Goal: Transaction & Acquisition: Purchase product/service

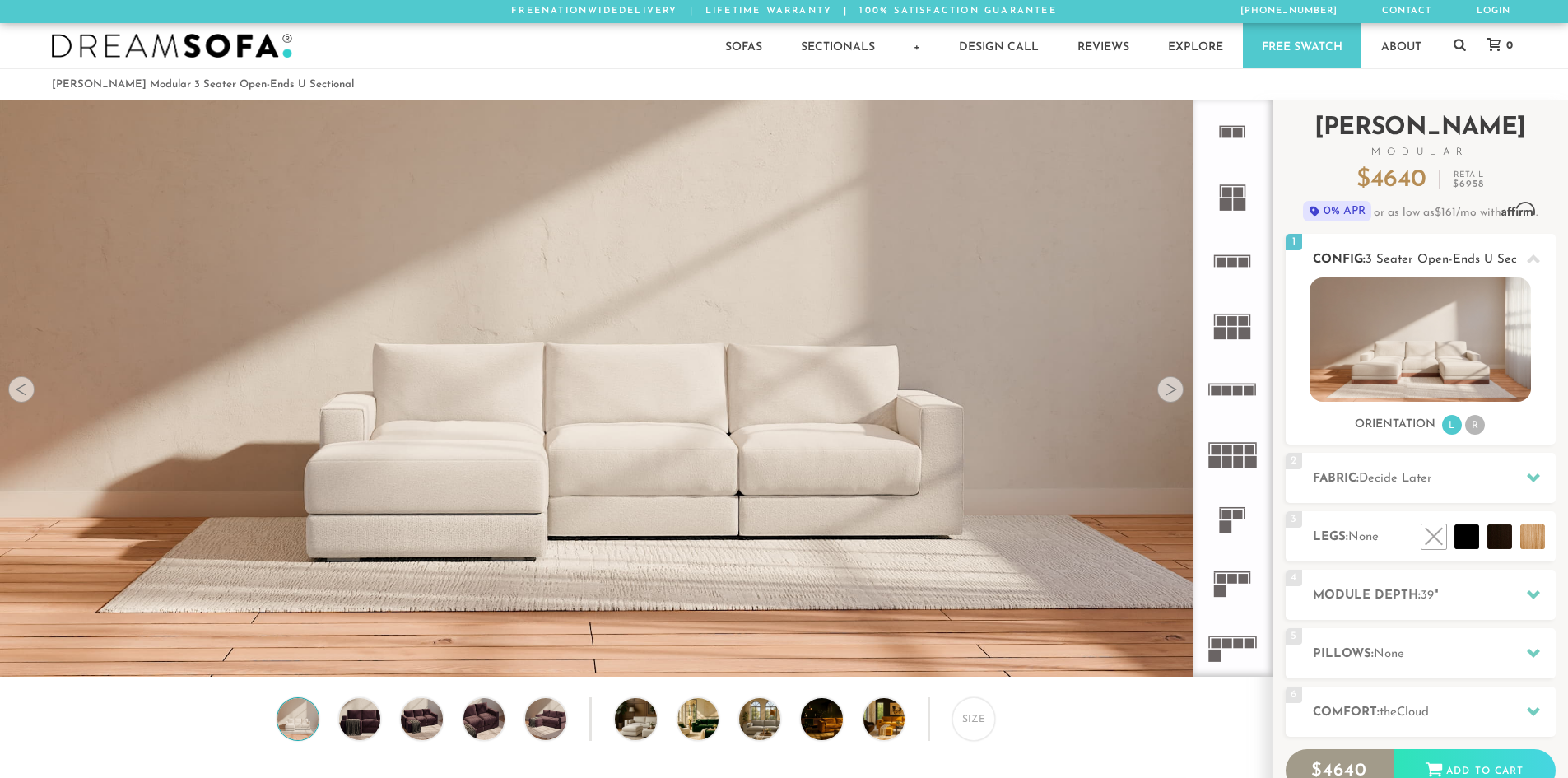
click at [1479, 428] on li "R" at bounding box center [1475, 425] width 20 height 20
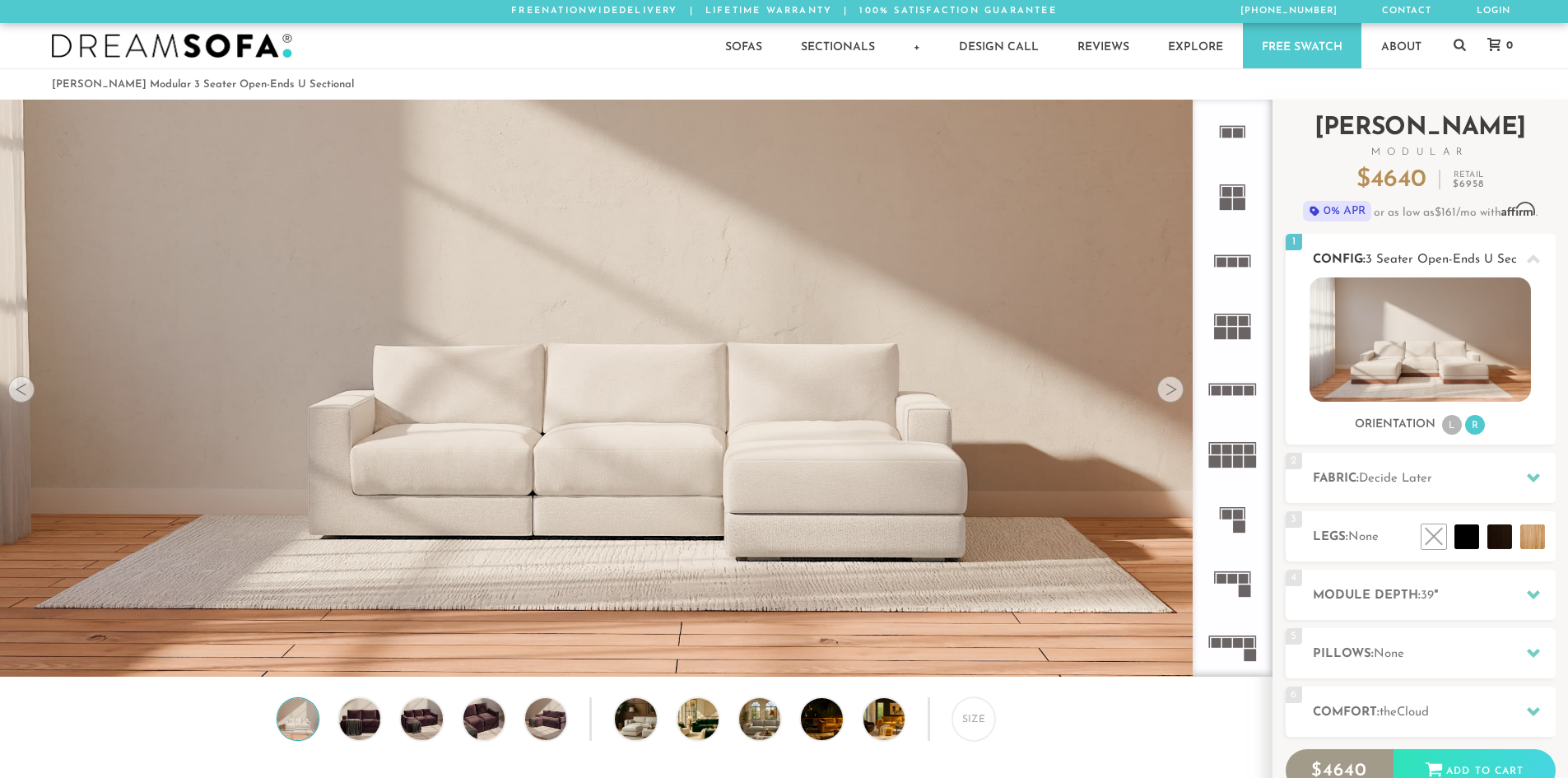
click at [1451, 423] on li "L" at bounding box center [1452, 425] width 20 height 20
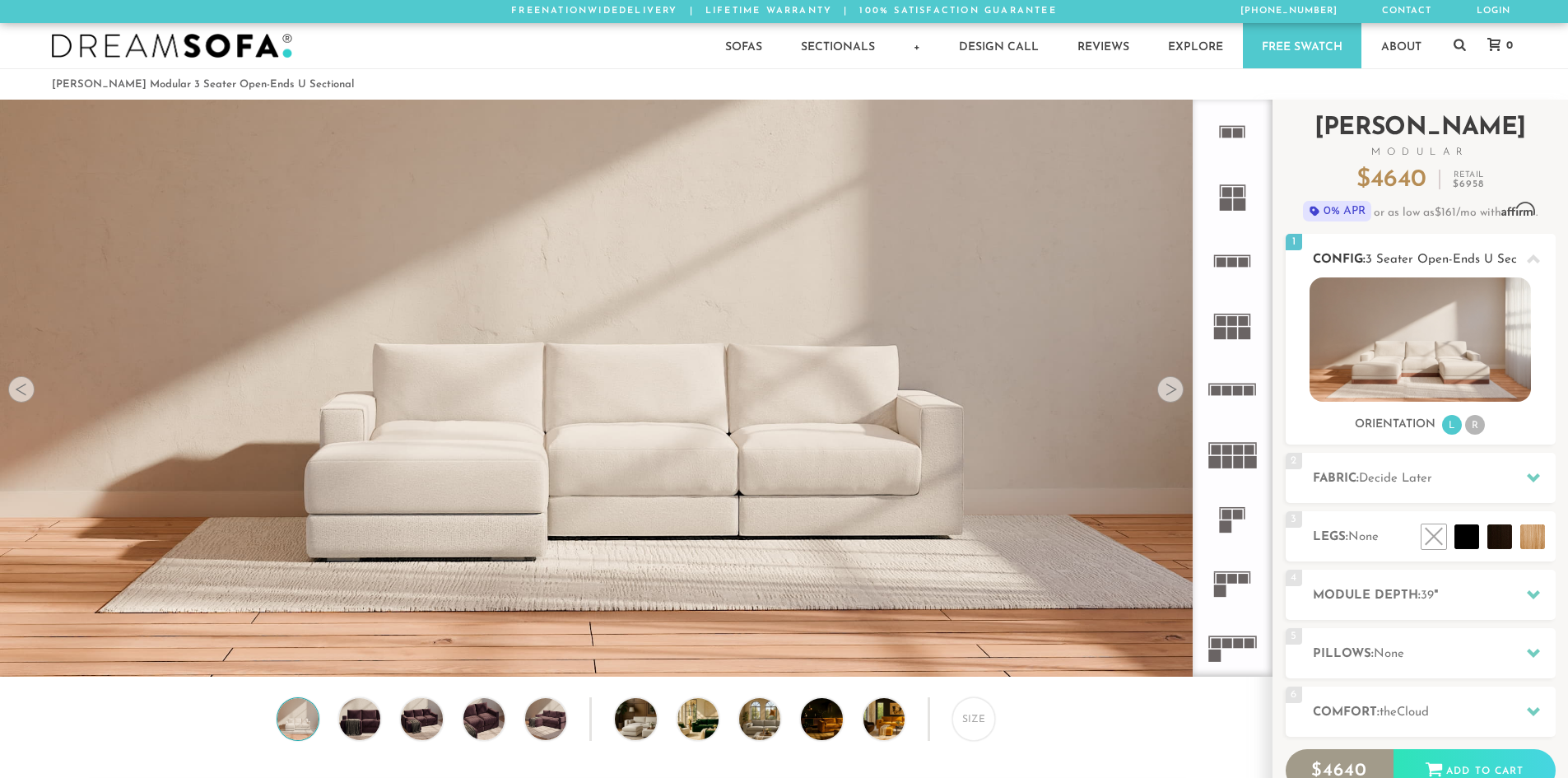
click at [1488, 423] on div "Orientation L R" at bounding box center [1421, 425] width 270 height 22
click at [1478, 423] on li "R" at bounding box center [1475, 425] width 20 height 20
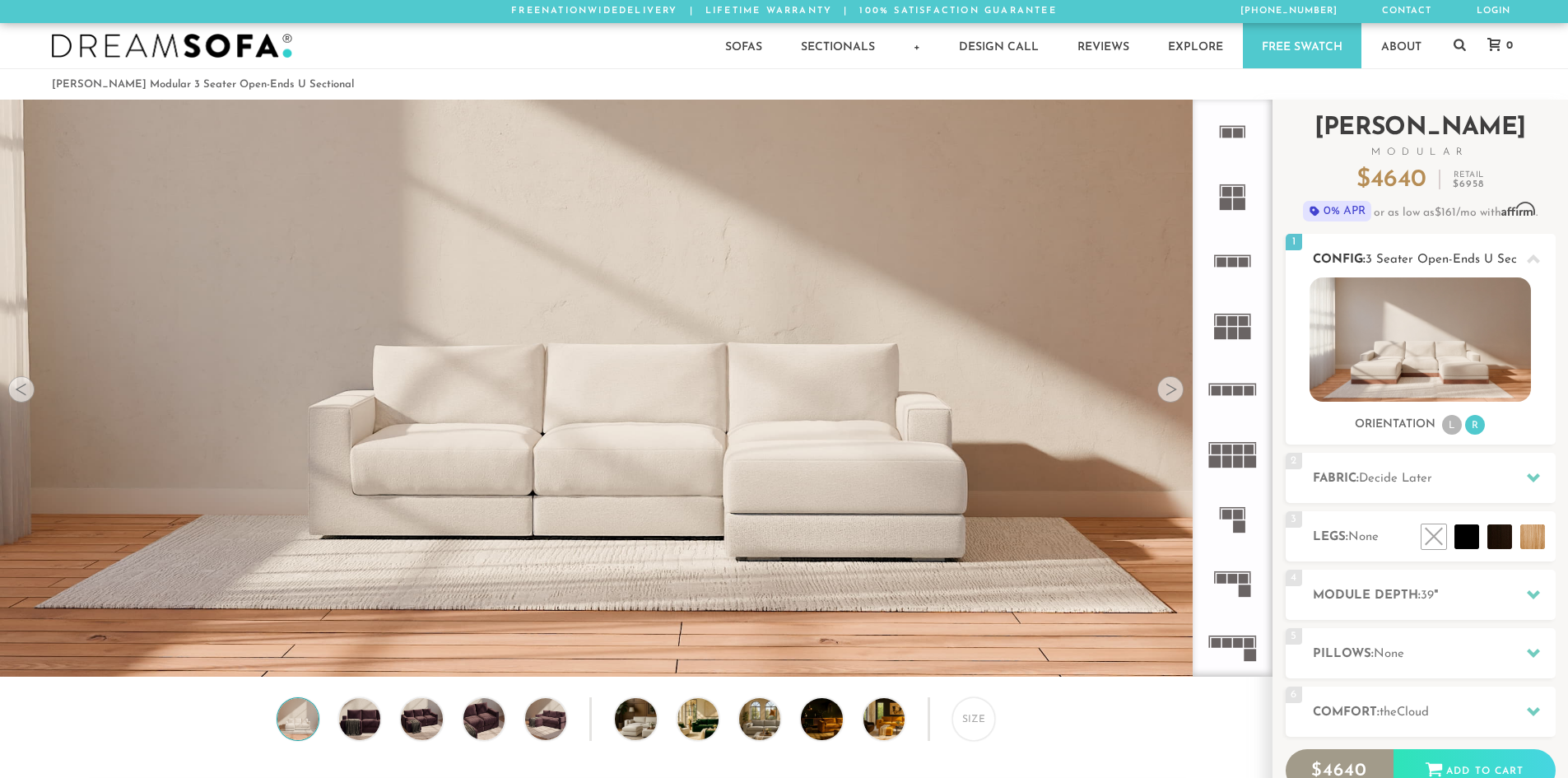
click at [1443, 426] on li "L" at bounding box center [1452, 425] width 20 height 20
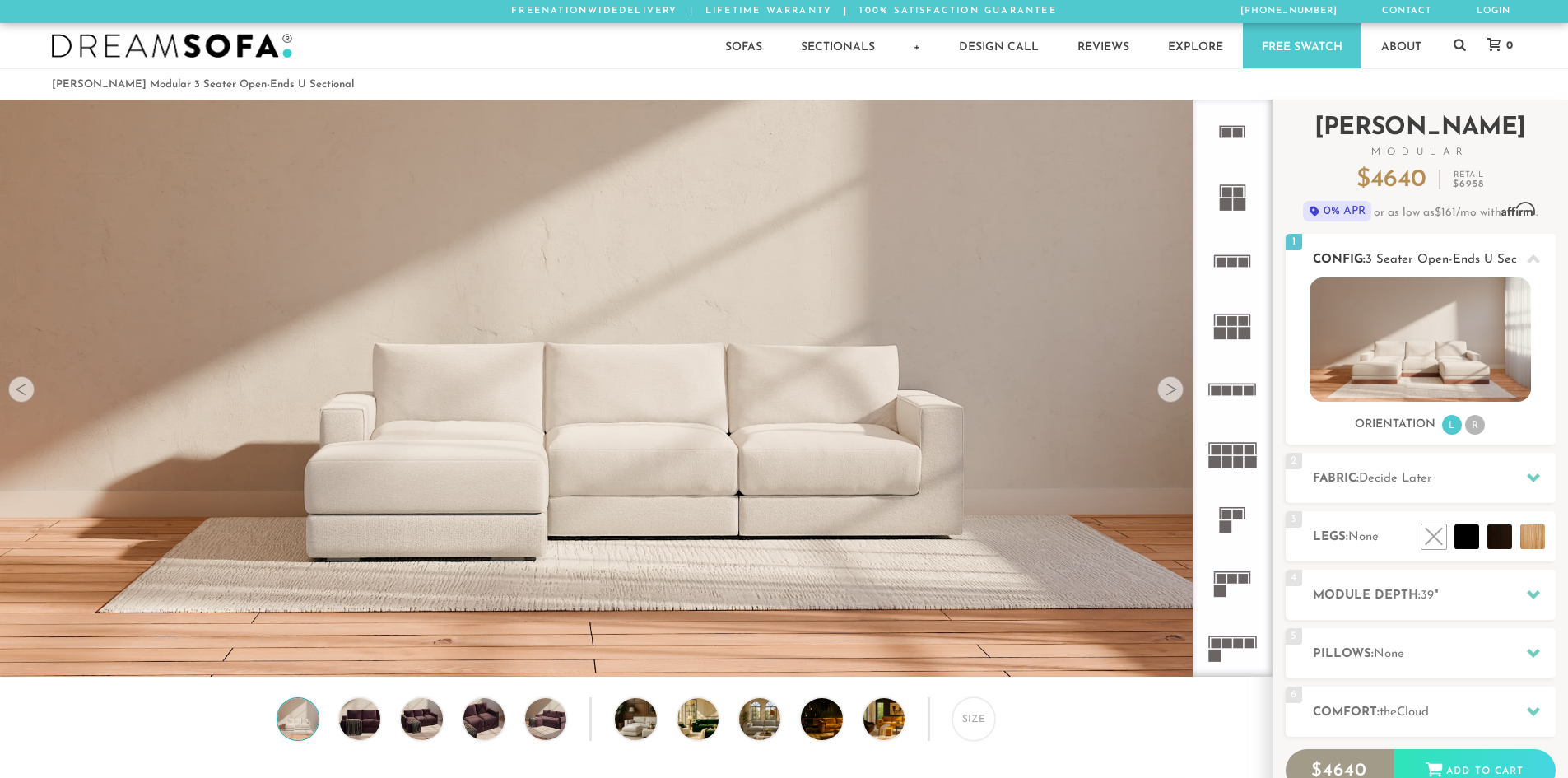
click at [1461, 425] on li "L" at bounding box center [1452, 425] width 20 height 20
click at [1462, 423] on ul "L R" at bounding box center [1463, 425] width 46 height 22
click at [1467, 422] on li "R" at bounding box center [1475, 425] width 20 height 20
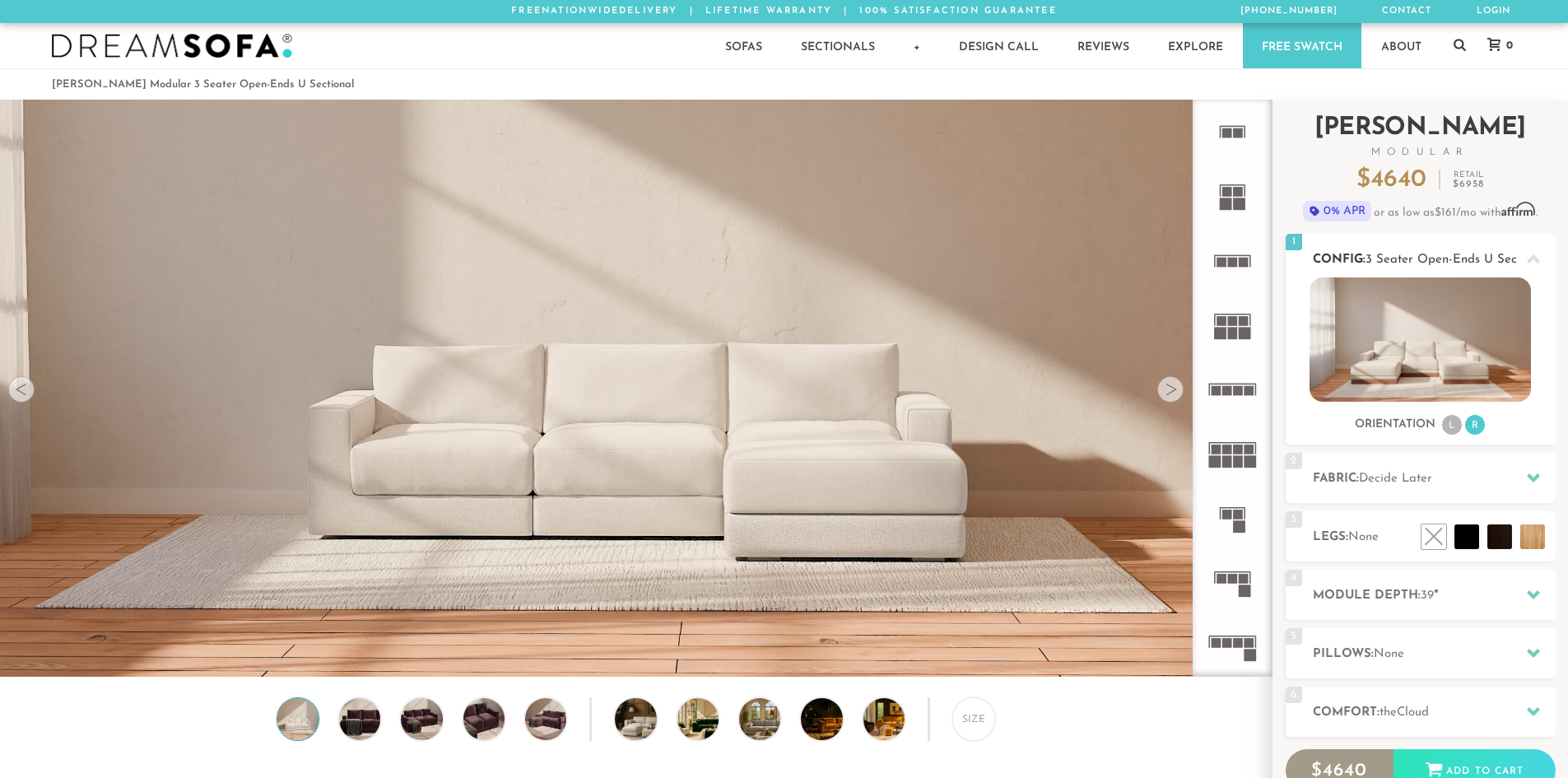
click at [1451, 424] on li "L" at bounding box center [1452, 425] width 20 height 20
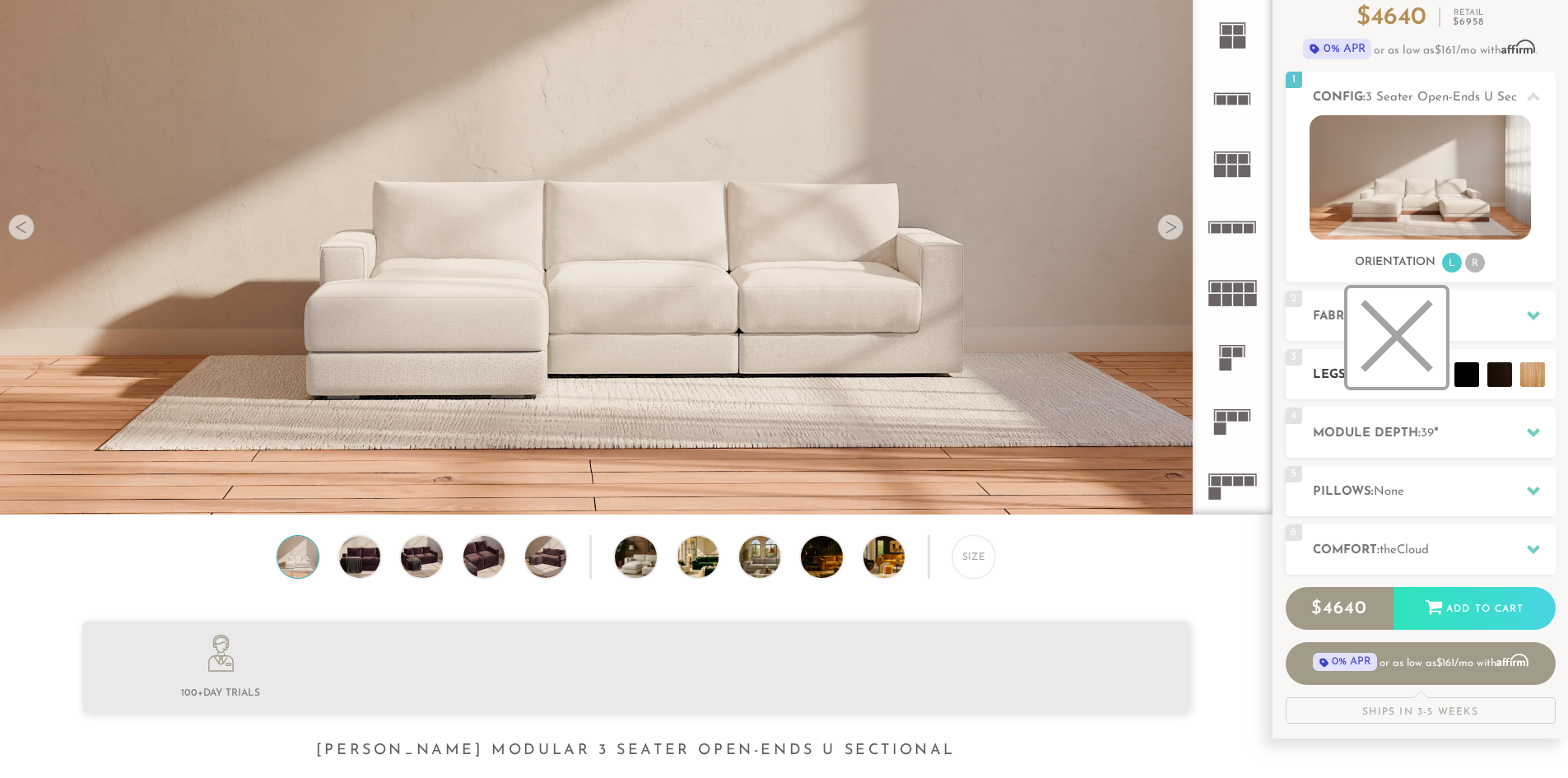
scroll to position [165, 0]
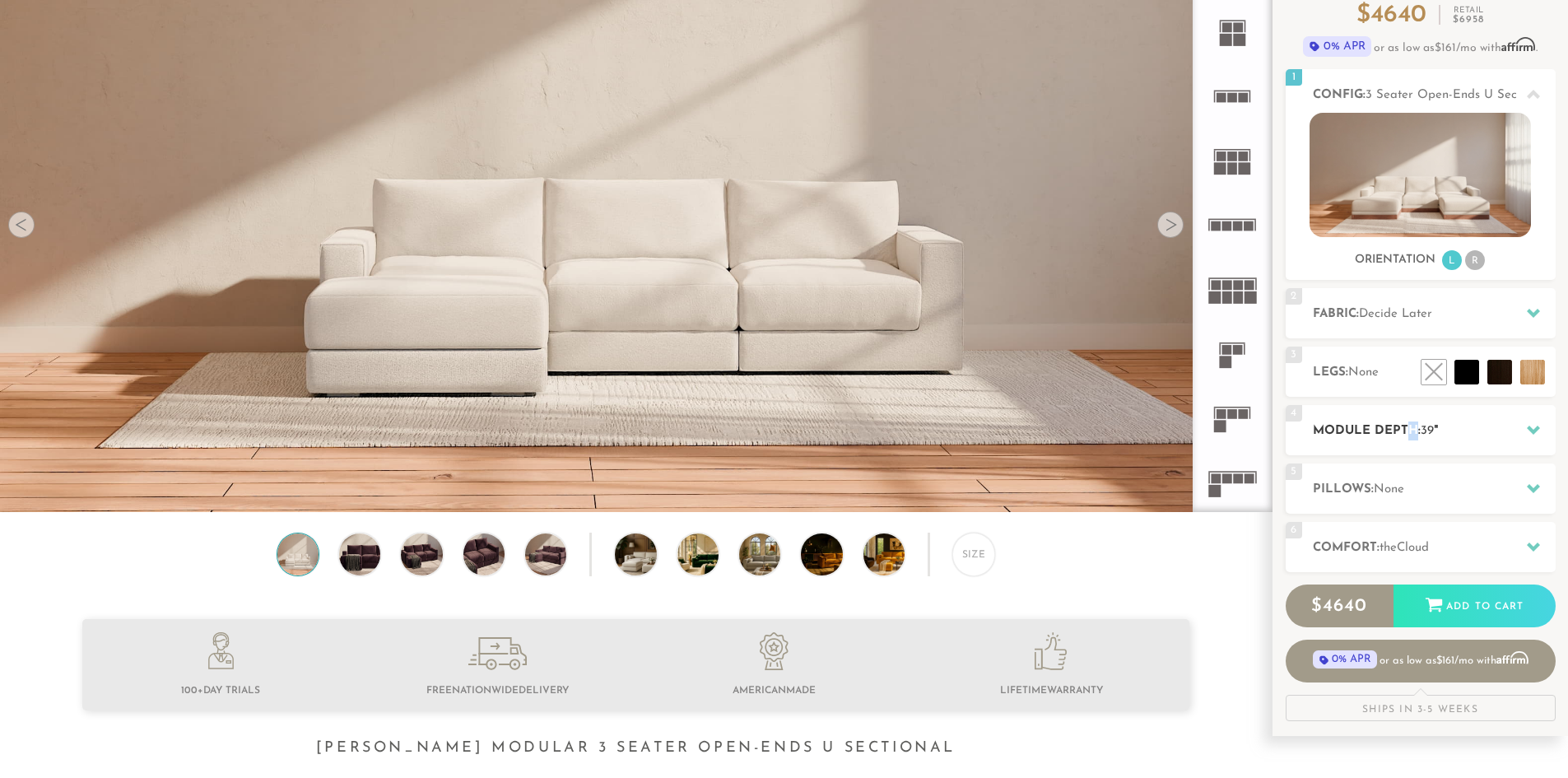
click at [1411, 439] on h2 "Module Depth: 39 "" at bounding box center [1434, 430] width 243 height 19
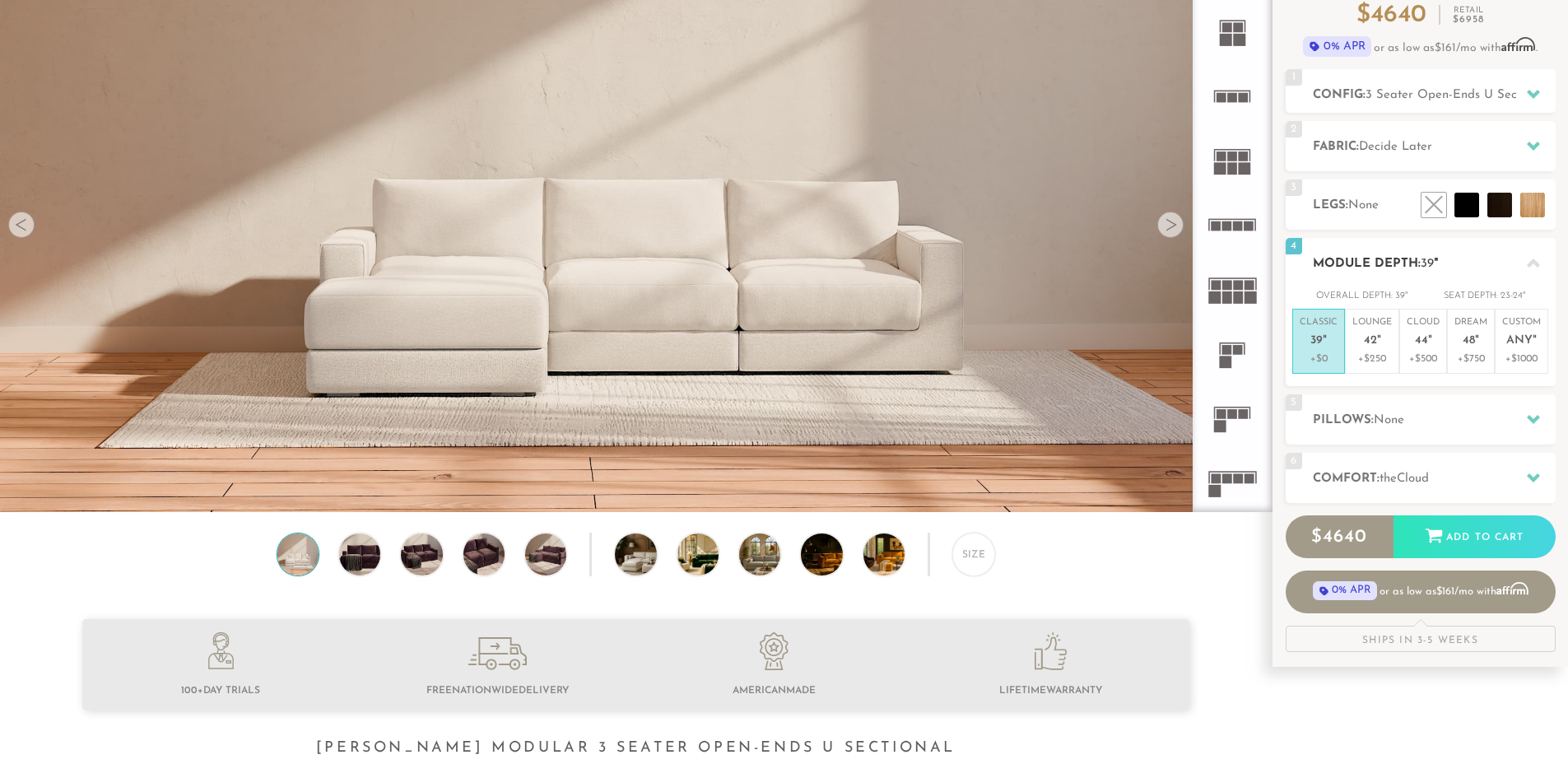
click at [1332, 258] on h2 "Module Depth: 39 "" at bounding box center [1434, 263] width 243 height 19
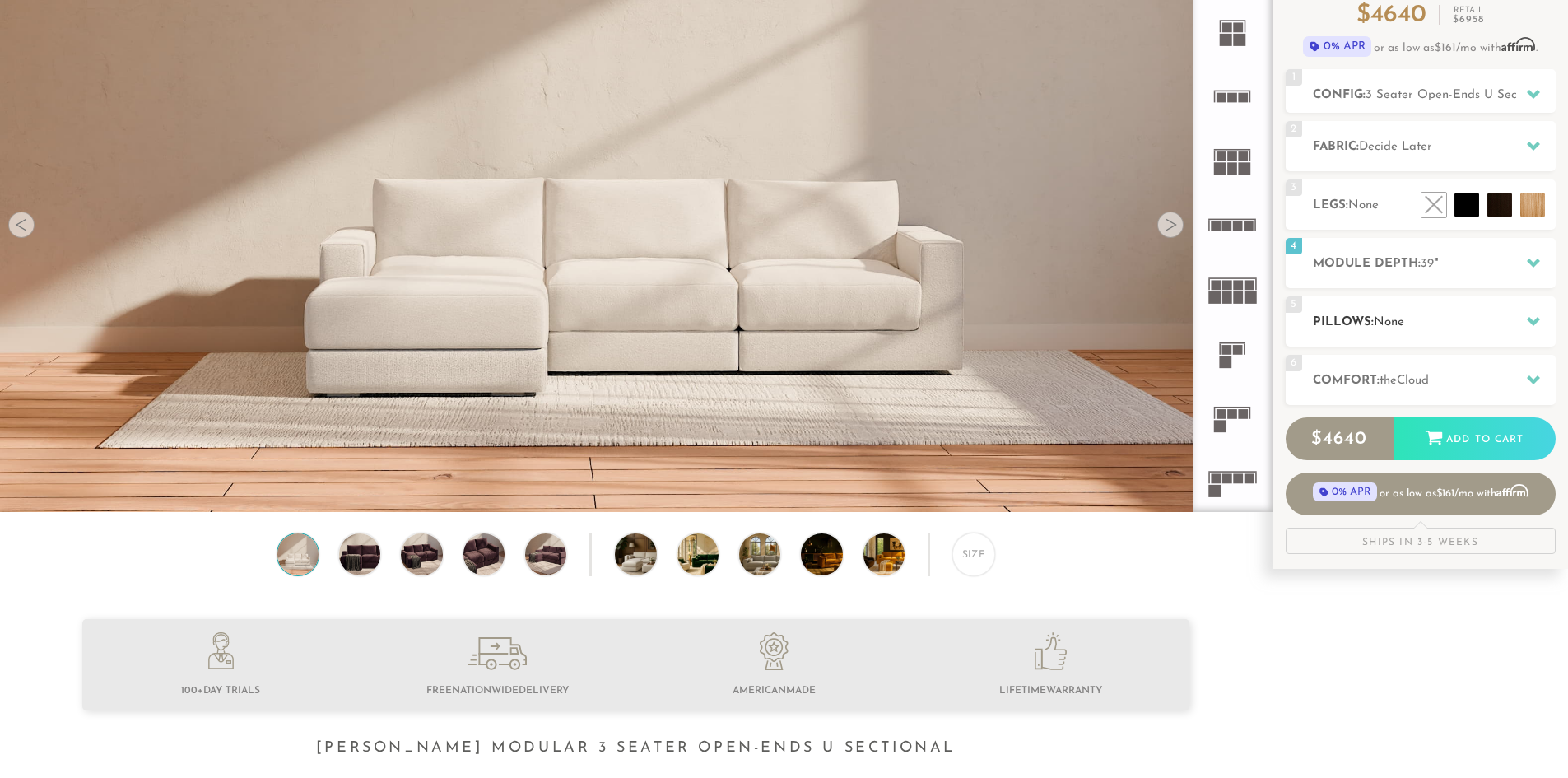
click at [1372, 340] on div "5 Pillows: None" at bounding box center [1421, 321] width 270 height 51
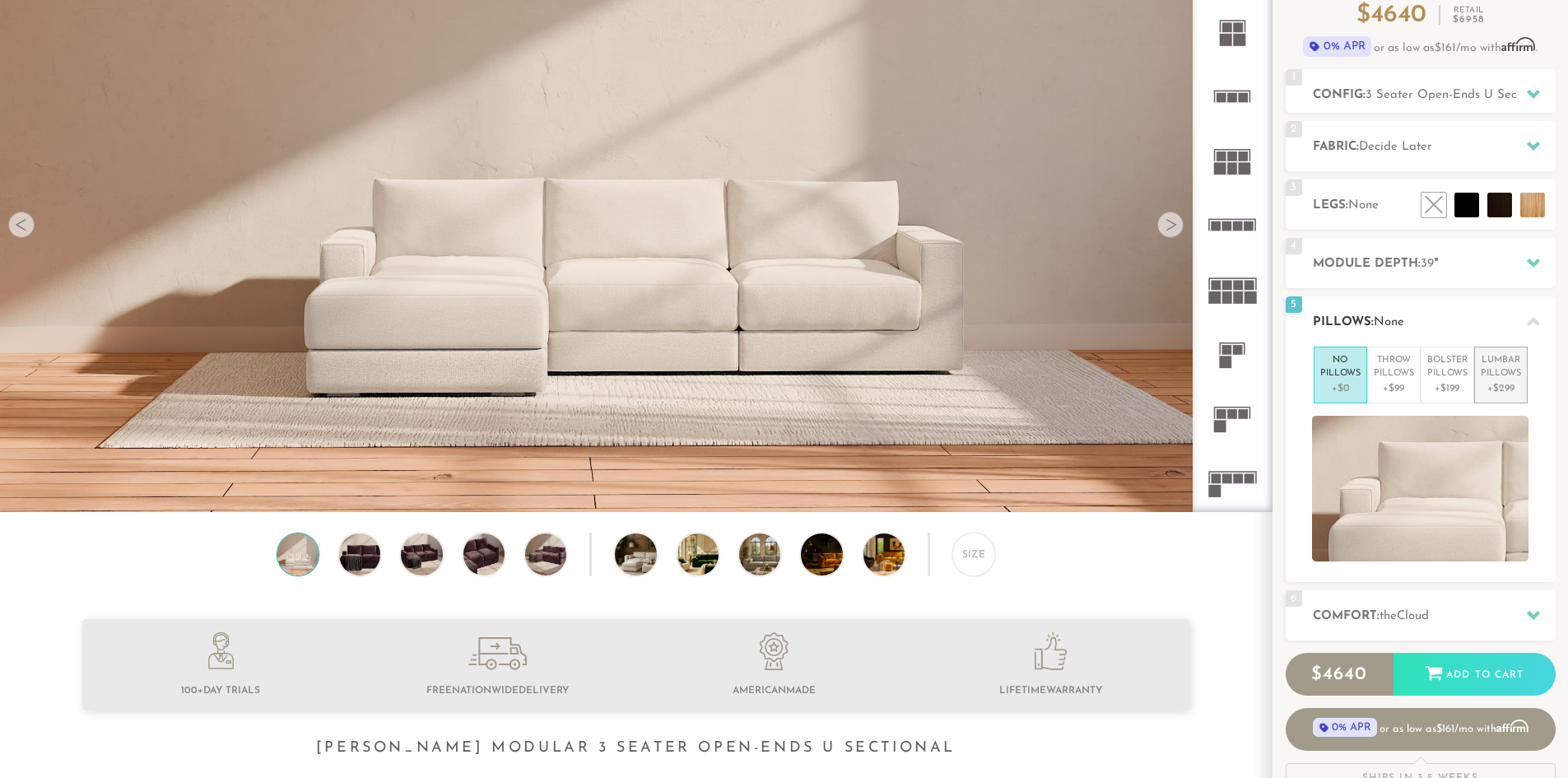
click at [1509, 384] on p "+$299" at bounding box center [1501, 389] width 40 height 15
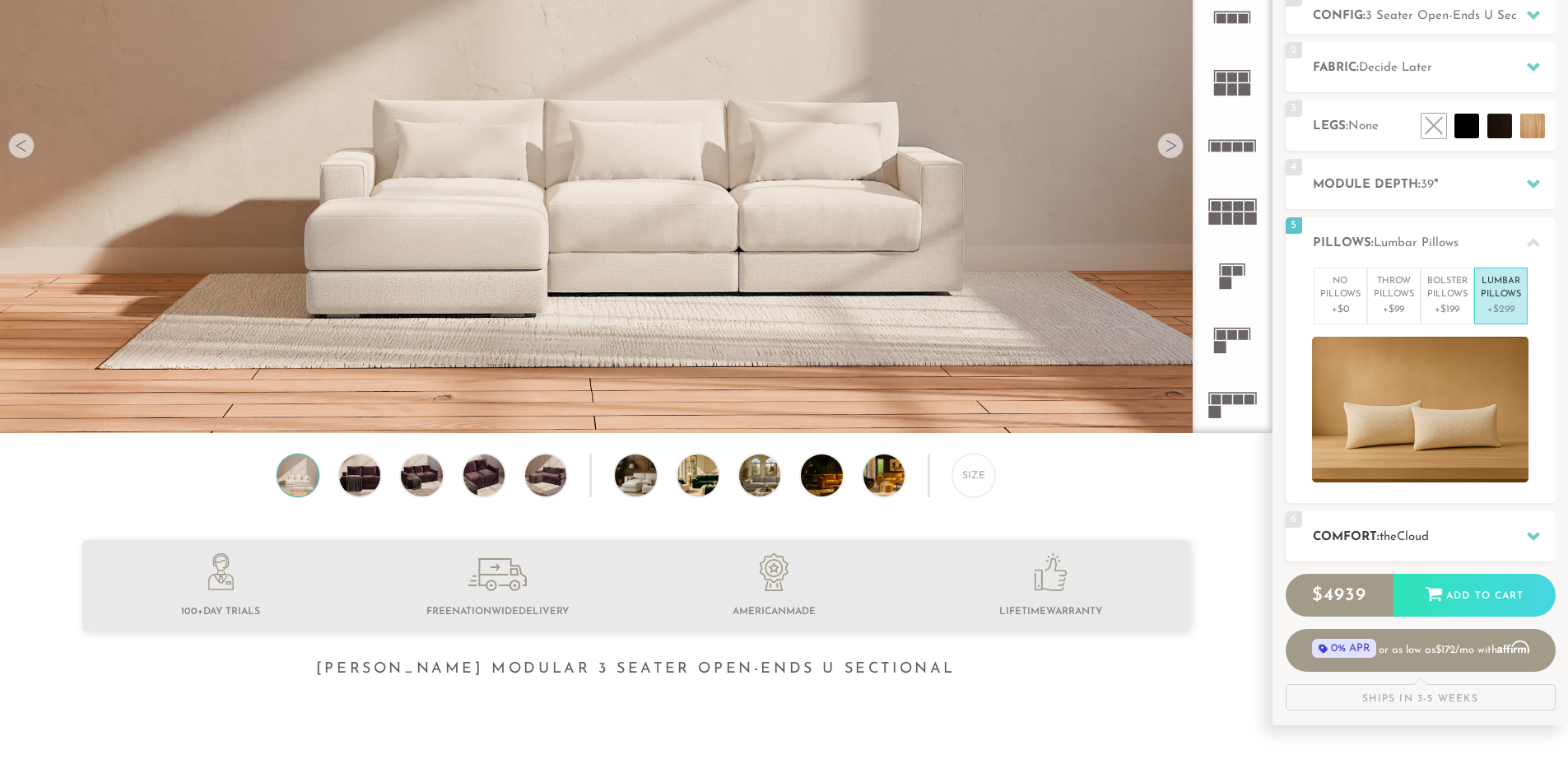
scroll to position [248, 0]
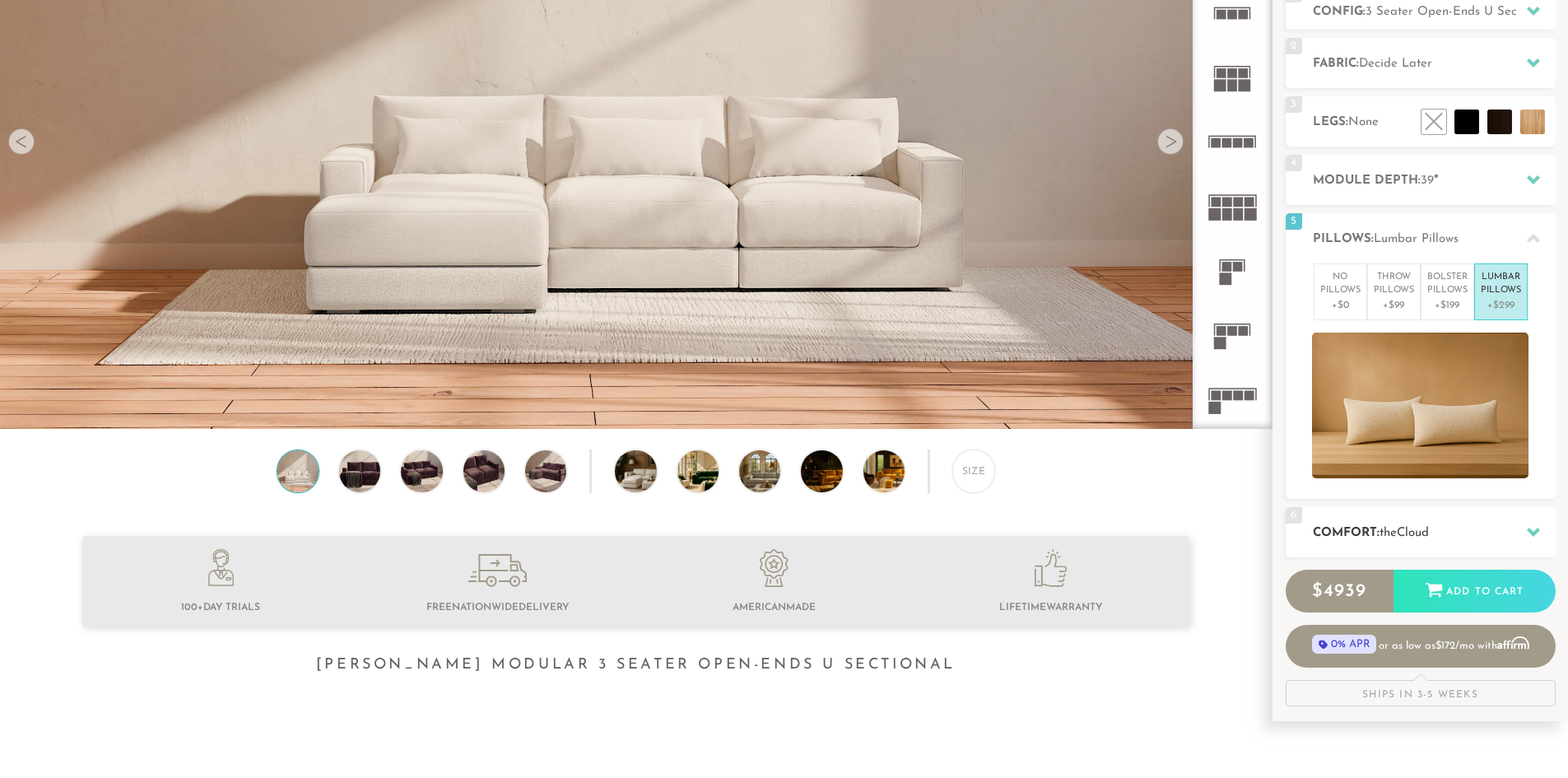
click at [1423, 530] on span "Cloud" at bounding box center [1413, 533] width 32 height 12
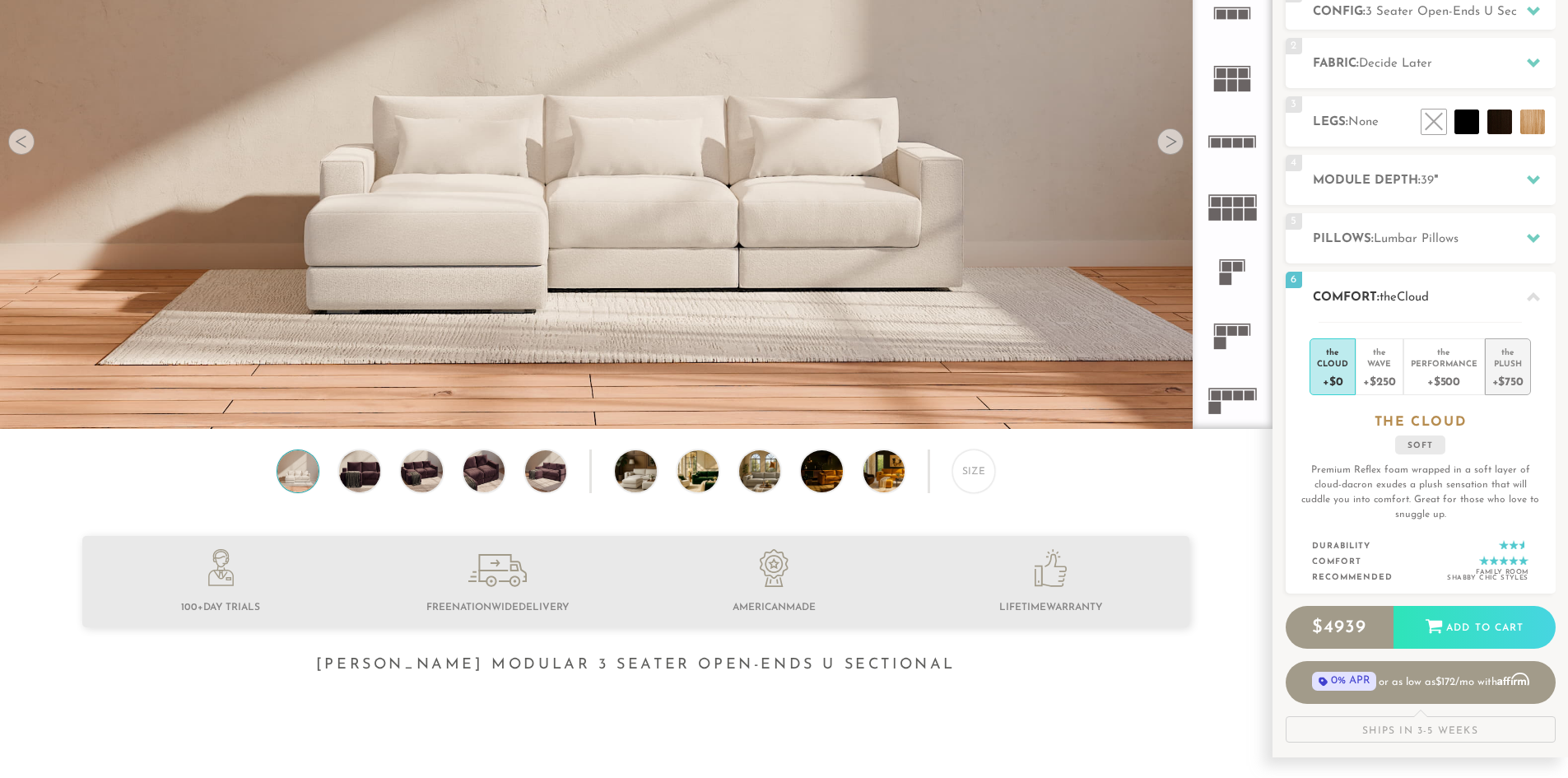
click at [1508, 380] on div "+$750" at bounding box center [1508, 381] width 31 height 24
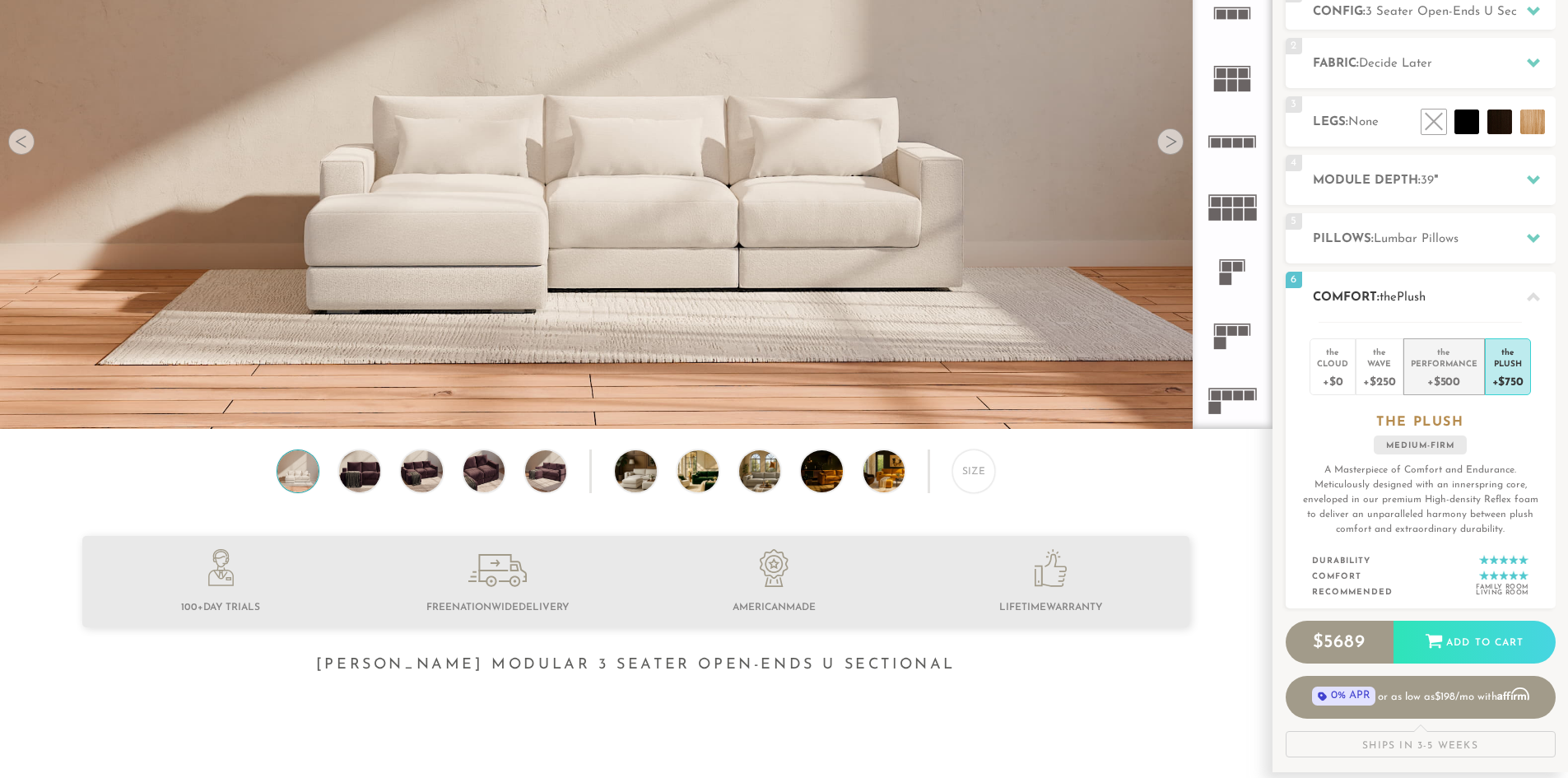
click at [1449, 367] on div "Performance" at bounding box center [1444, 363] width 67 height 12
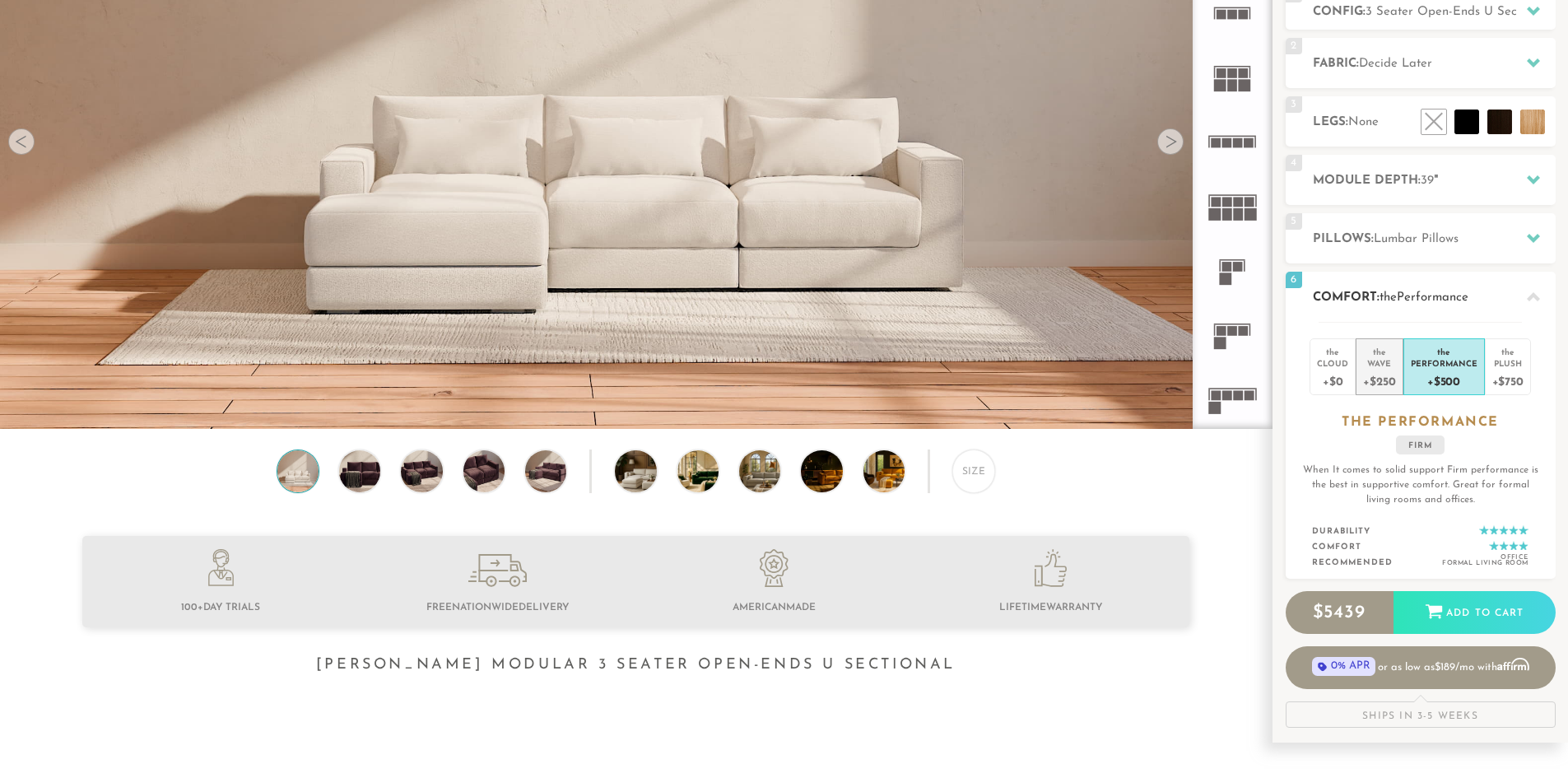
click at [1376, 369] on div "+$250" at bounding box center [1379, 381] width 32 height 24
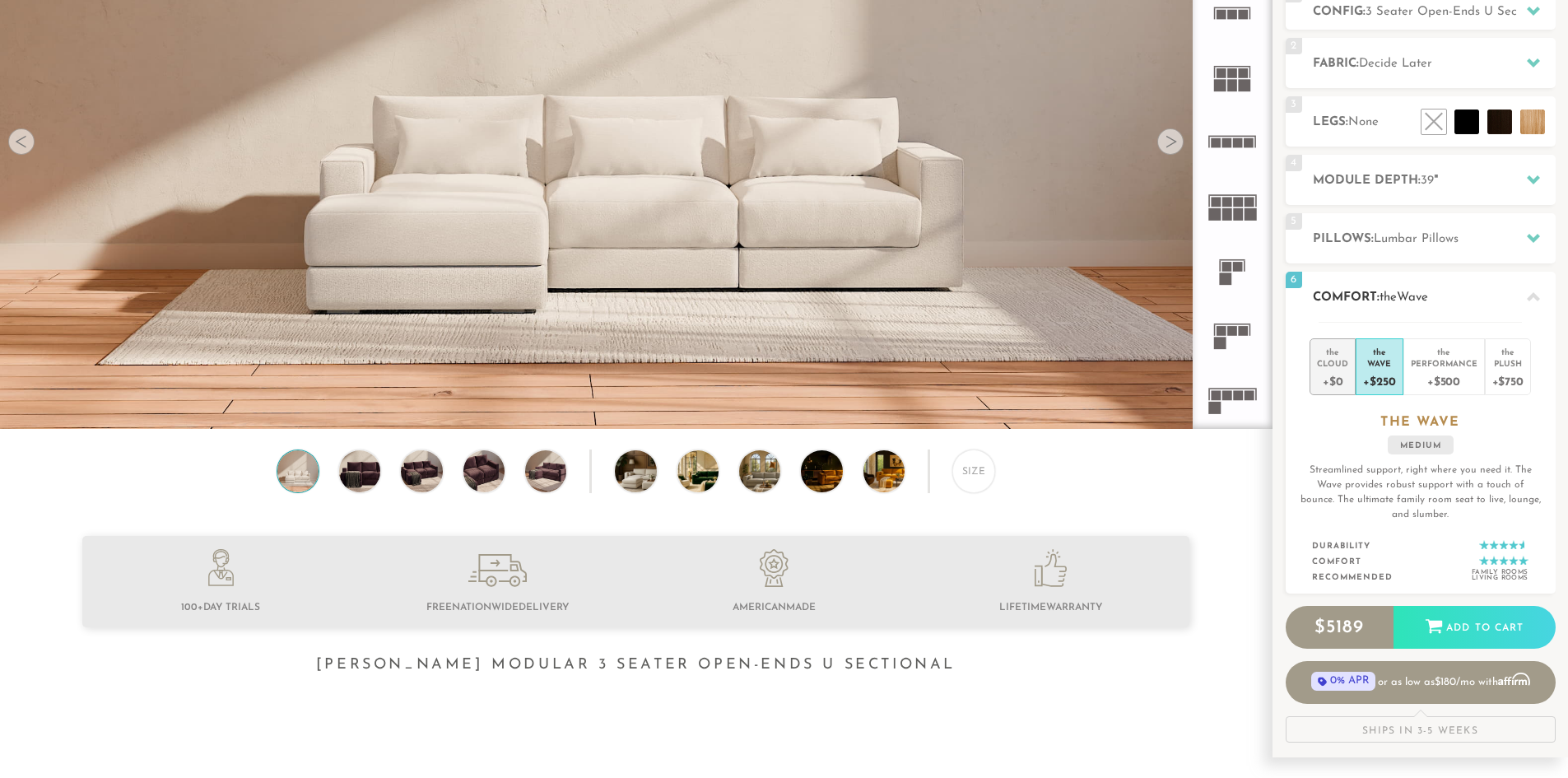
click at [1323, 370] on div "+$0" at bounding box center [1332, 381] width 31 height 24
click at [1380, 370] on div "+$250" at bounding box center [1379, 381] width 32 height 24
click at [1428, 368] on div "Performance" at bounding box center [1444, 363] width 67 height 12
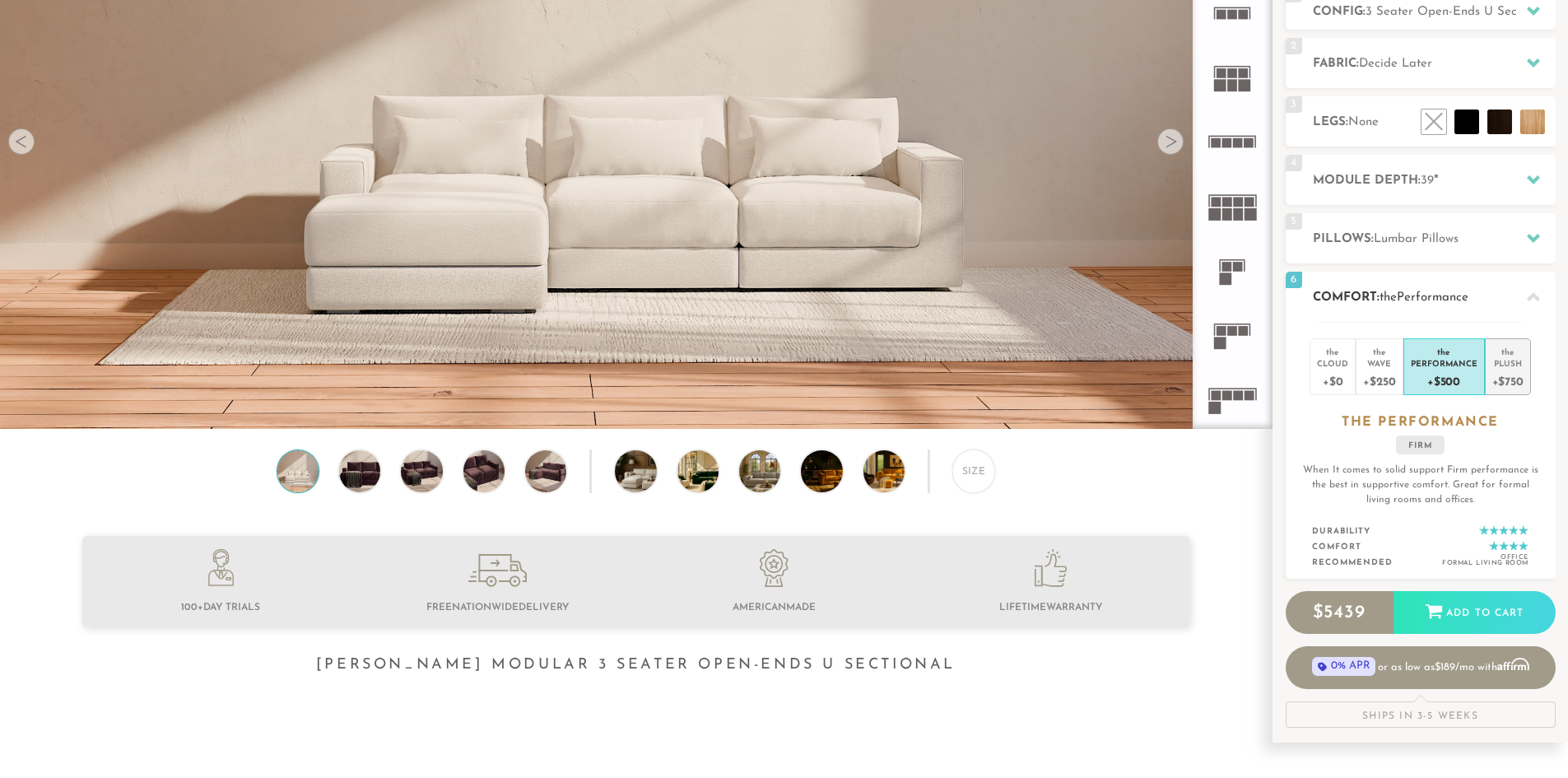
click at [1509, 369] on div "+$750" at bounding box center [1508, 381] width 31 height 24
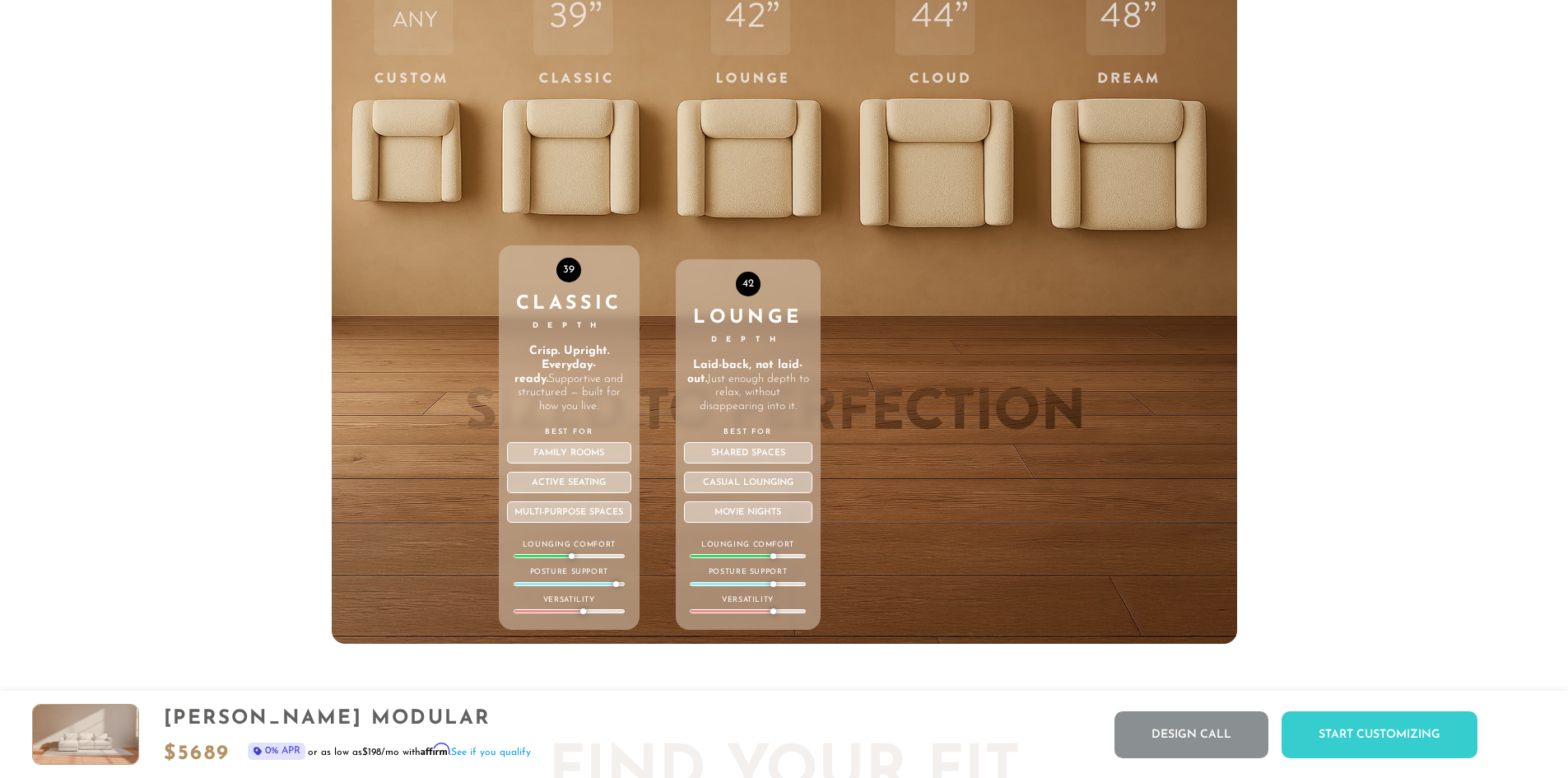
scroll to position [6321, 0]
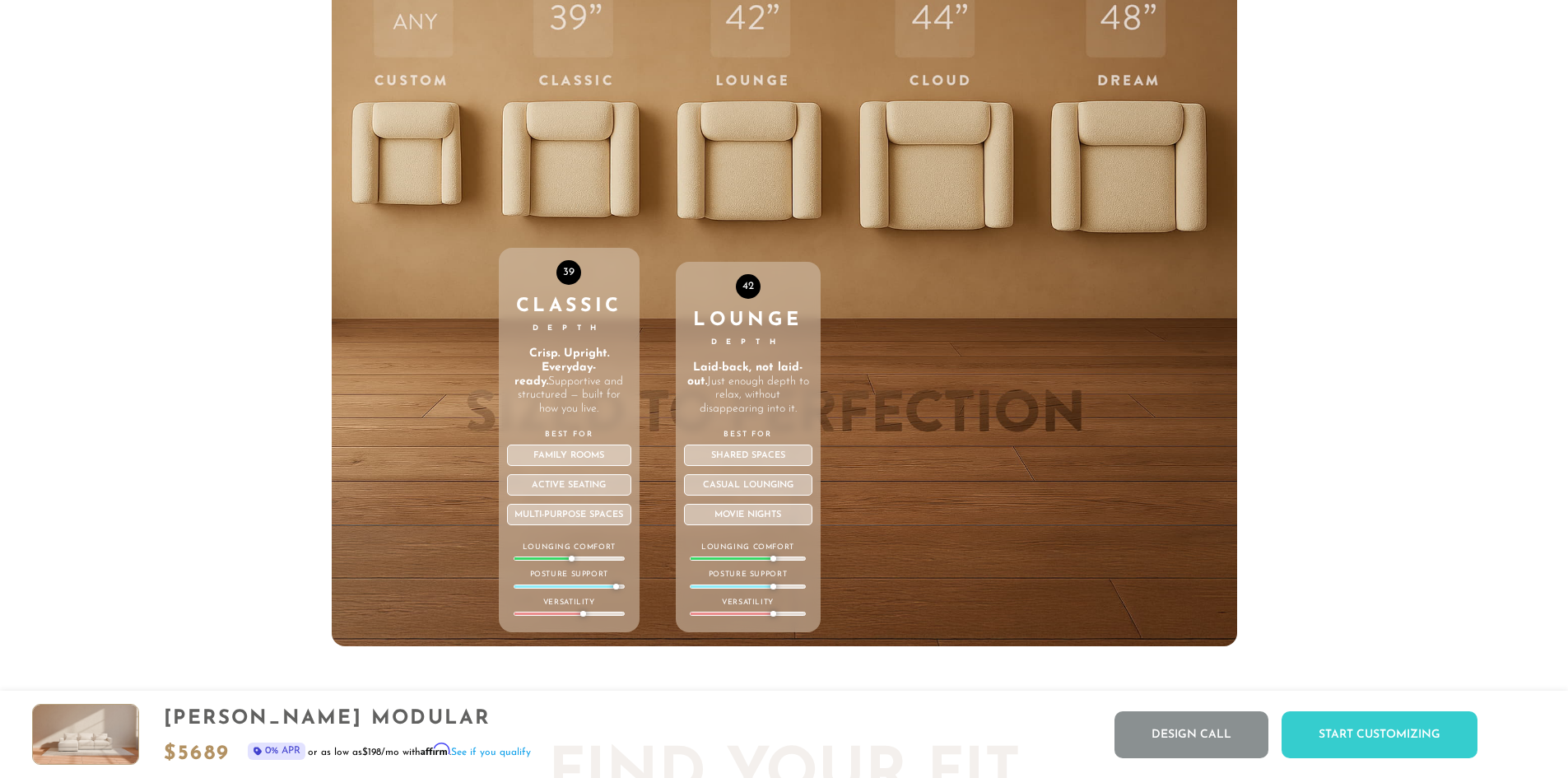
click at [718, 164] on div "42 Lounge Depth Laid-back, not laid-out. Just enough depth to relax, without di…" at bounding box center [748, 296] width 145 height 700
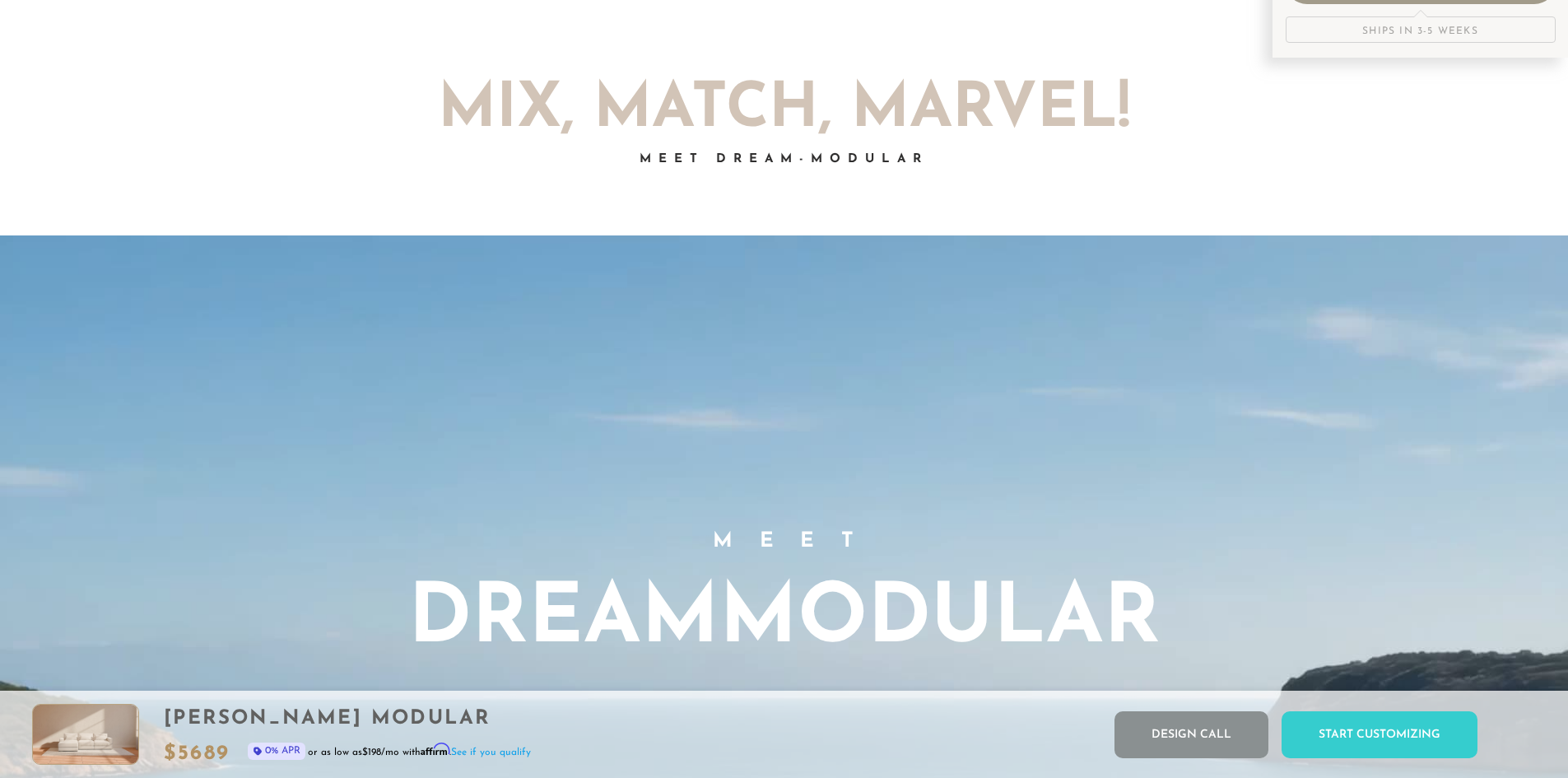
scroll to position [0, 0]
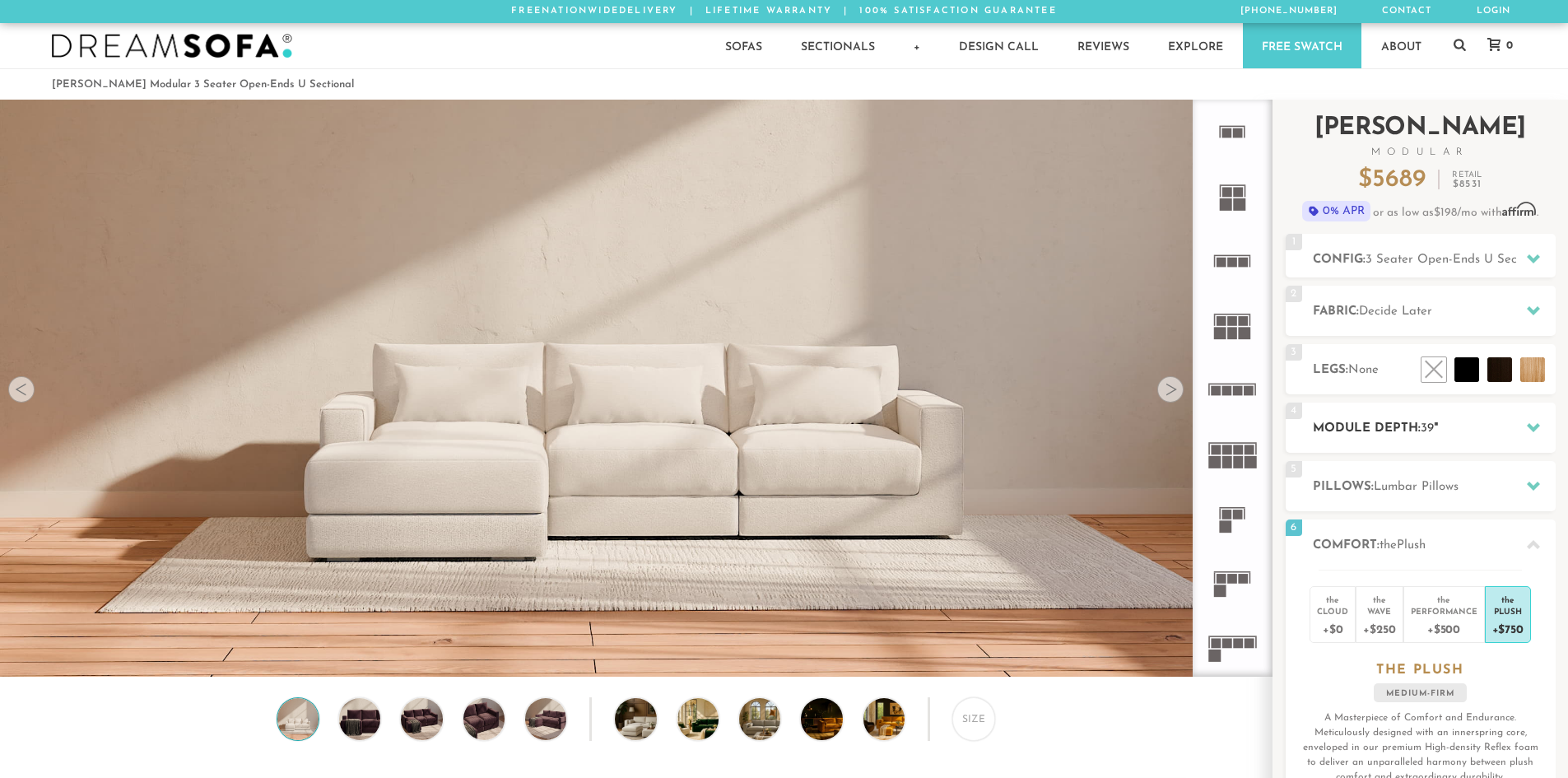
click at [1381, 433] on h2 "Module Depth: 39 "" at bounding box center [1434, 428] width 243 height 19
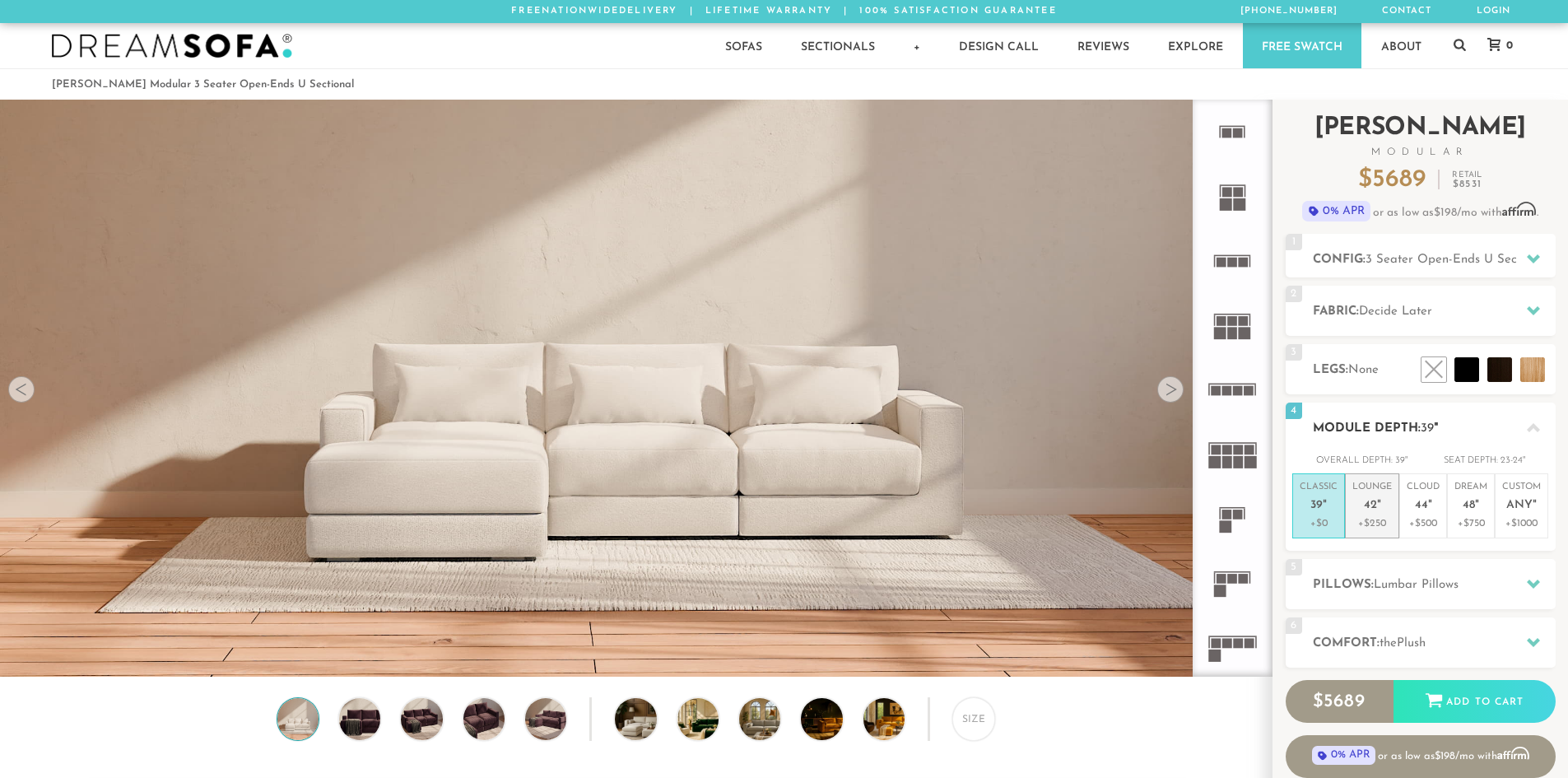
click at [1374, 518] on p "+$250" at bounding box center [1372, 523] width 40 height 15
click at [1110, 729] on div "Size" at bounding box center [636, 723] width 1272 height 51
click at [972, 727] on div "Size" at bounding box center [974, 719] width 43 height 43
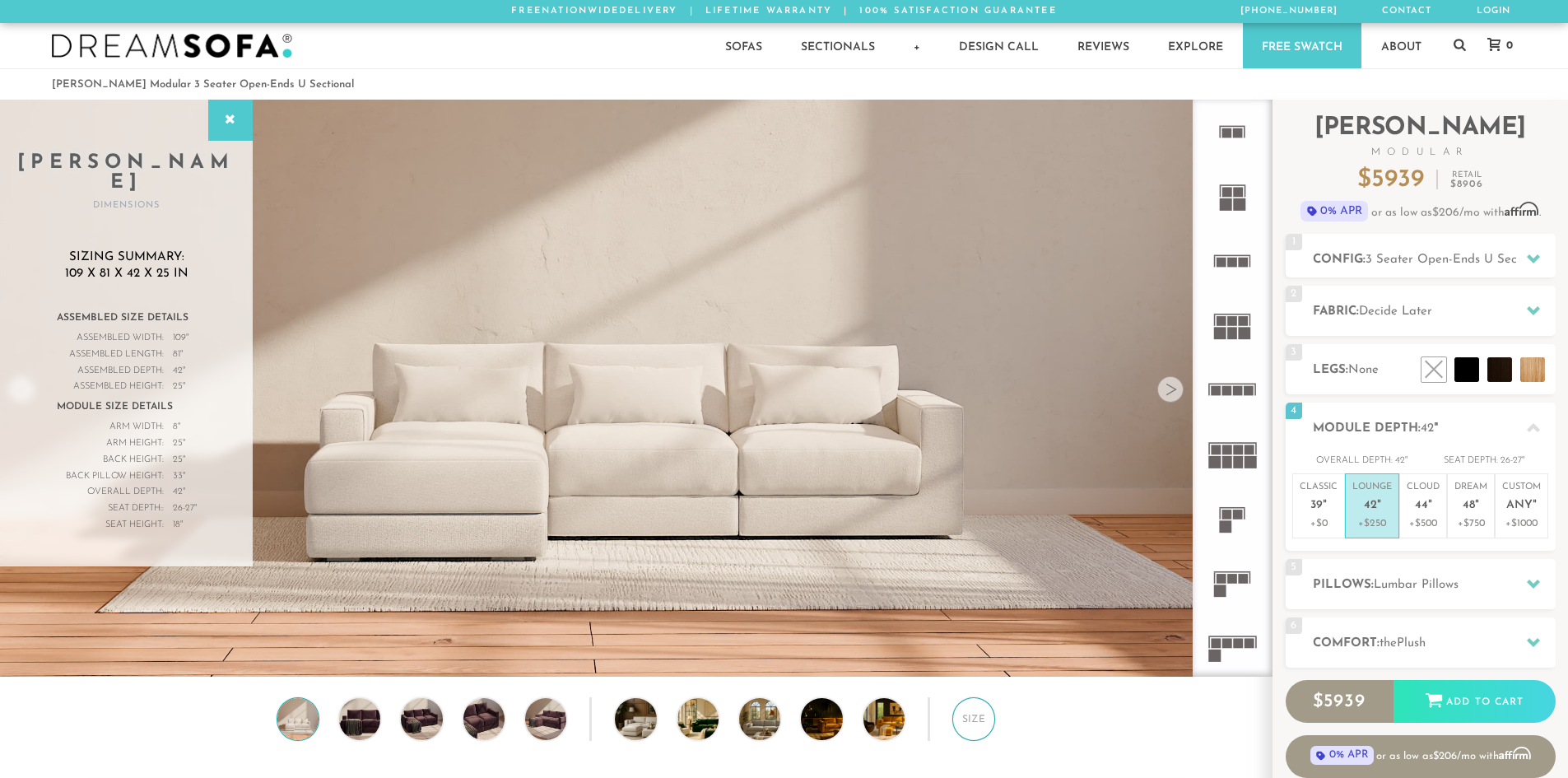
drag, startPoint x: 974, startPoint y: 725, endPoint x: 991, endPoint y: 723, distance: 17.1
click at [975, 723] on div "Size" at bounding box center [974, 719] width 43 height 43
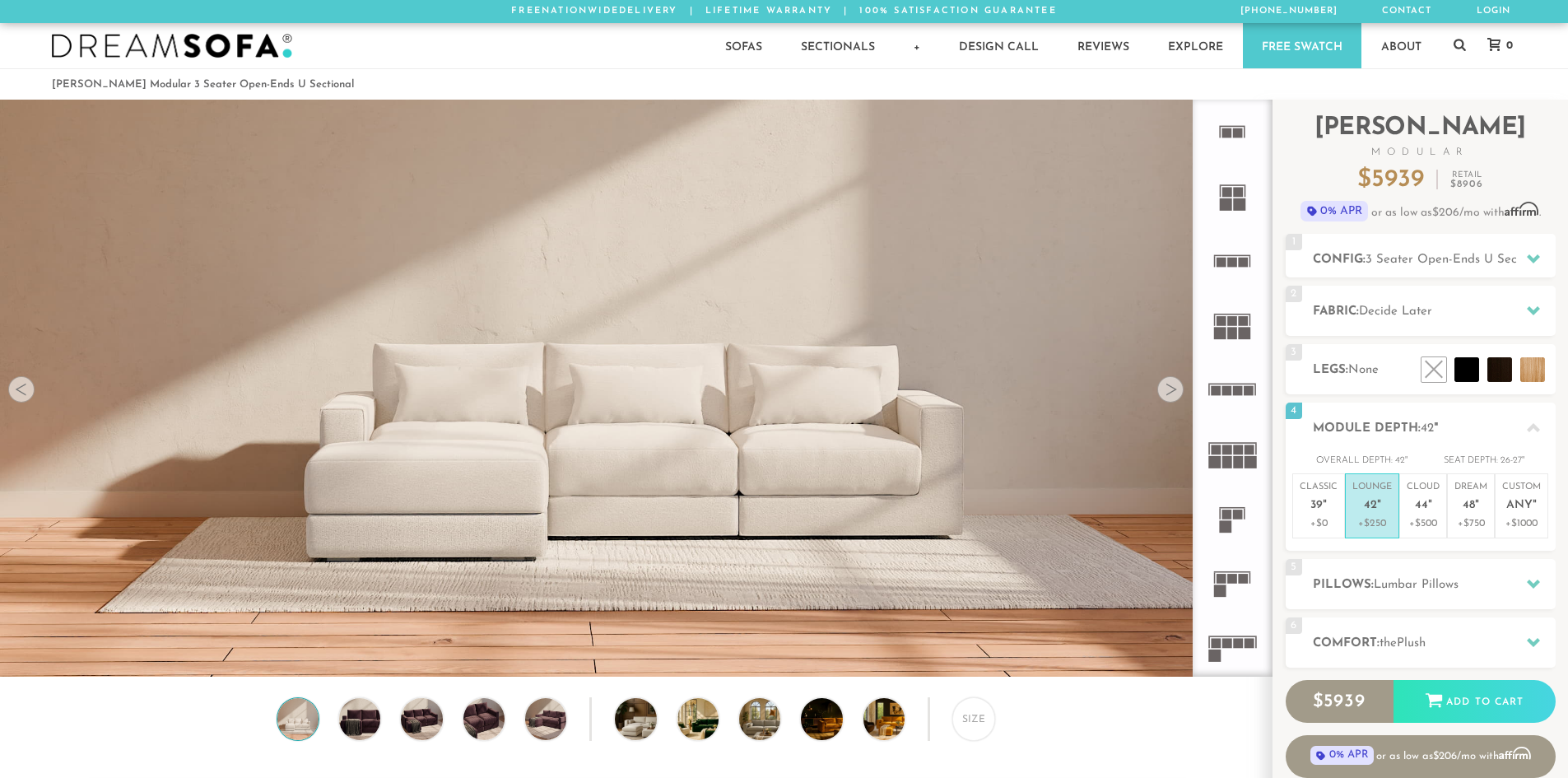
click at [1228, 262] on rect at bounding box center [1233, 262] width 10 height 10
click at [1228, 574] on icon at bounding box center [1232, 583] width 64 height 64
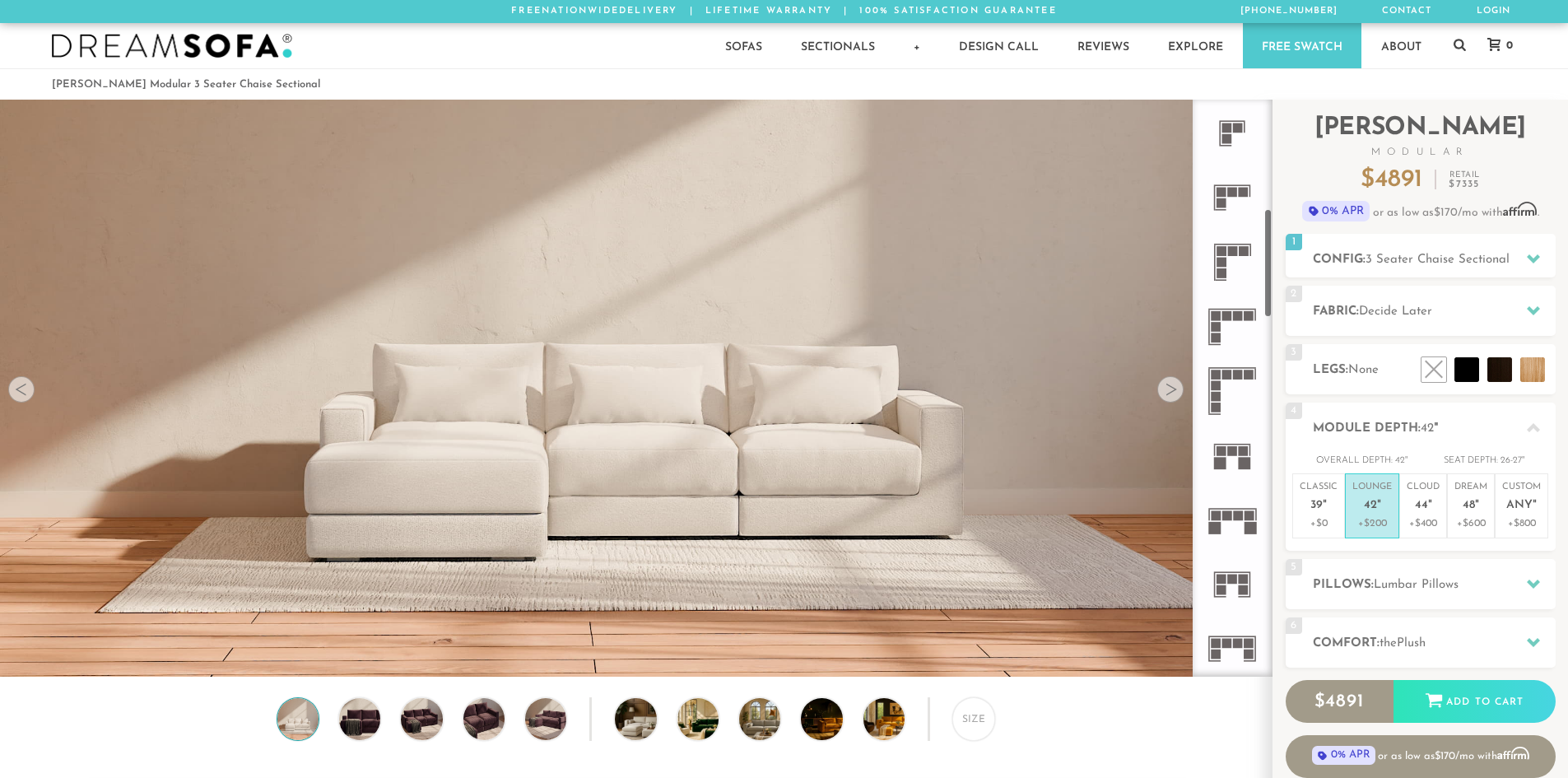
scroll to position [579, 0]
click at [1233, 583] on rect at bounding box center [1233, 578] width 10 height 10
click at [1228, 452] on rect at bounding box center [1233, 450] width 10 height 10
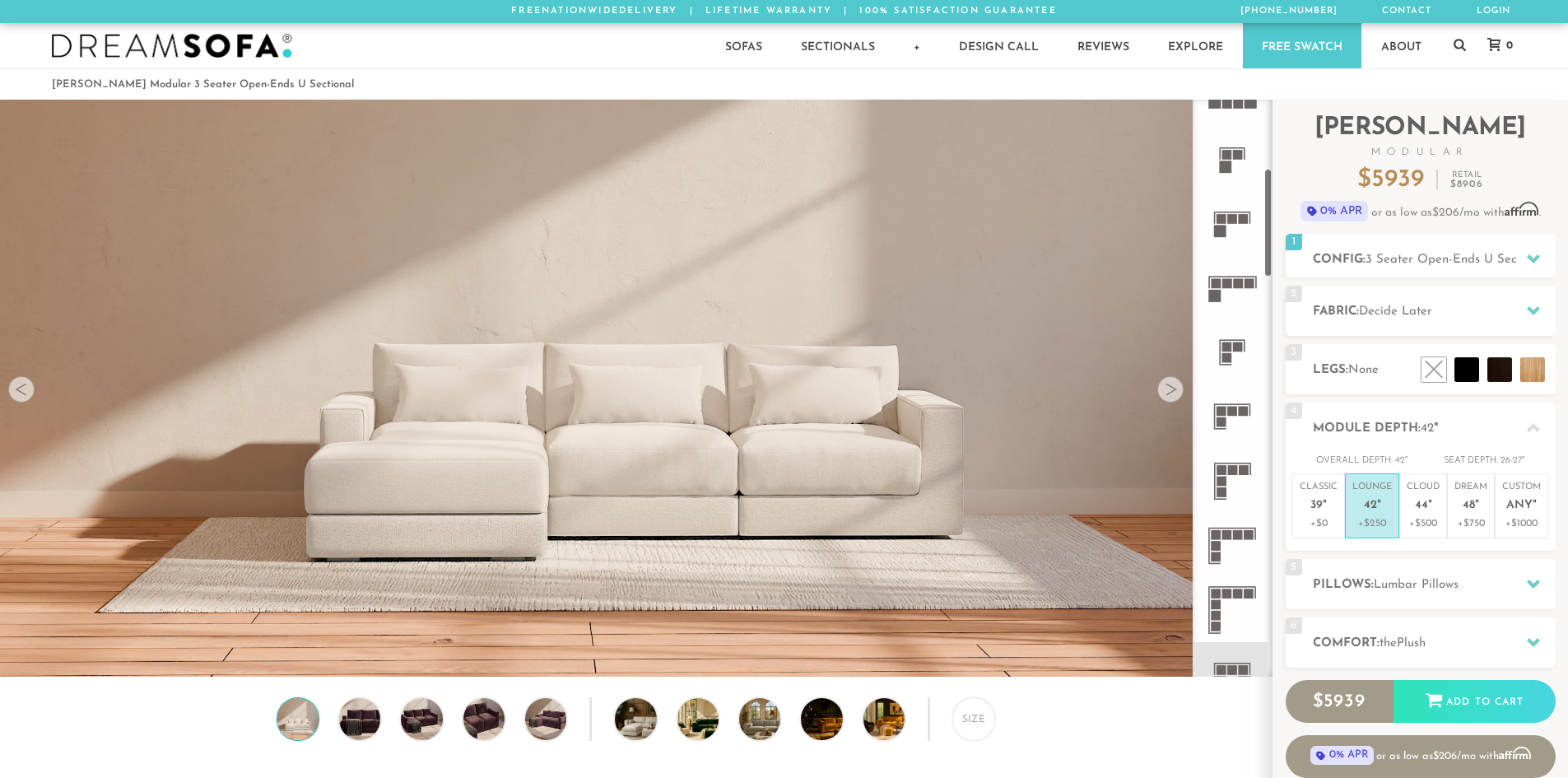
scroll to position [363, 0]
click at [1237, 418] on icon at bounding box center [1232, 413] width 64 height 64
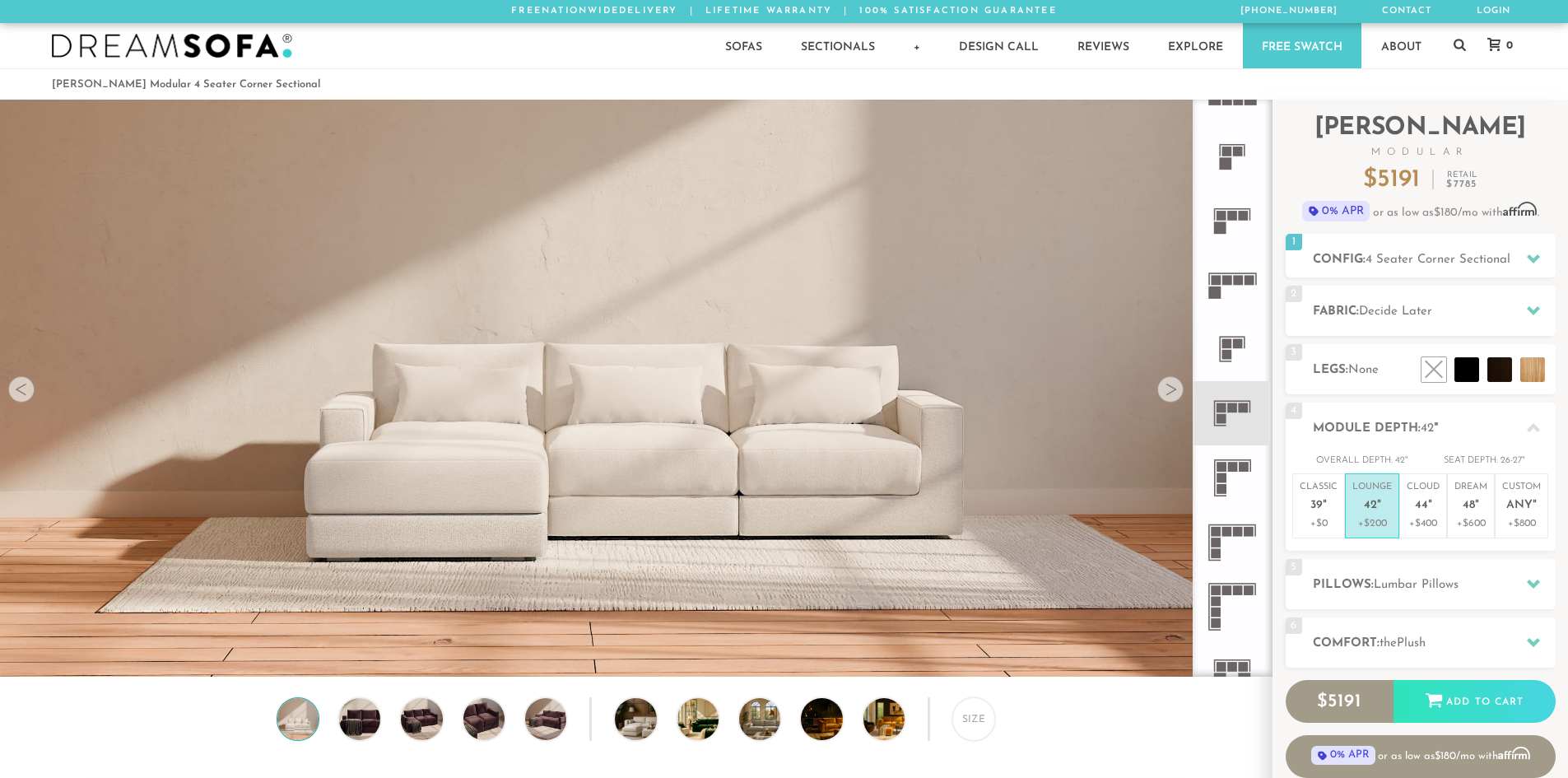
click at [1238, 342] on rect at bounding box center [1237, 342] width 10 height 10
click at [1233, 405] on rect at bounding box center [1233, 408] width 10 height 10
click at [1233, 460] on rect at bounding box center [1233, 460] width 37 height 2
click at [1229, 423] on icon at bounding box center [1232, 413] width 64 height 64
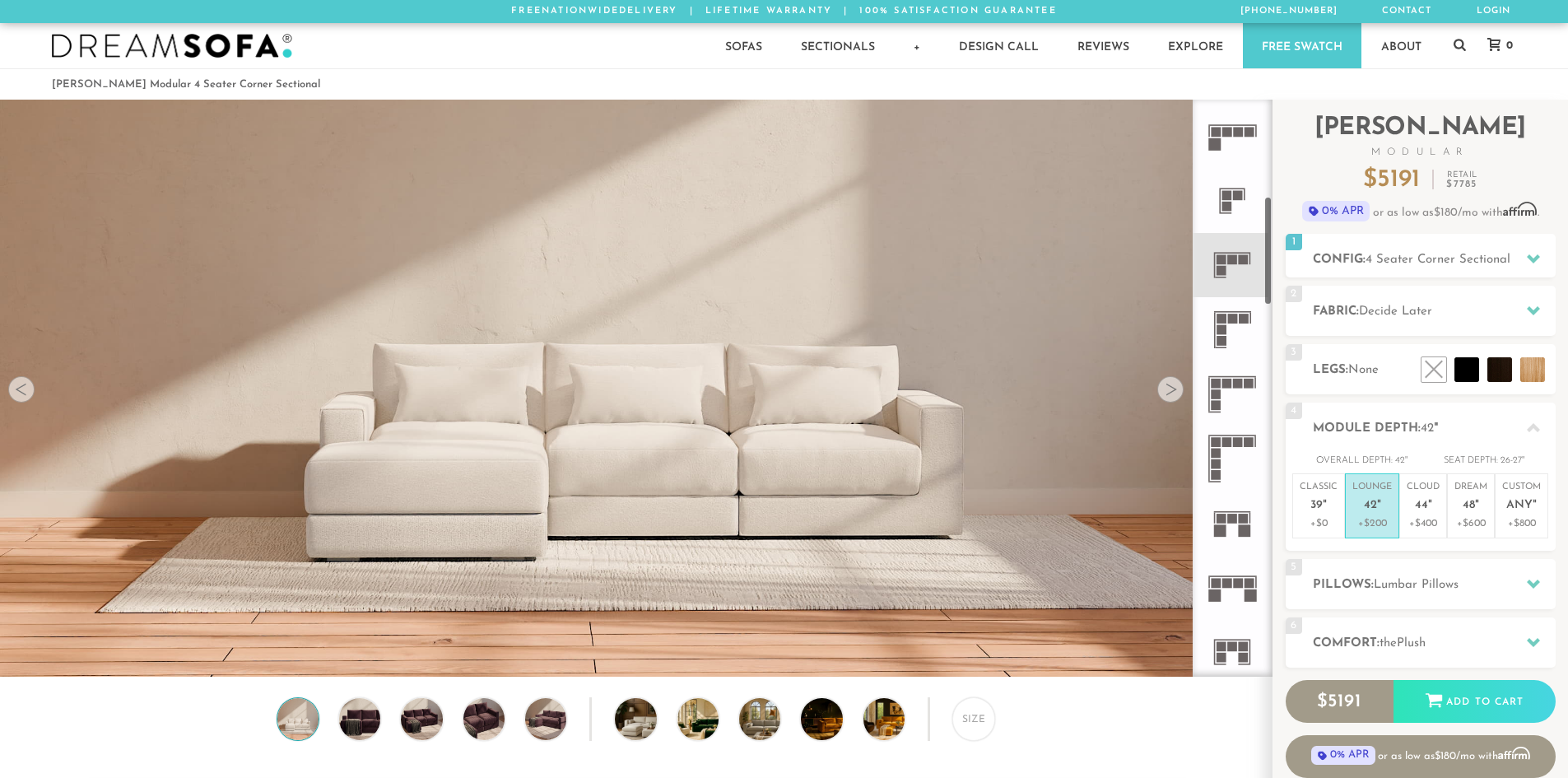
scroll to position [528, 0]
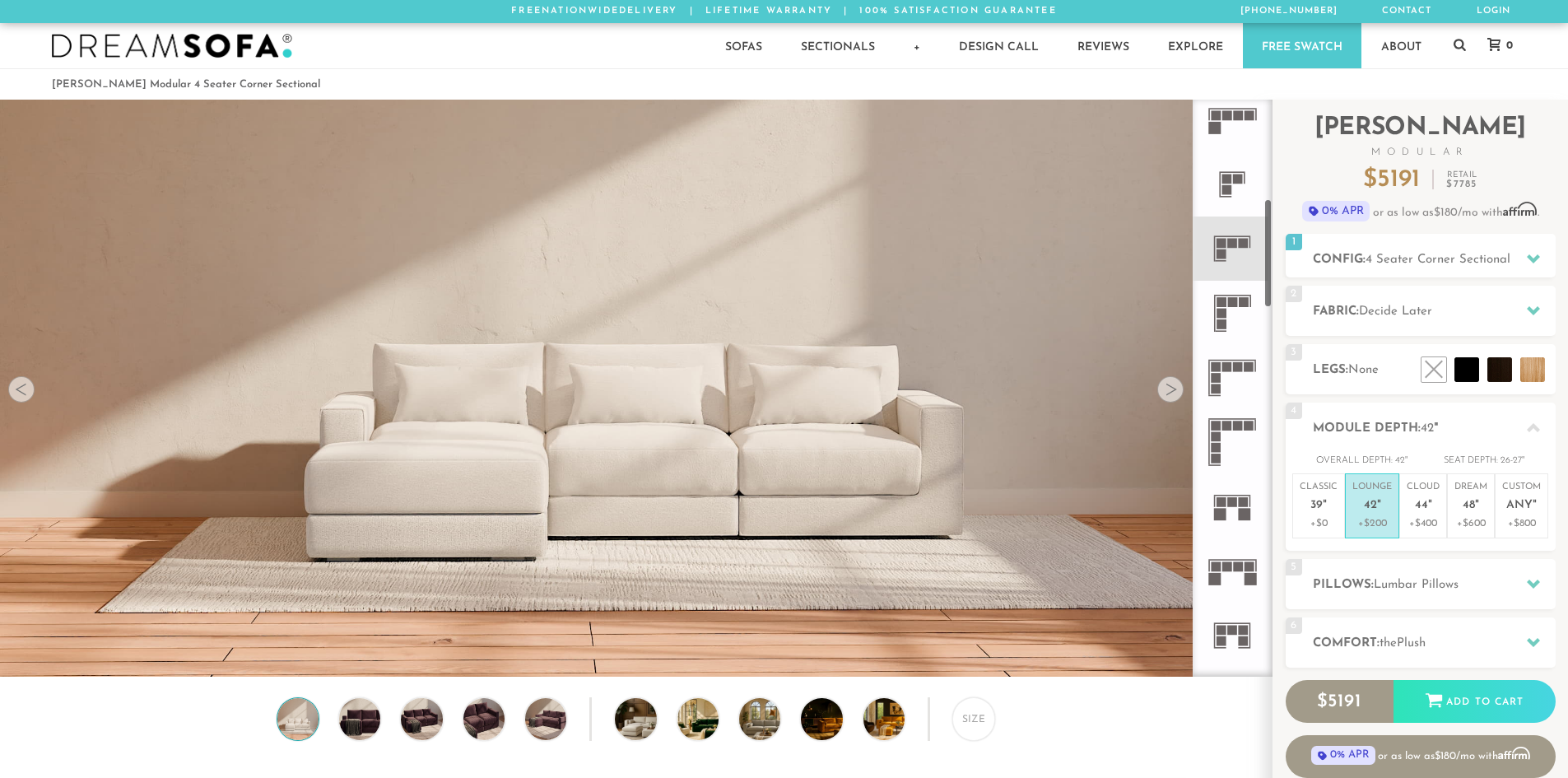
click at [1235, 504] on rect at bounding box center [1233, 502] width 10 height 10
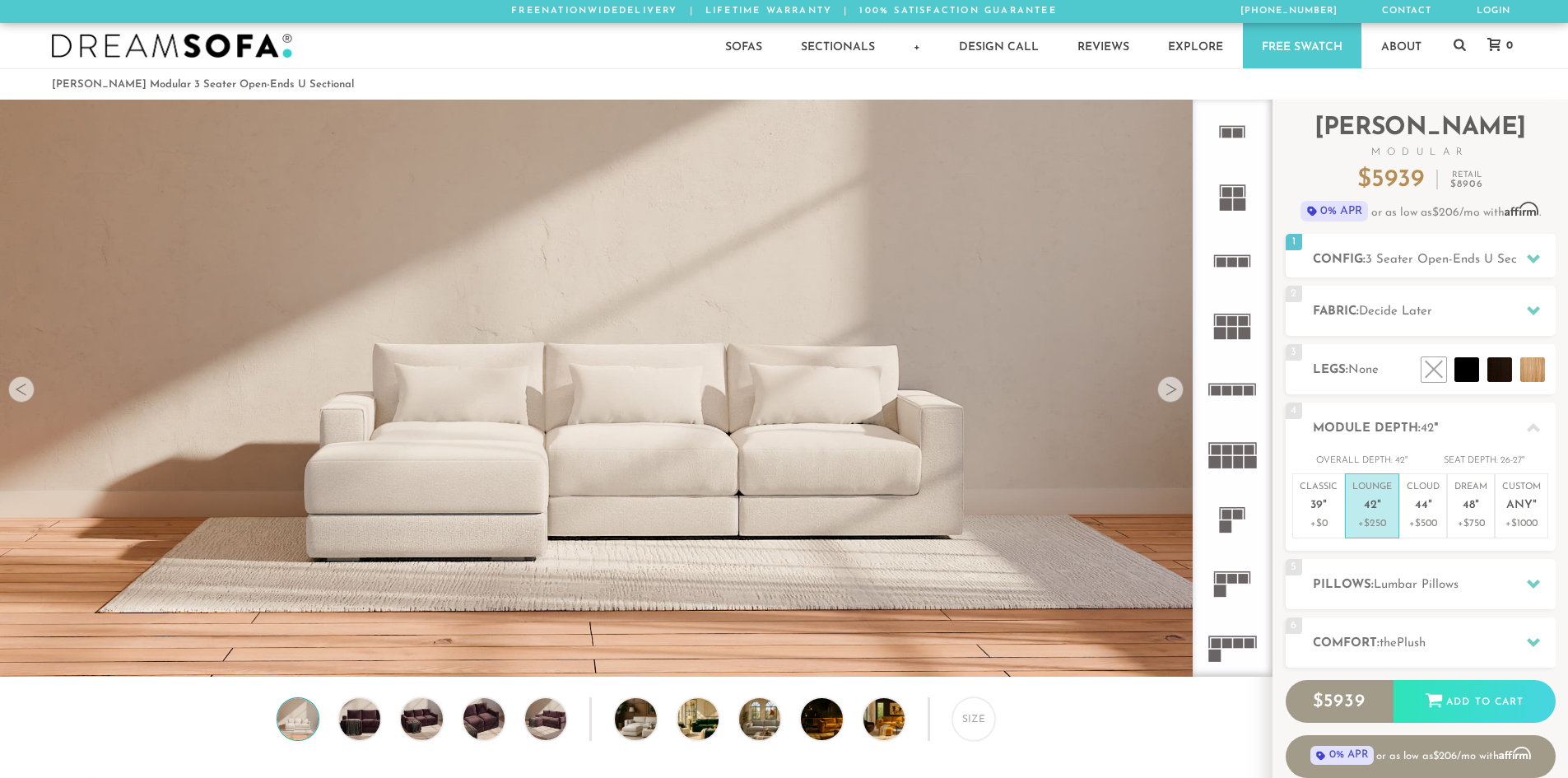
click at [1228, 590] on icon at bounding box center [1232, 583] width 64 height 64
click at [983, 724] on div "Size" at bounding box center [974, 719] width 43 height 43
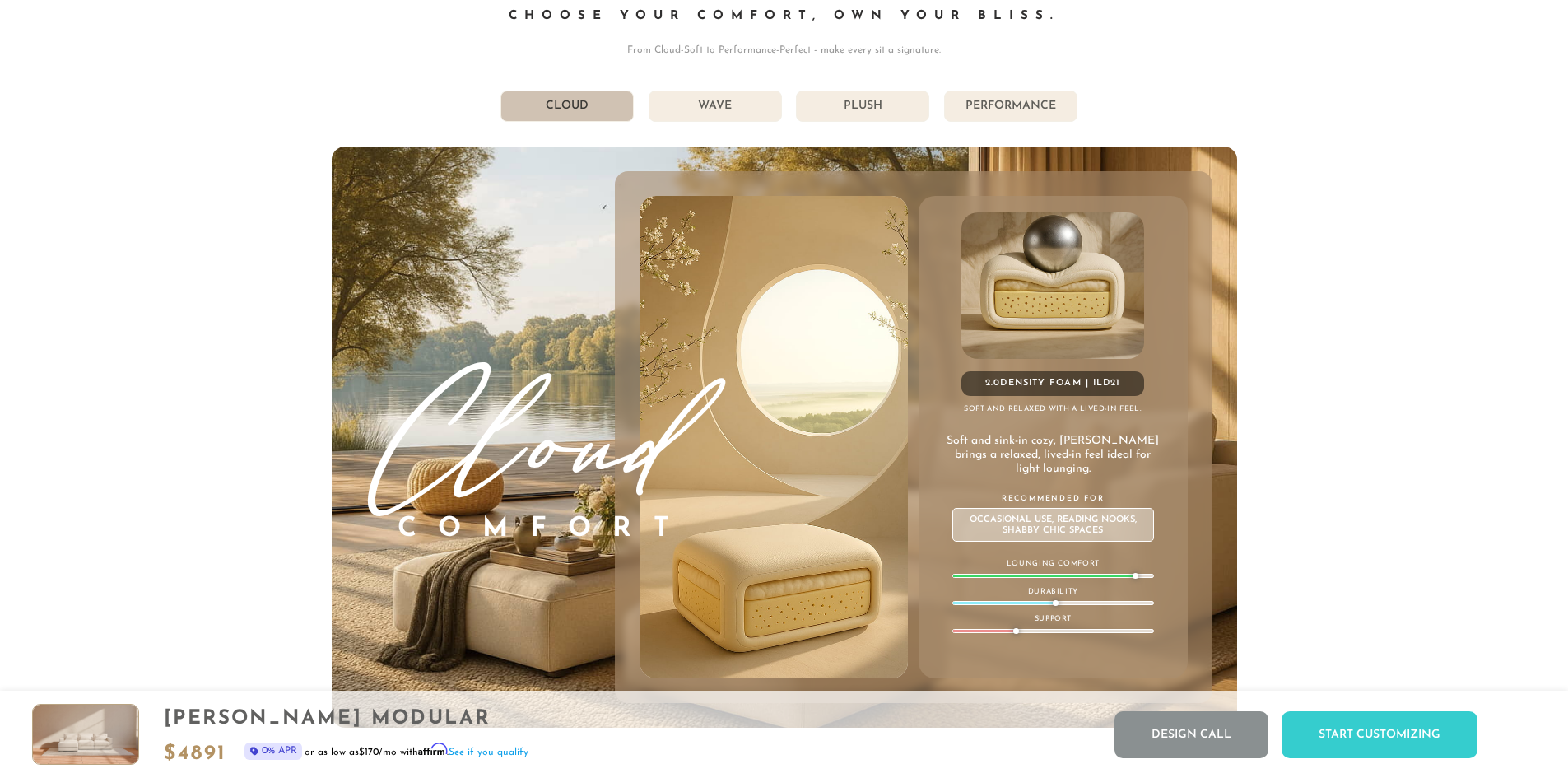
scroll to position [9552, 0]
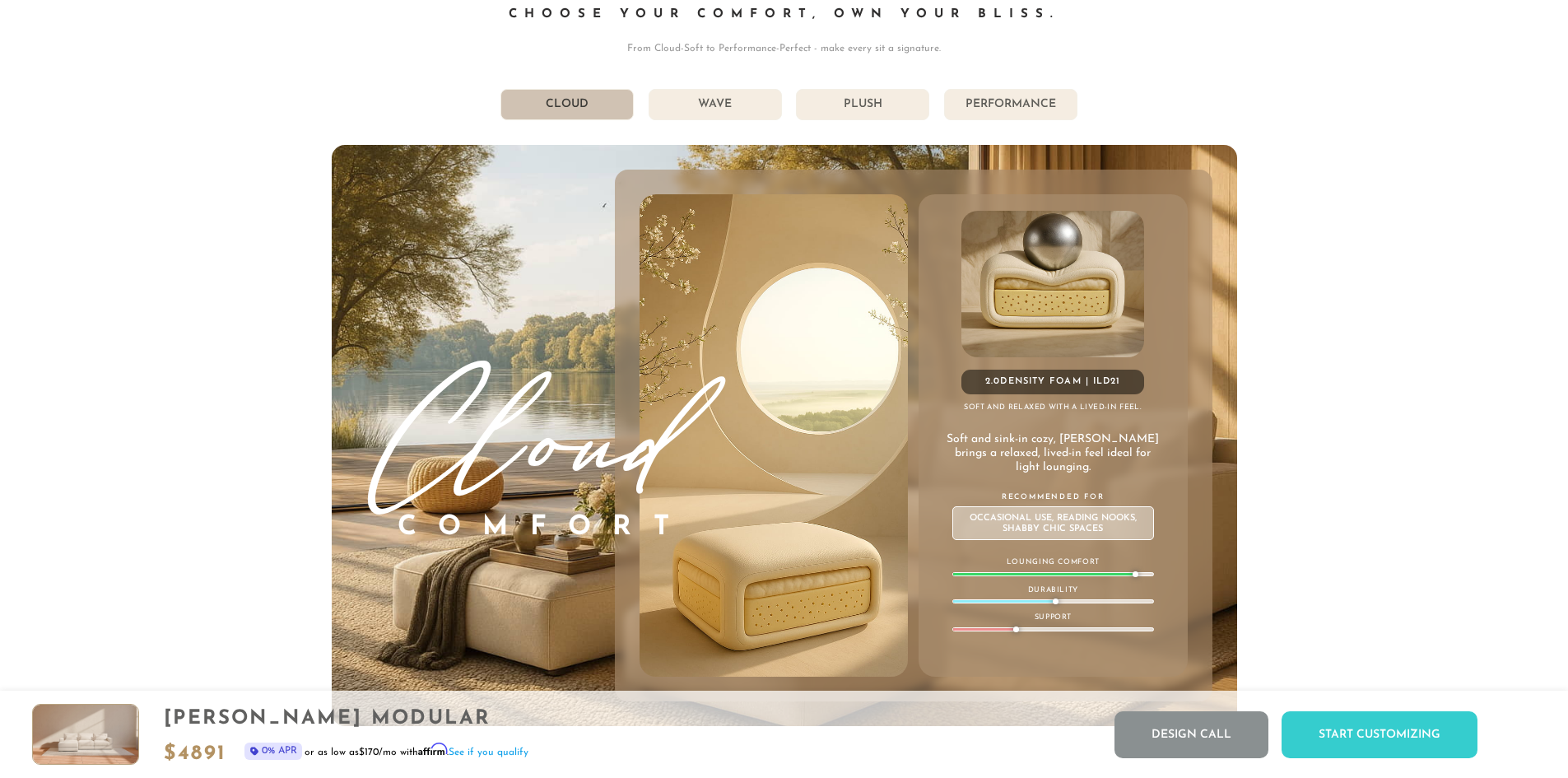
click at [717, 103] on li "Wave" at bounding box center [715, 104] width 133 height 31
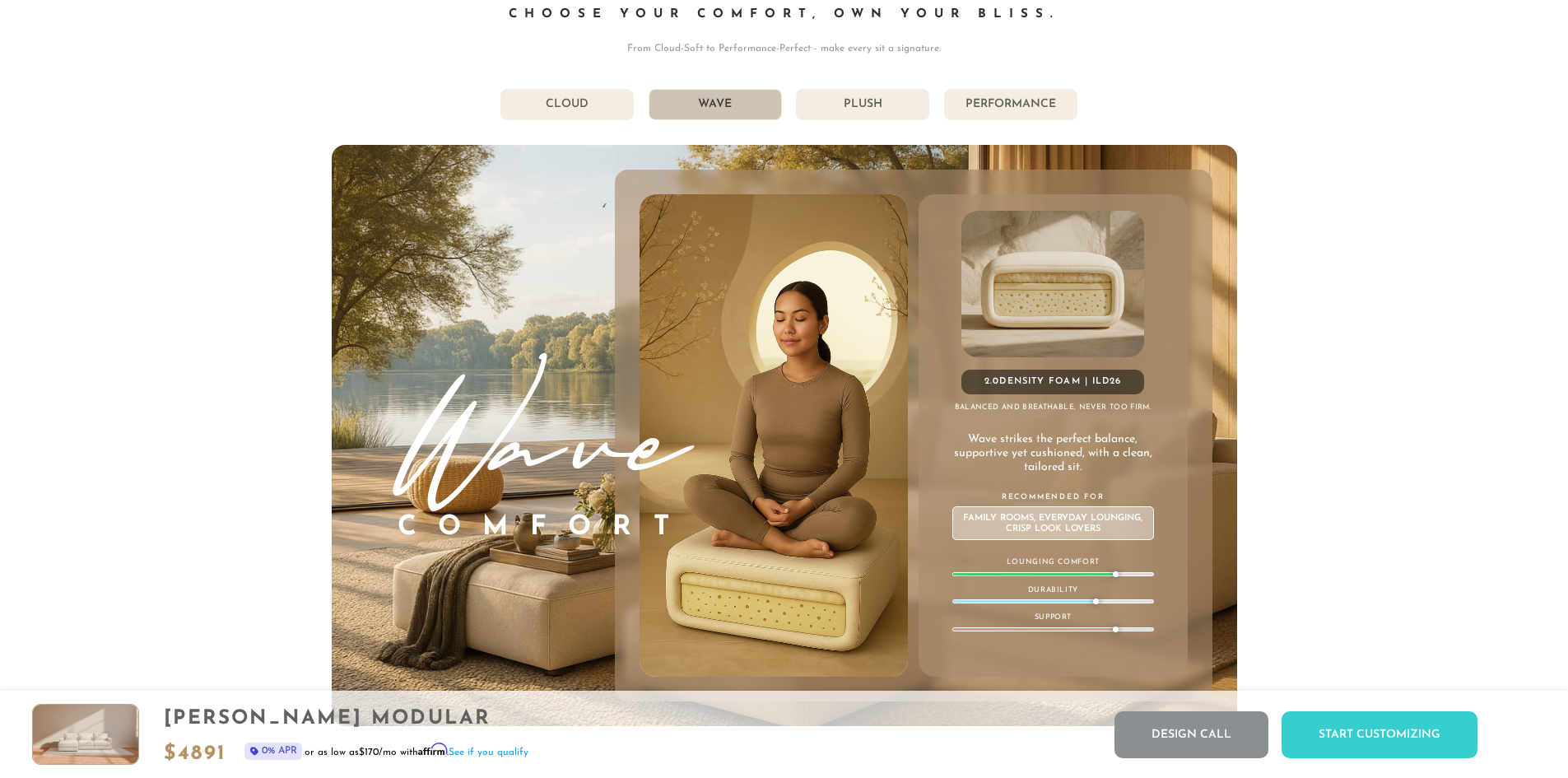
click at [510, 95] on li "Cloud" at bounding box center [567, 104] width 133 height 31
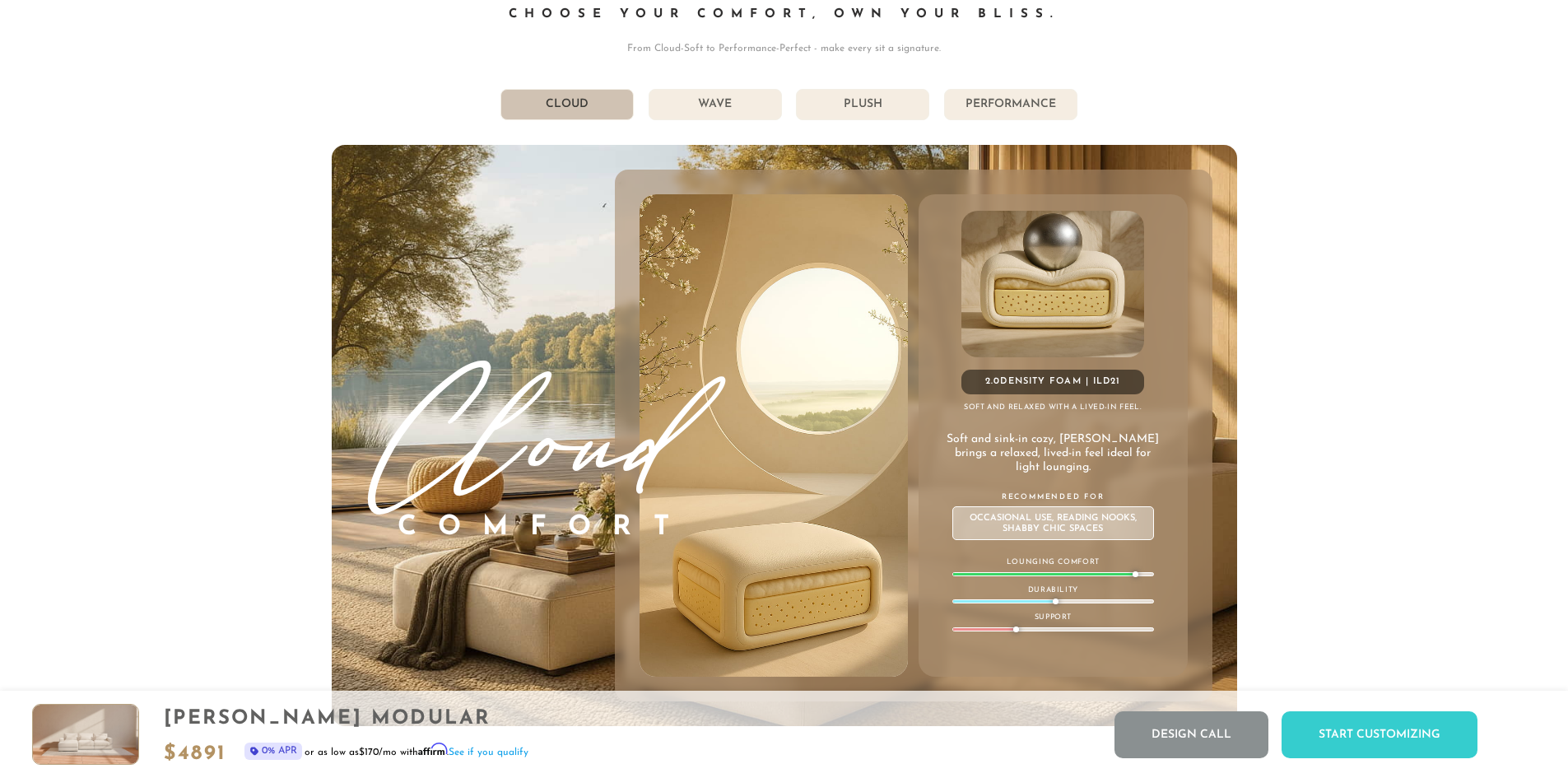
click at [701, 109] on li "Wave" at bounding box center [715, 104] width 133 height 31
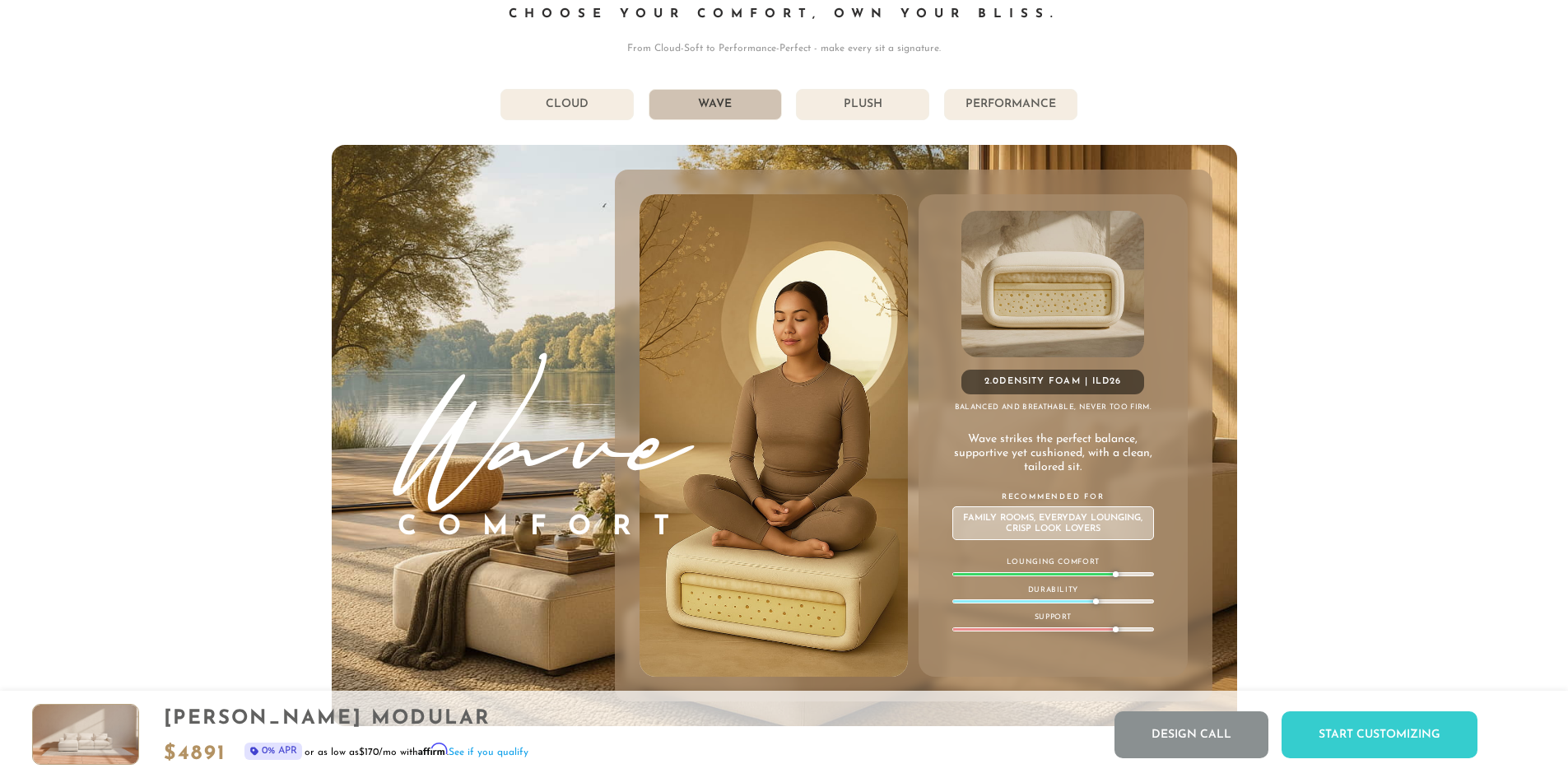
click at [874, 112] on li "Plush" at bounding box center [863, 104] width 133 height 31
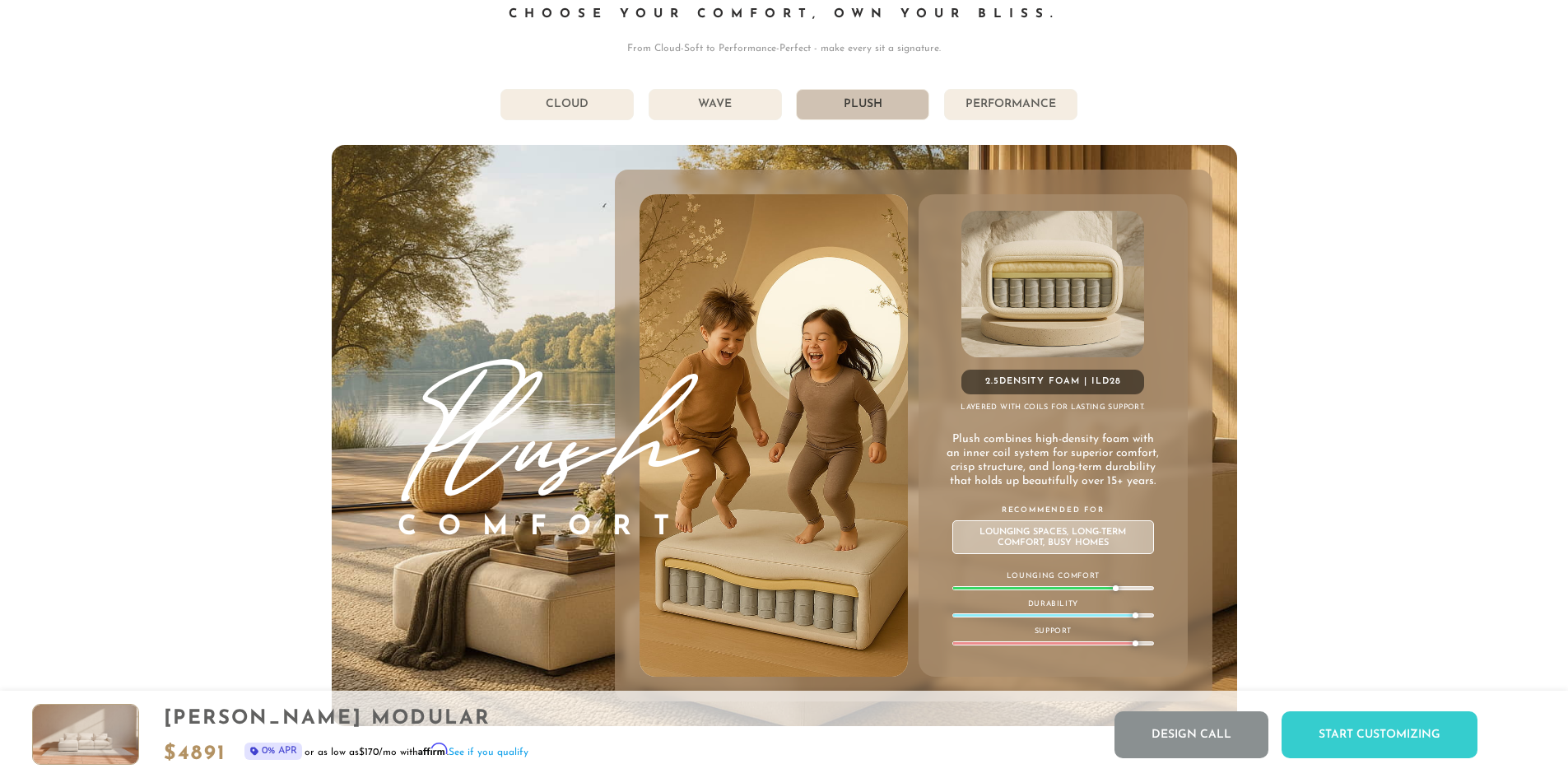
click at [1026, 114] on li "Performance" at bounding box center [1011, 104] width 133 height 31
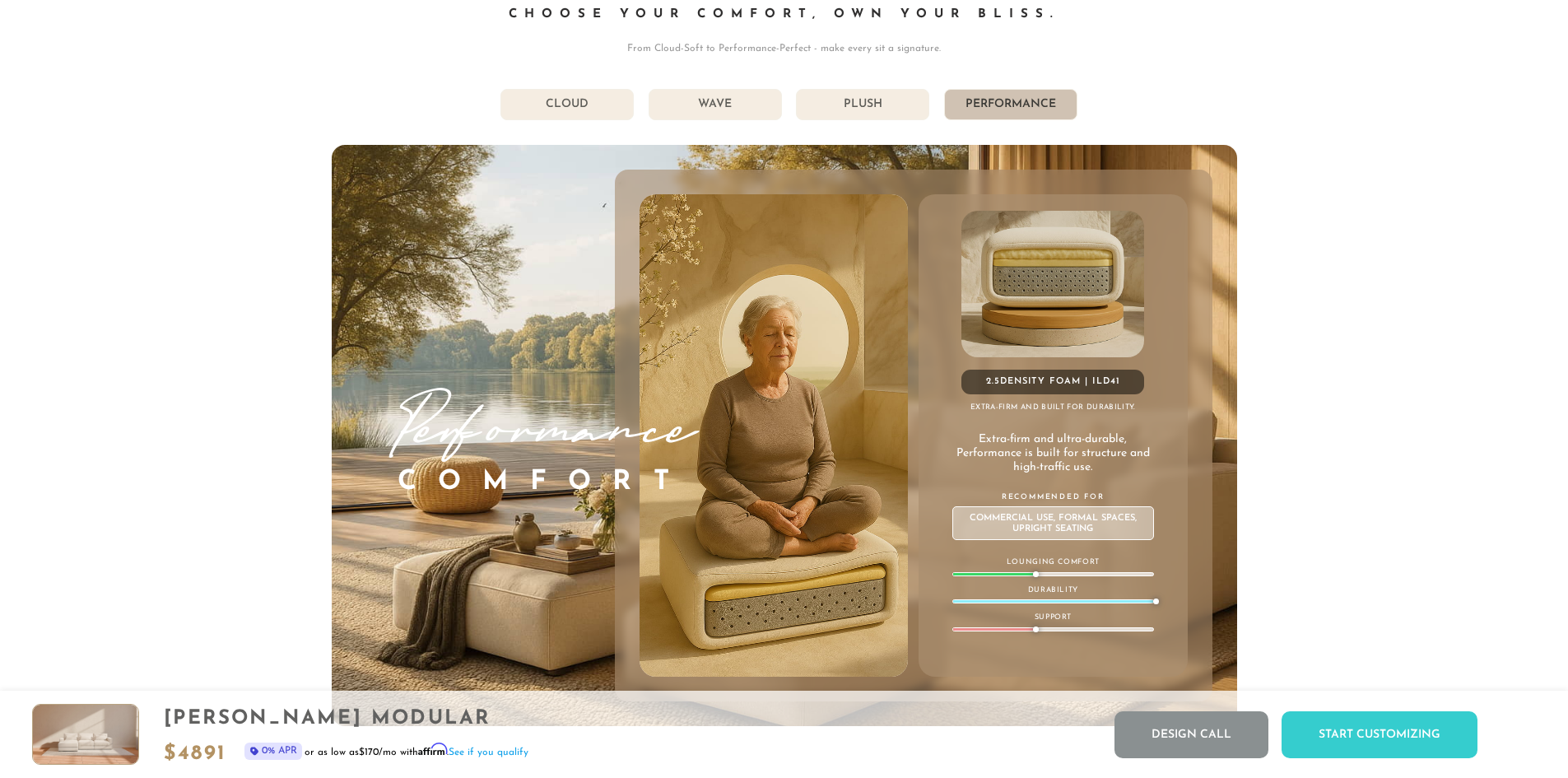
click at [861, 111] on li "Plush" at bounding box center [863, 104] width 133 height 31
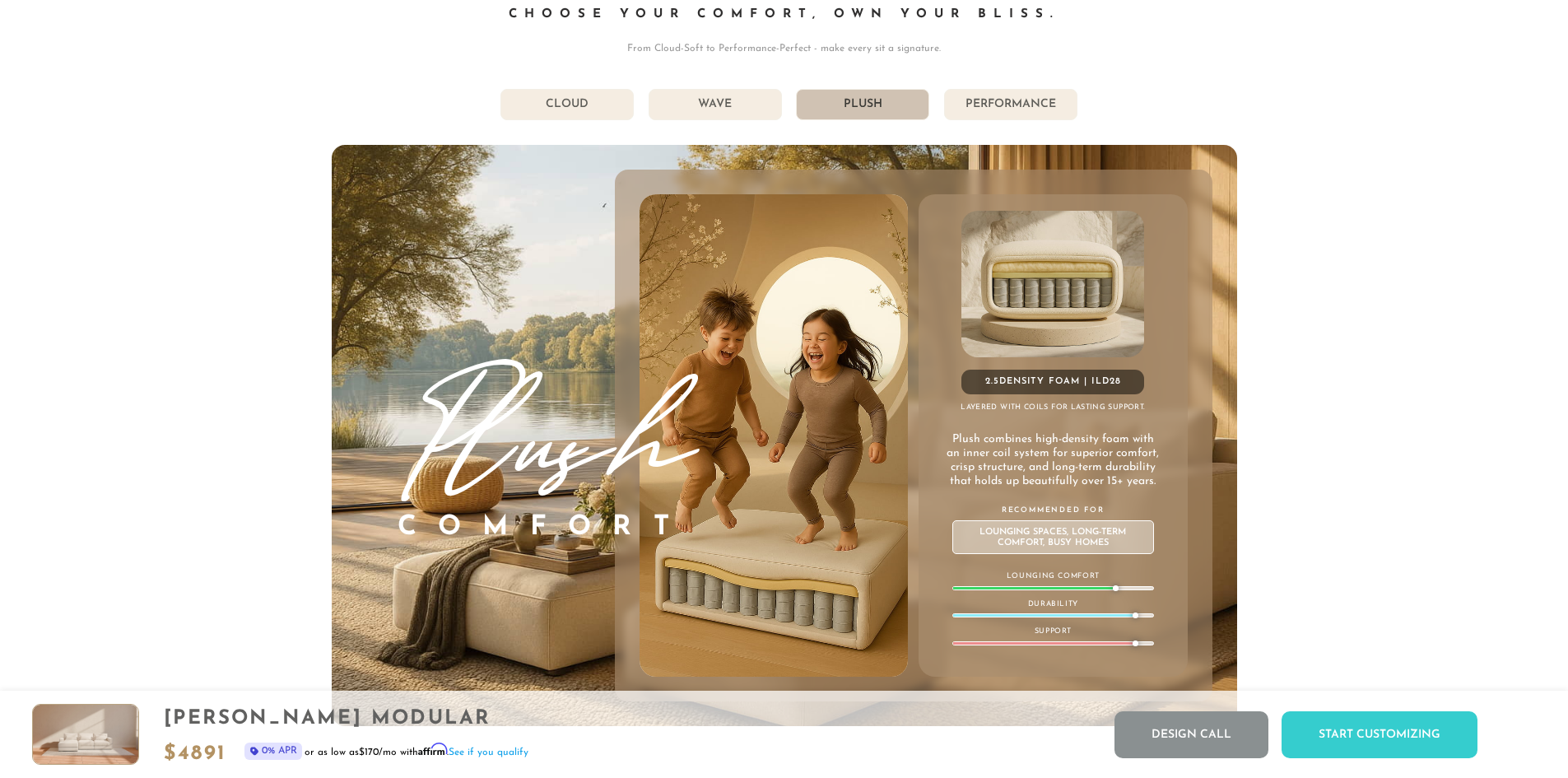
click at [741, 105] on li "Wave" at bounding box center [715, 104] width 133 height 31
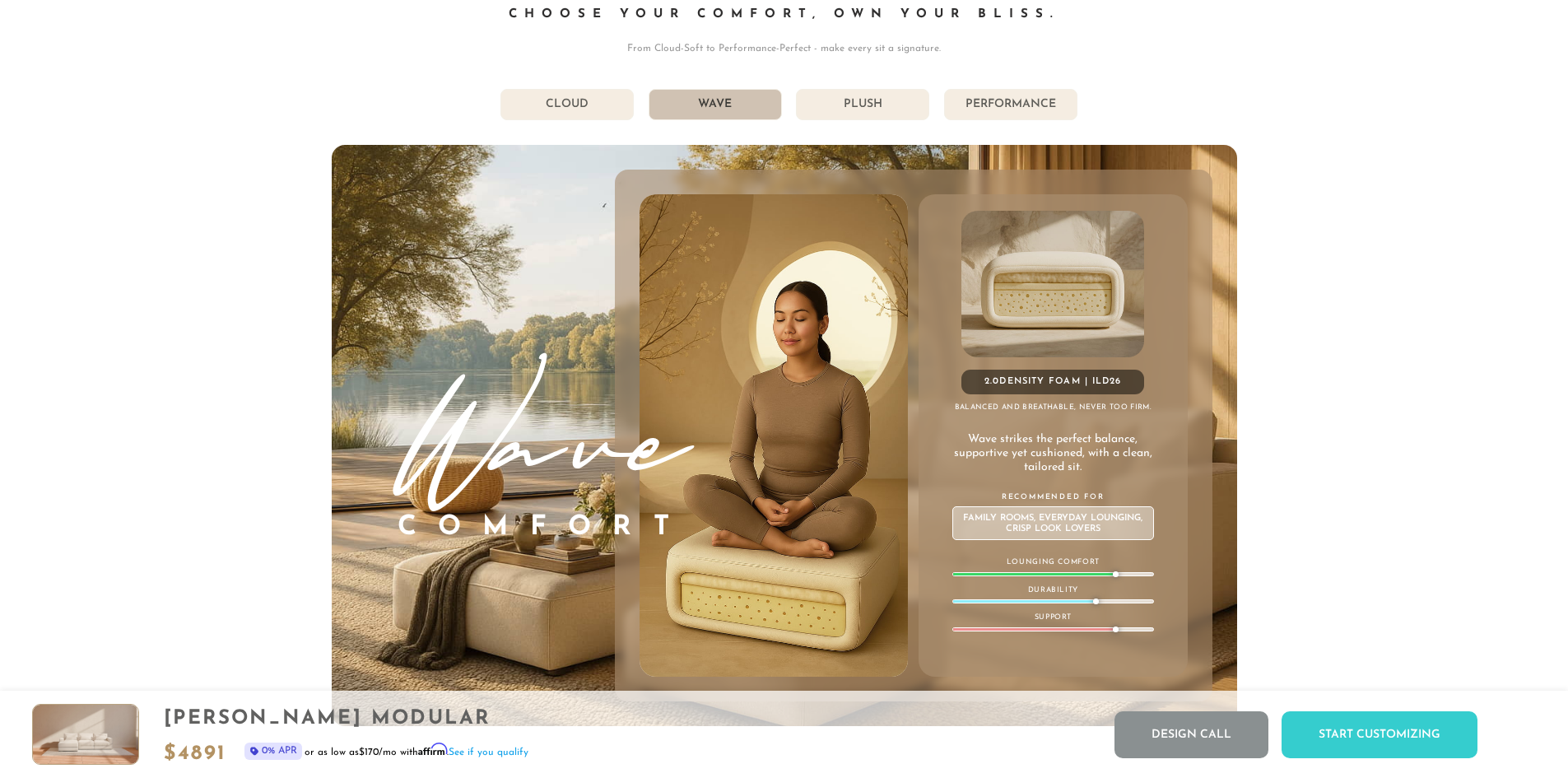
click at [565, 121] on li "Cloud" at bounding box center [567, 104] width 133 height 31
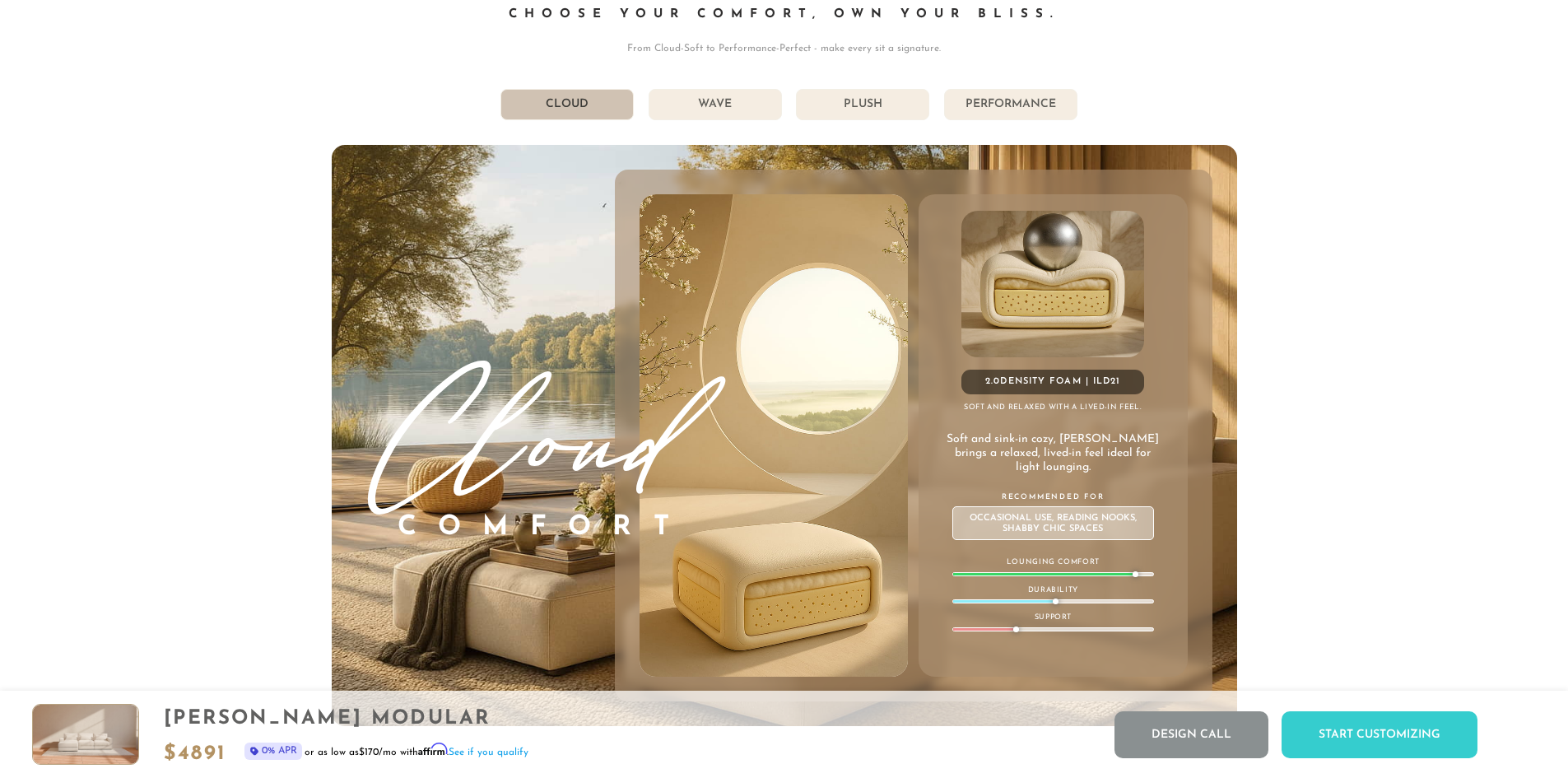
click at [711, 110] on li "Wave" at bounding box center [715, 104] width 133 height 31
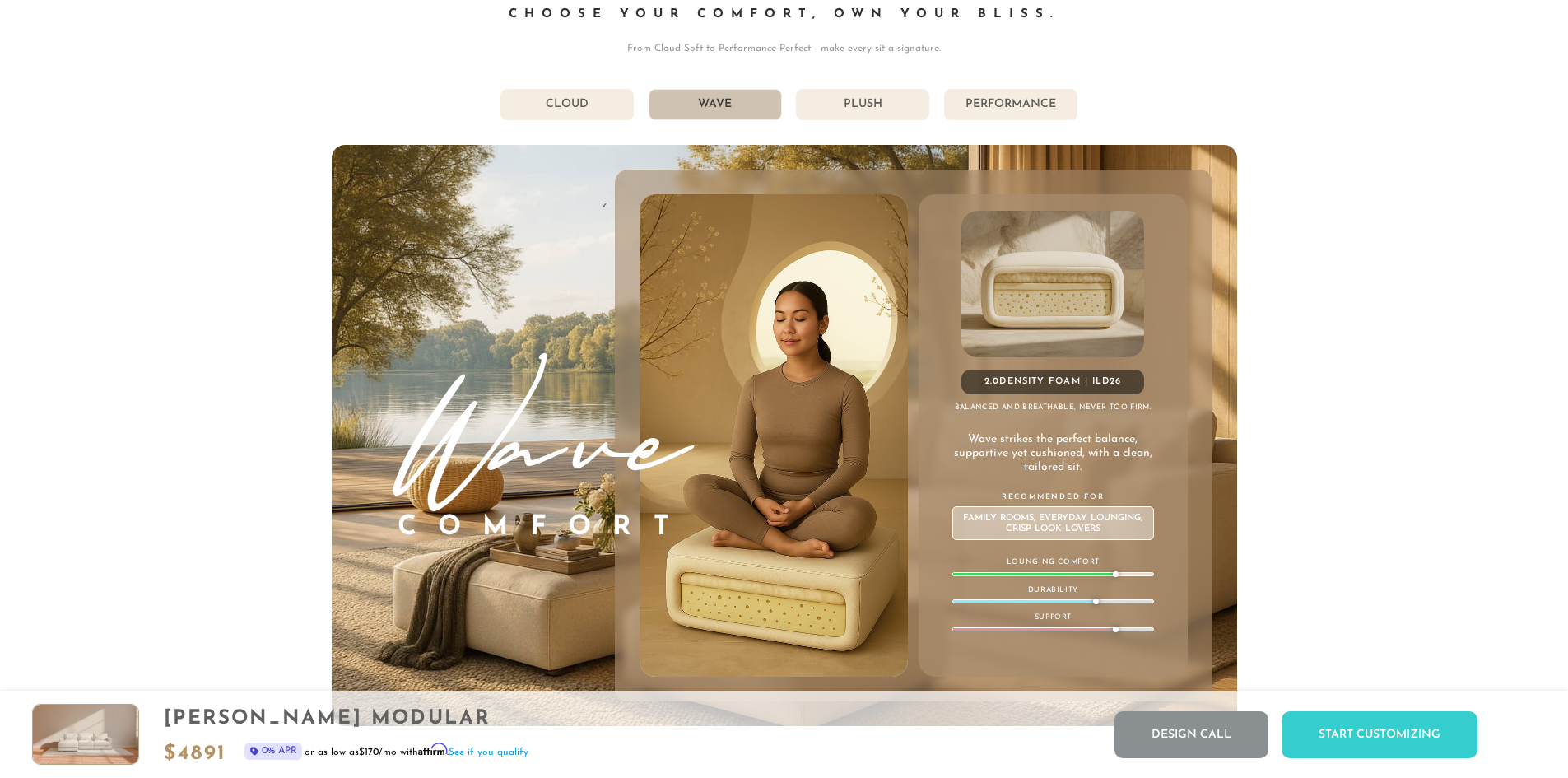
click at [865, 113] on li "Plush" at bounding box center [863, 104] width 133 height 31
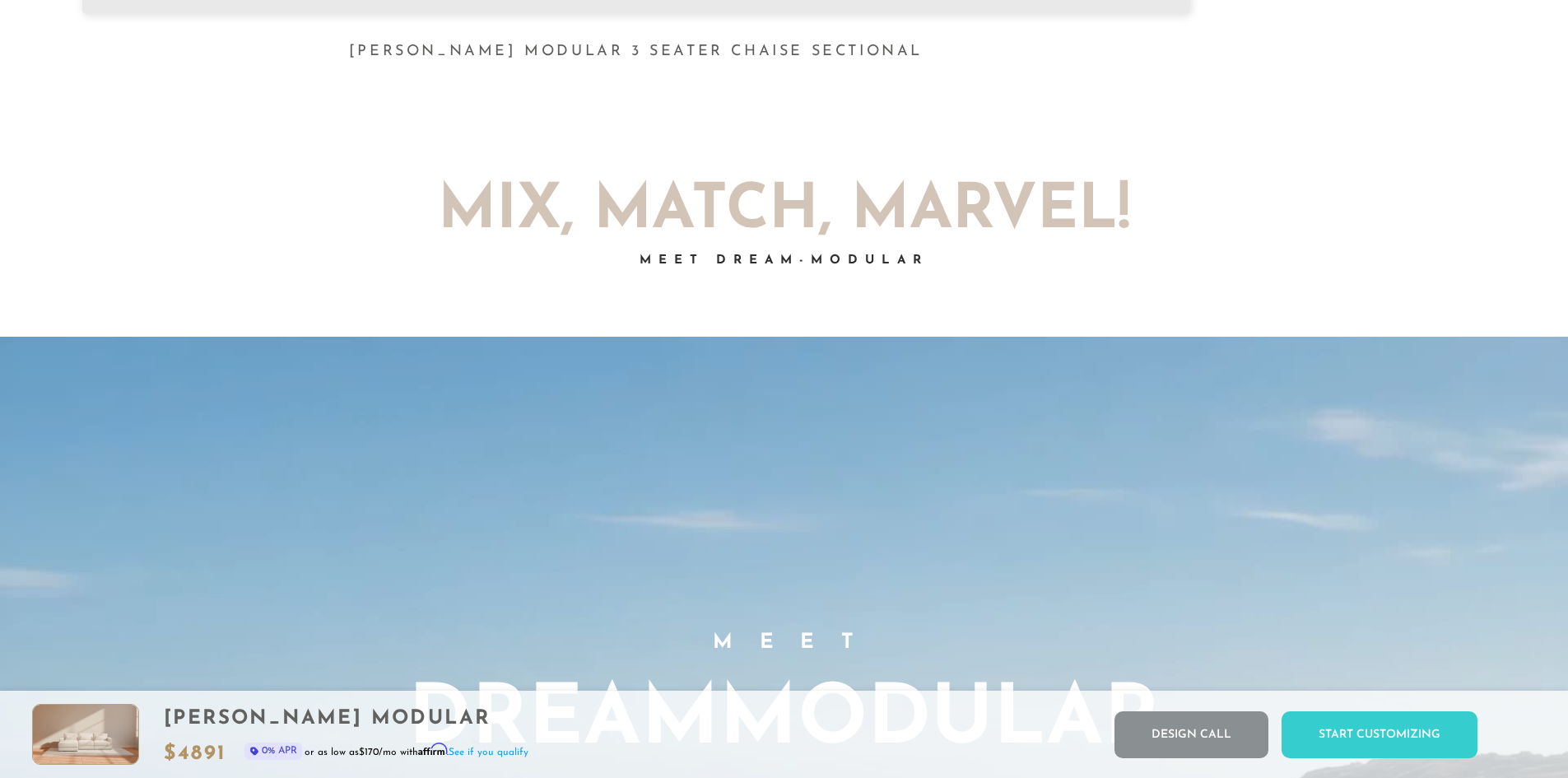
scroll to position [0, 0]
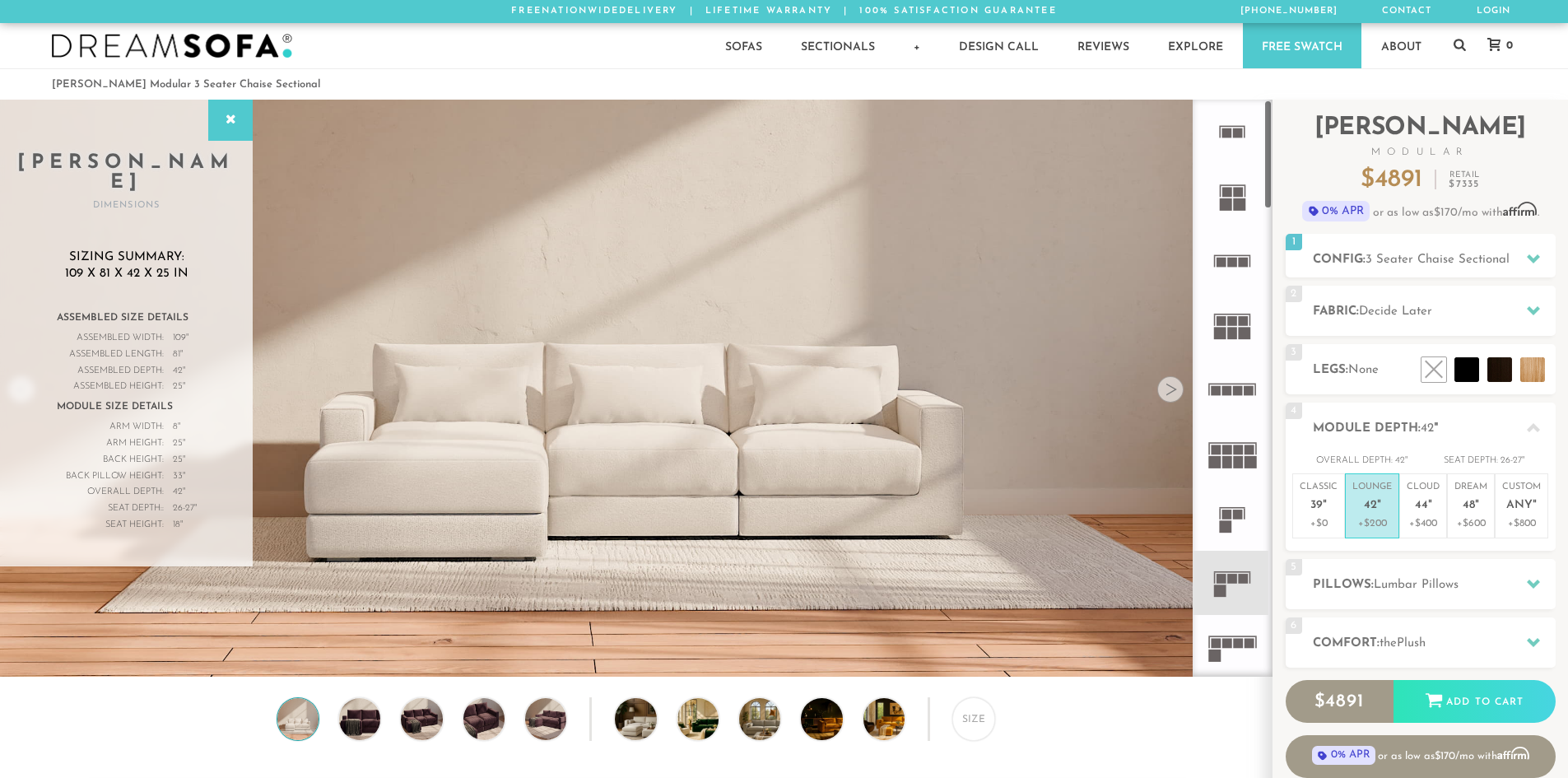
click at [1169, 395] on div at bounding box center [1171, 389] width 27 height 27
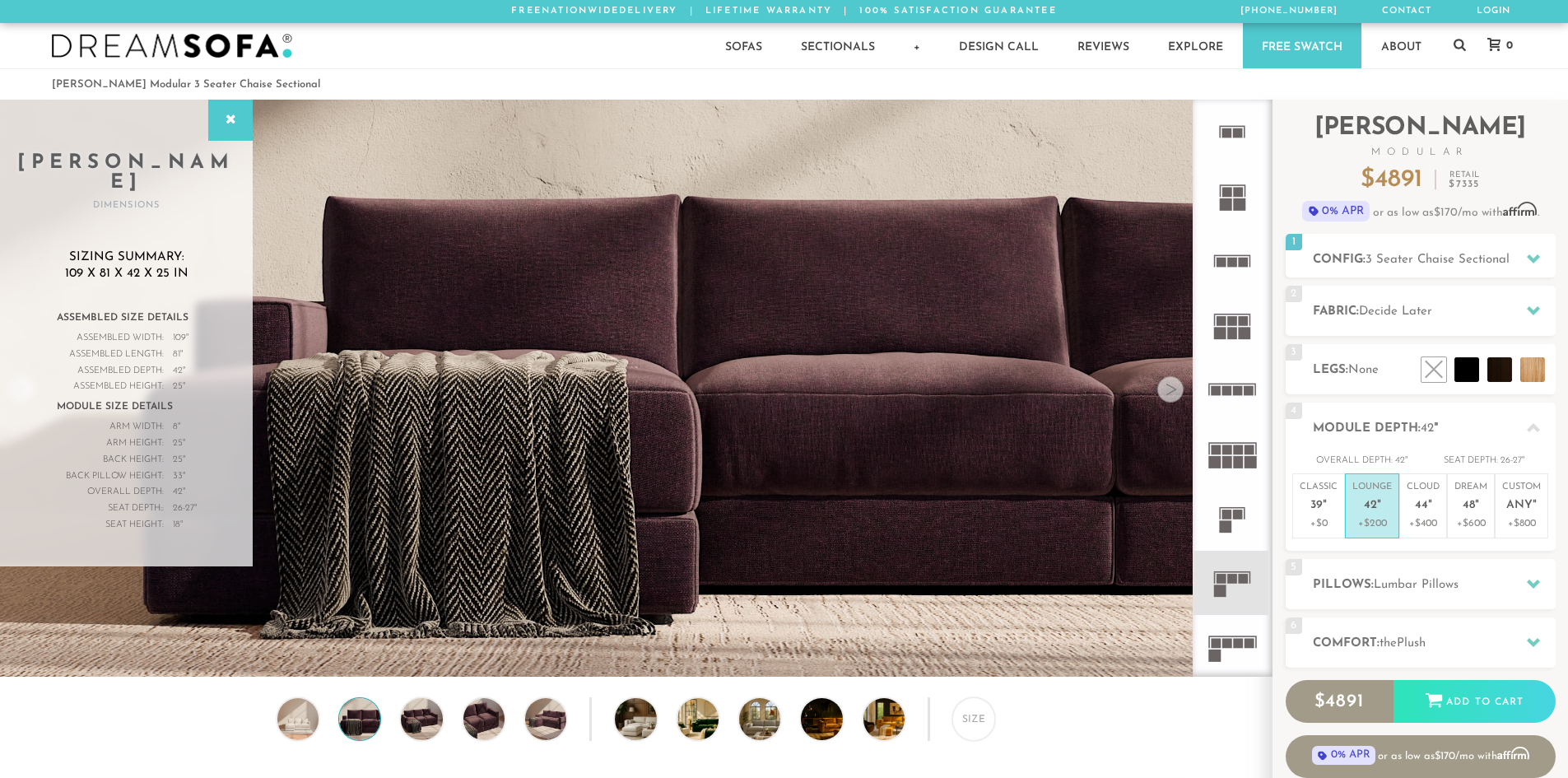
click at [1169, 395] on div at bounding box center [1171, 389] width 27 height 27
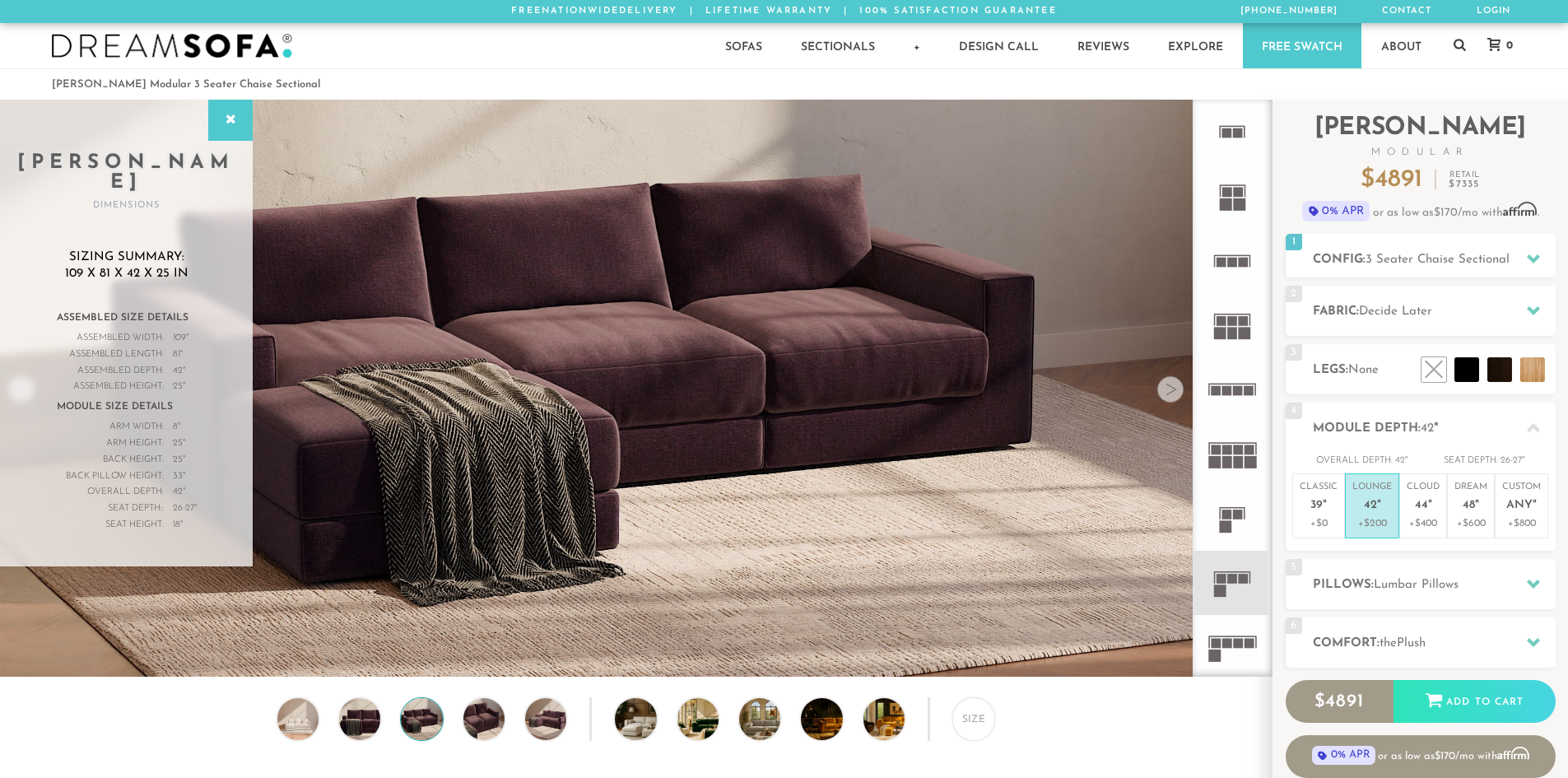
click at [1169, 395] on div at bounding box center [1171, 389] width 27 height 27
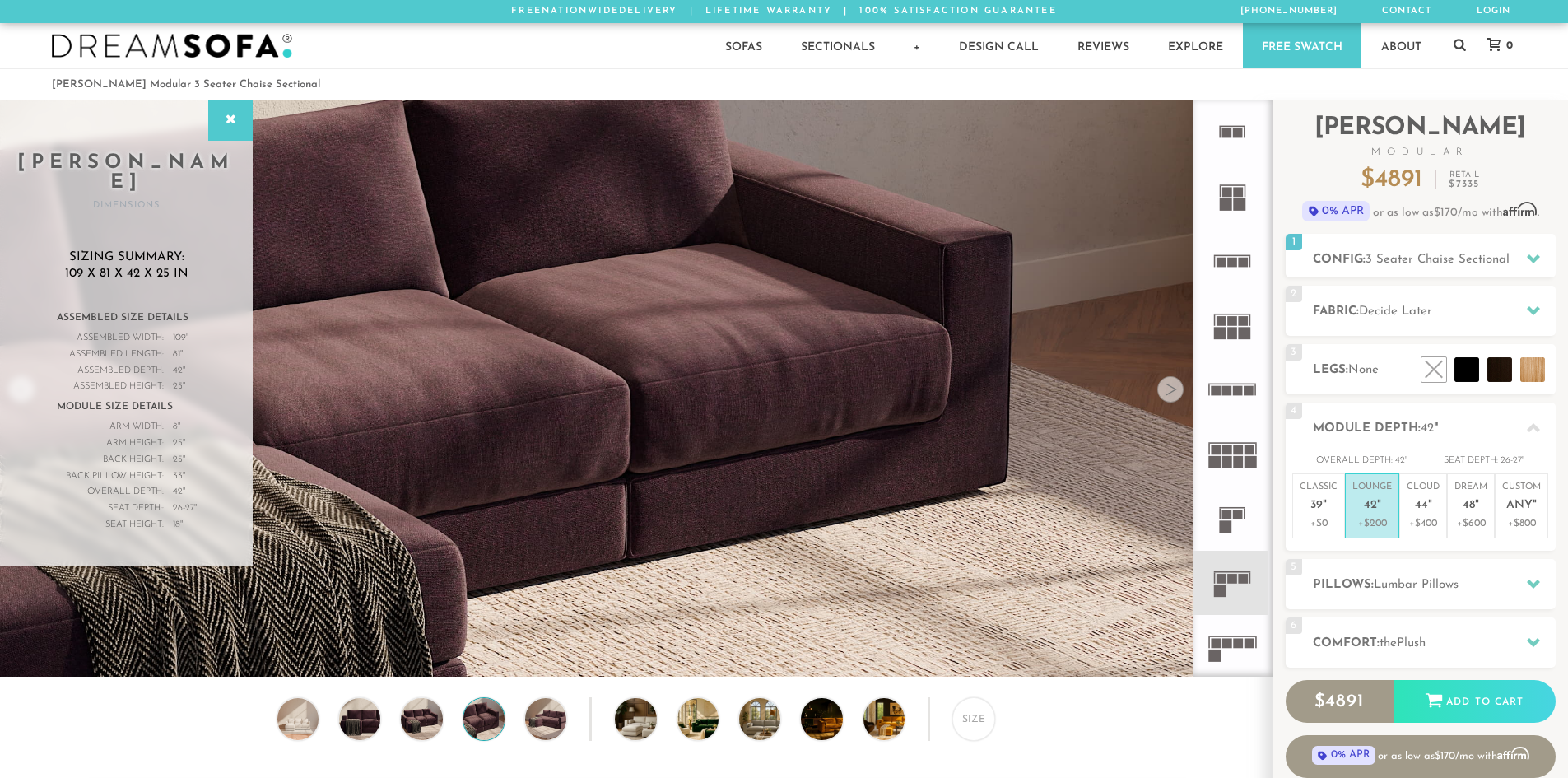
click at [1169, 395] on div at bounding box center [1171, 389] width 27 height 27
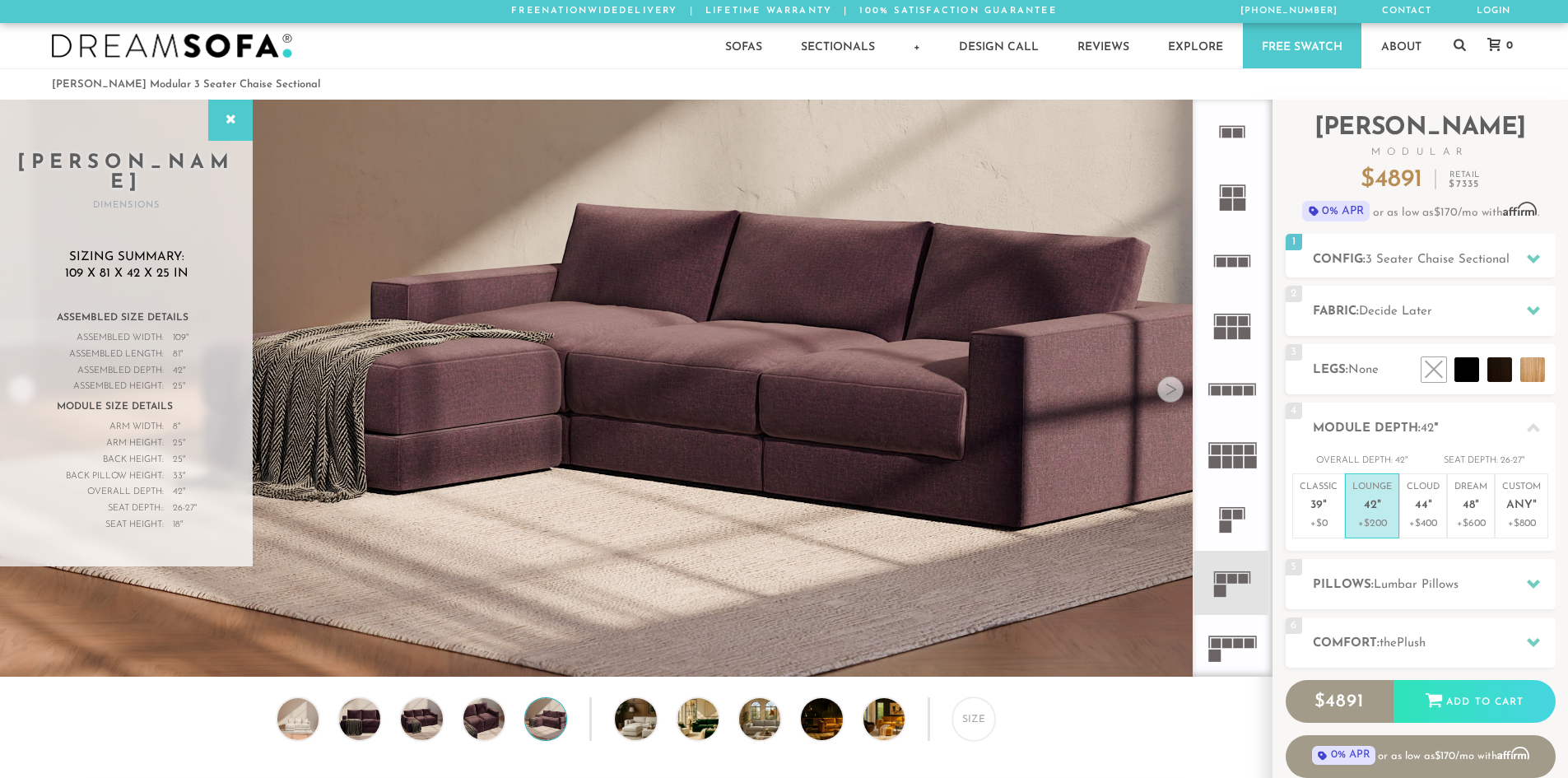
click at [1169, 395] on div at bounding box center [1171, 389] width 27 height 27
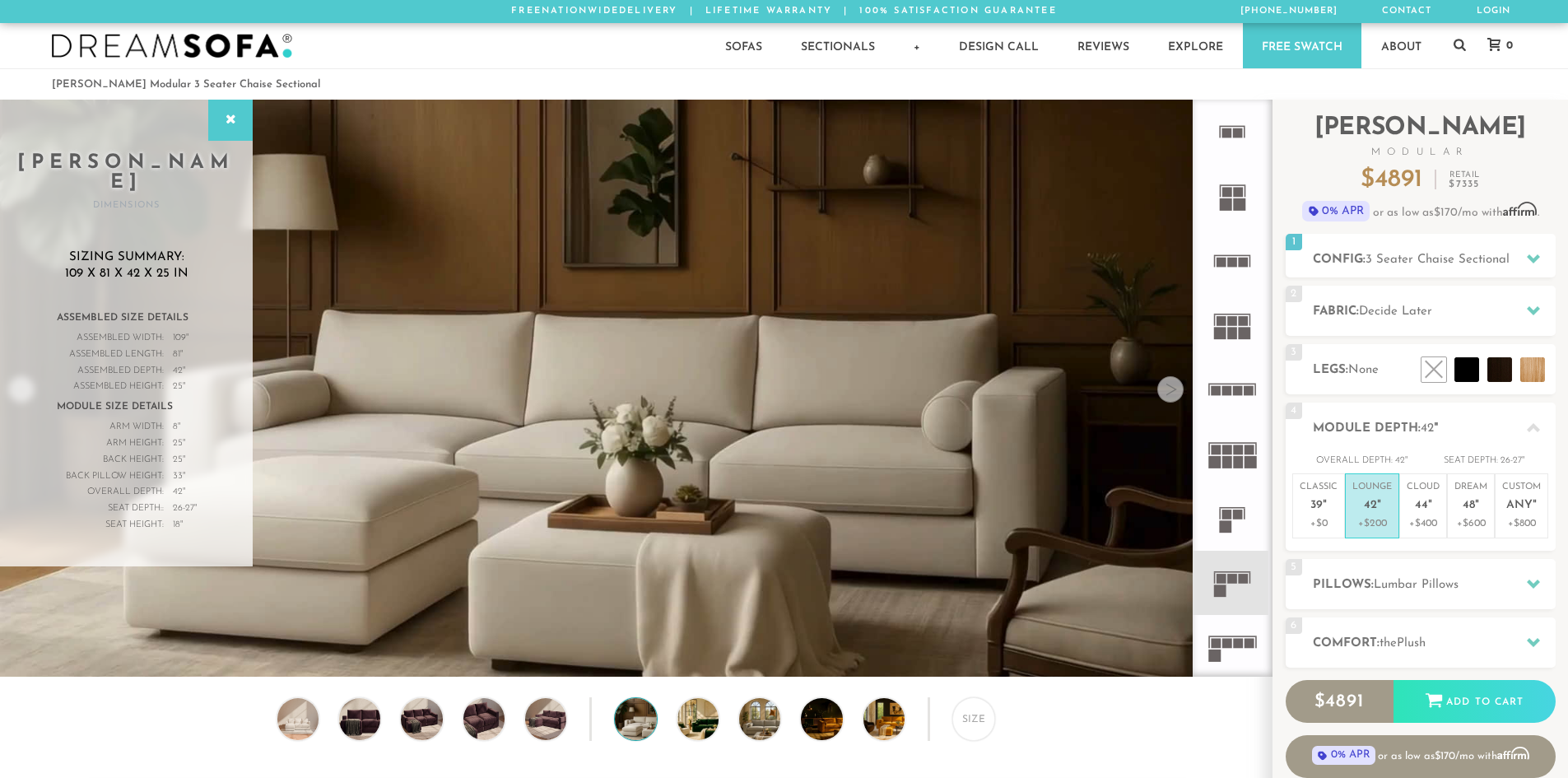
click at [1169, 395] on div at bounding box center [1171, 389] width 27 height 27
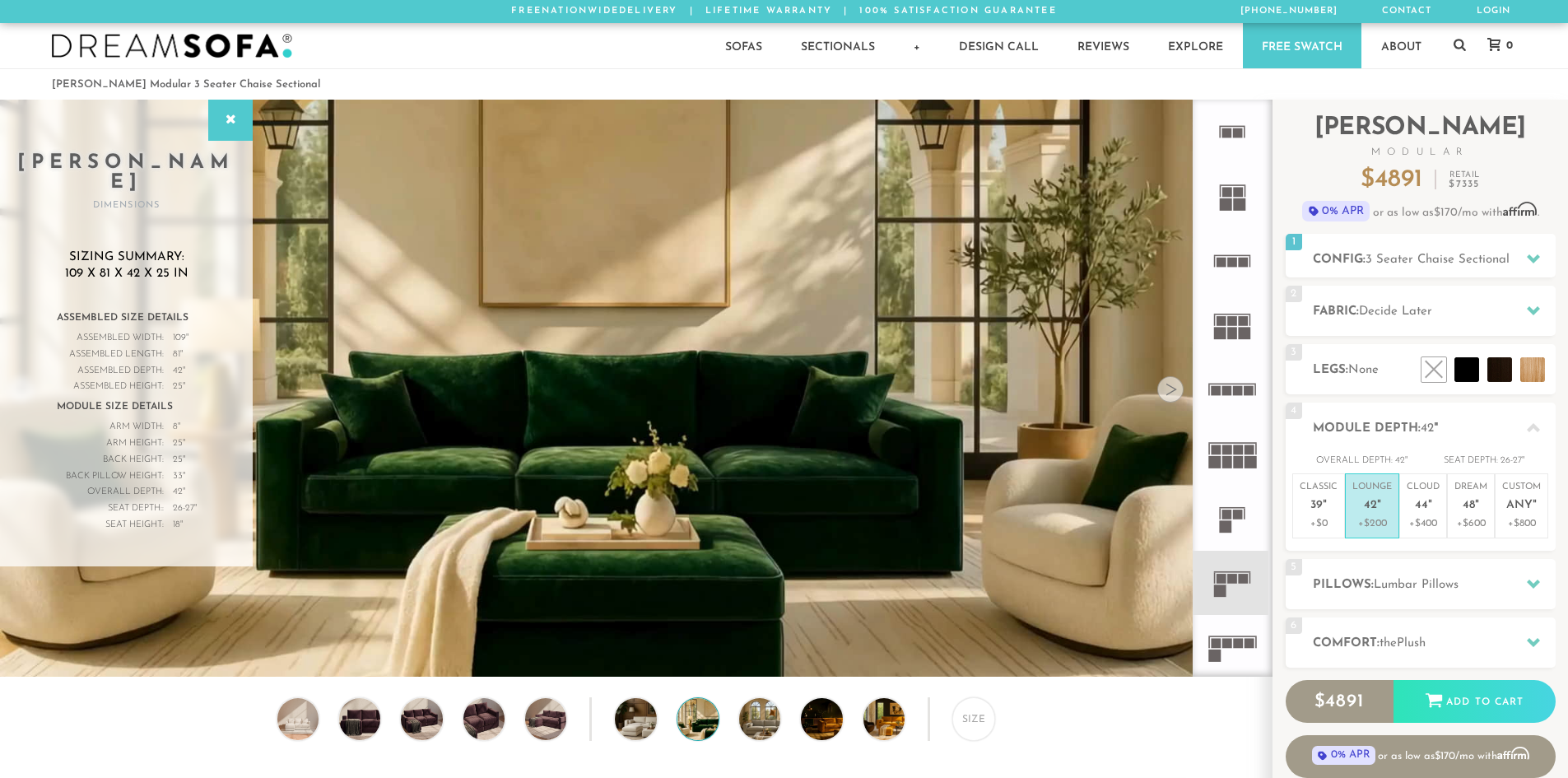
click at [1169, 395] on div at bounding box center [1171, 389] width 27 height 27
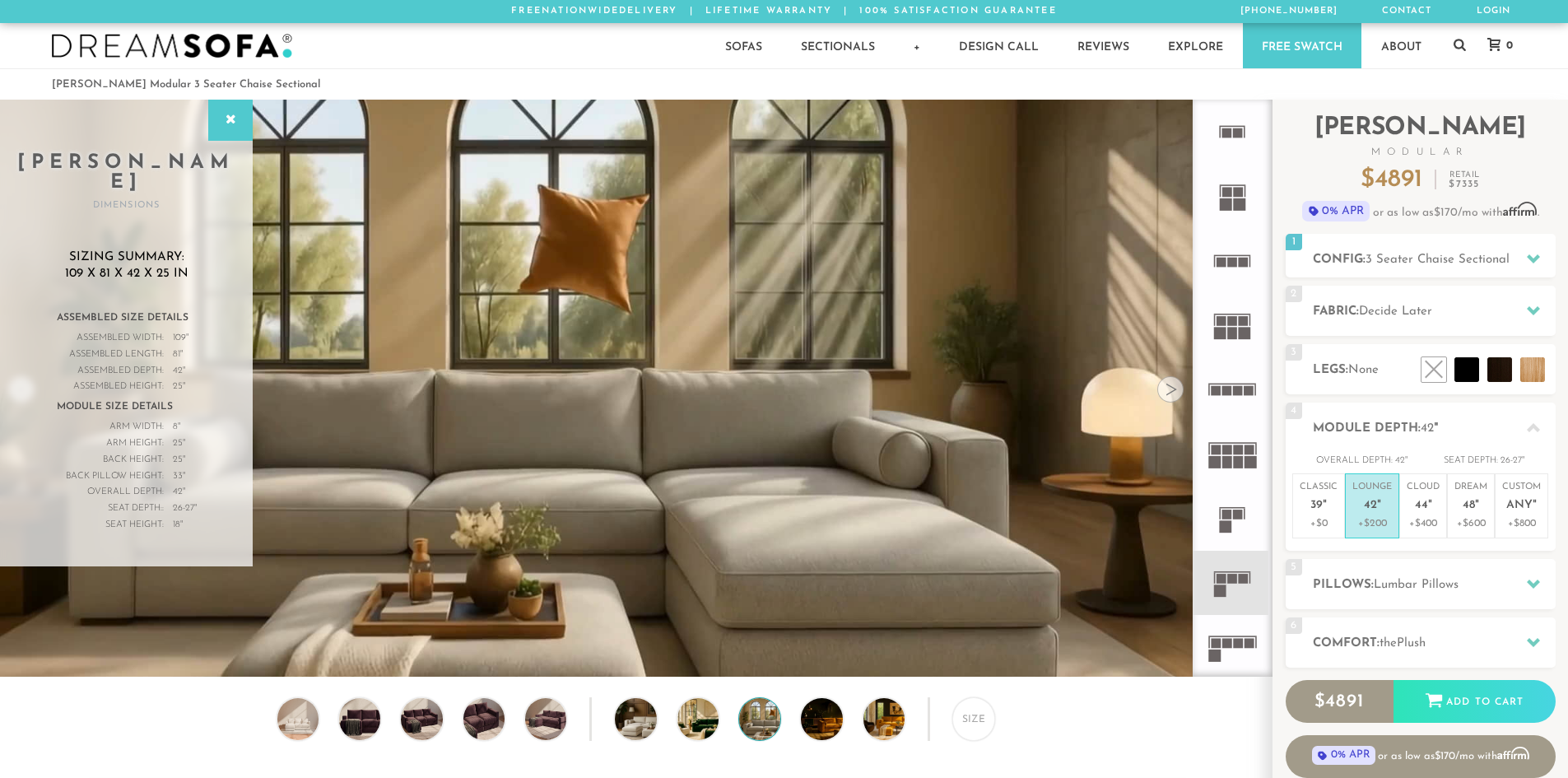
click at [1169, 395] on div at bounding box center [1171, 389] width 27 height 27
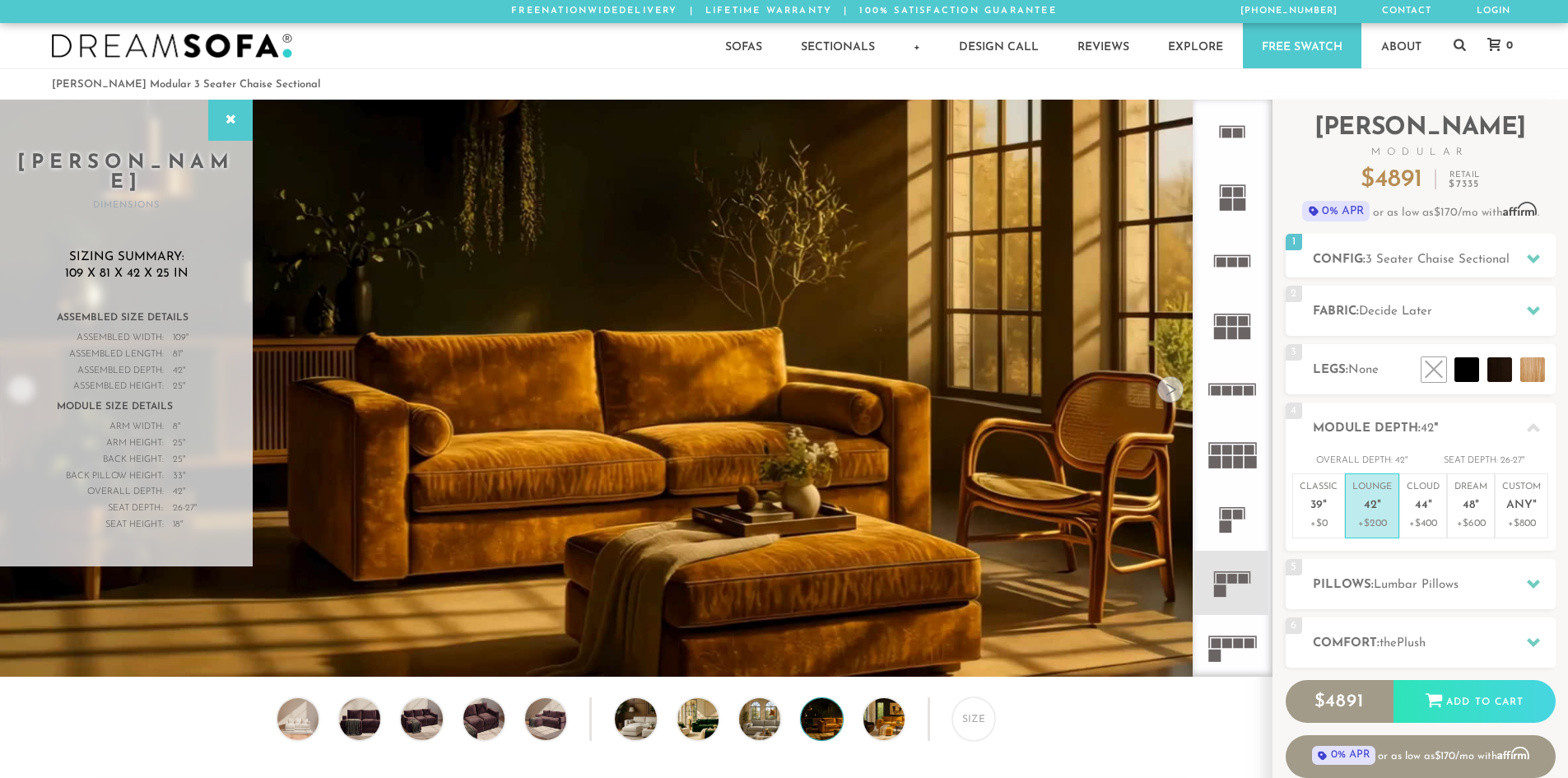
click at [1169, 395] on div at bounding box center [1171, 389] width 27 height 27
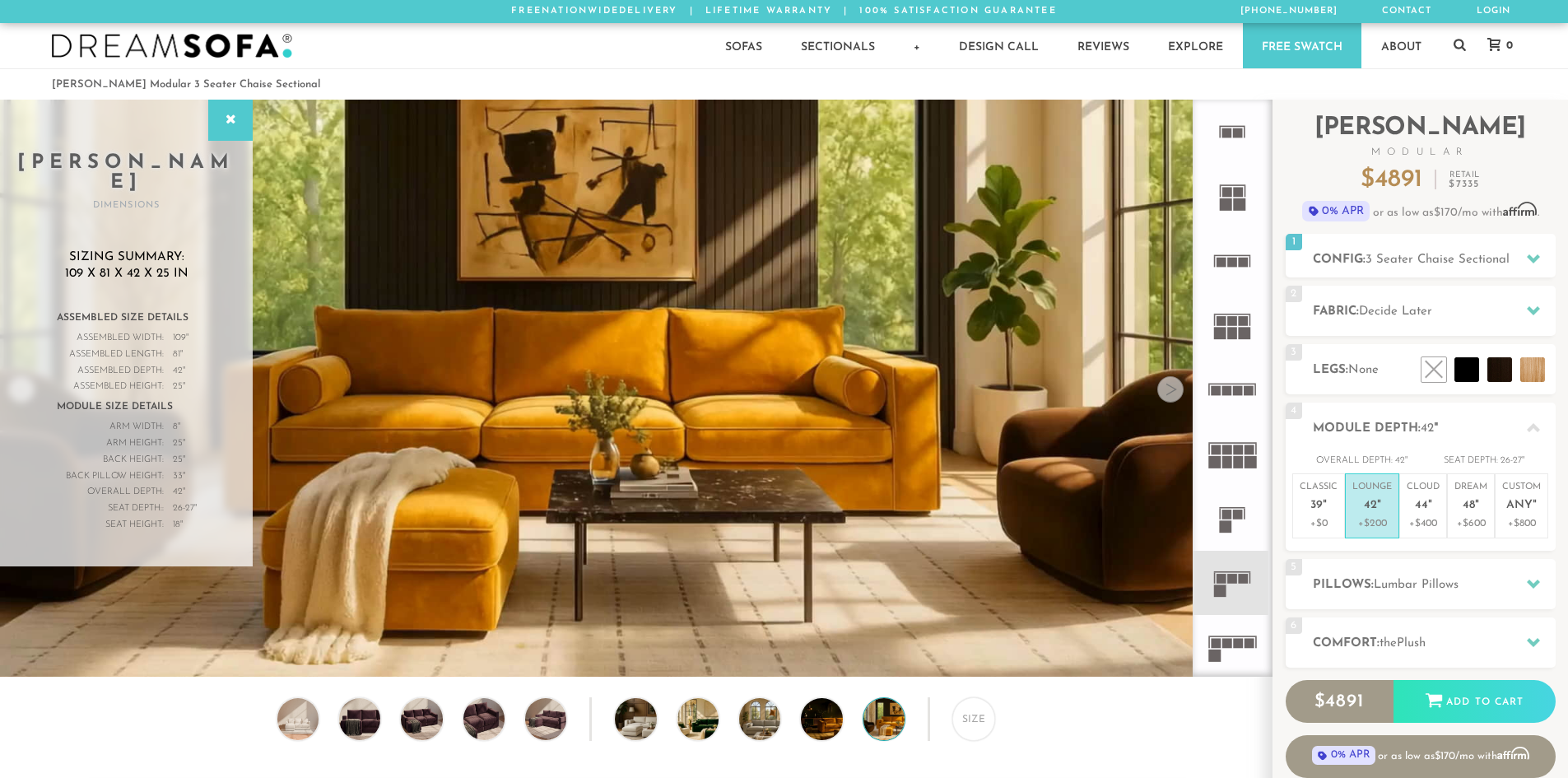
click at [1169, 395] on div at bounding box center [1171, 389] width 27 height 27
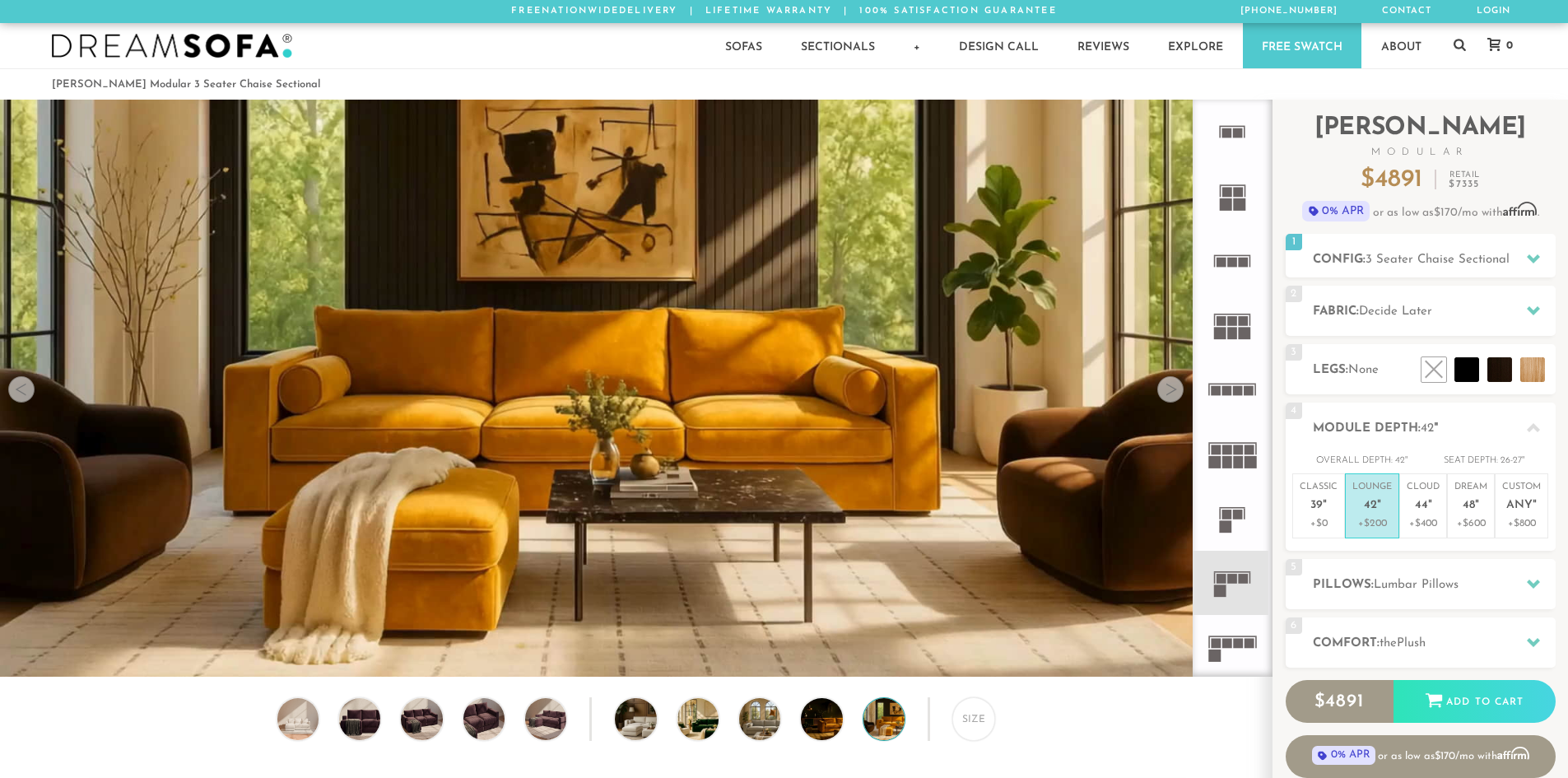
click at [1169, 395] on div at bounding box center [1171, 389] width 27 height 27
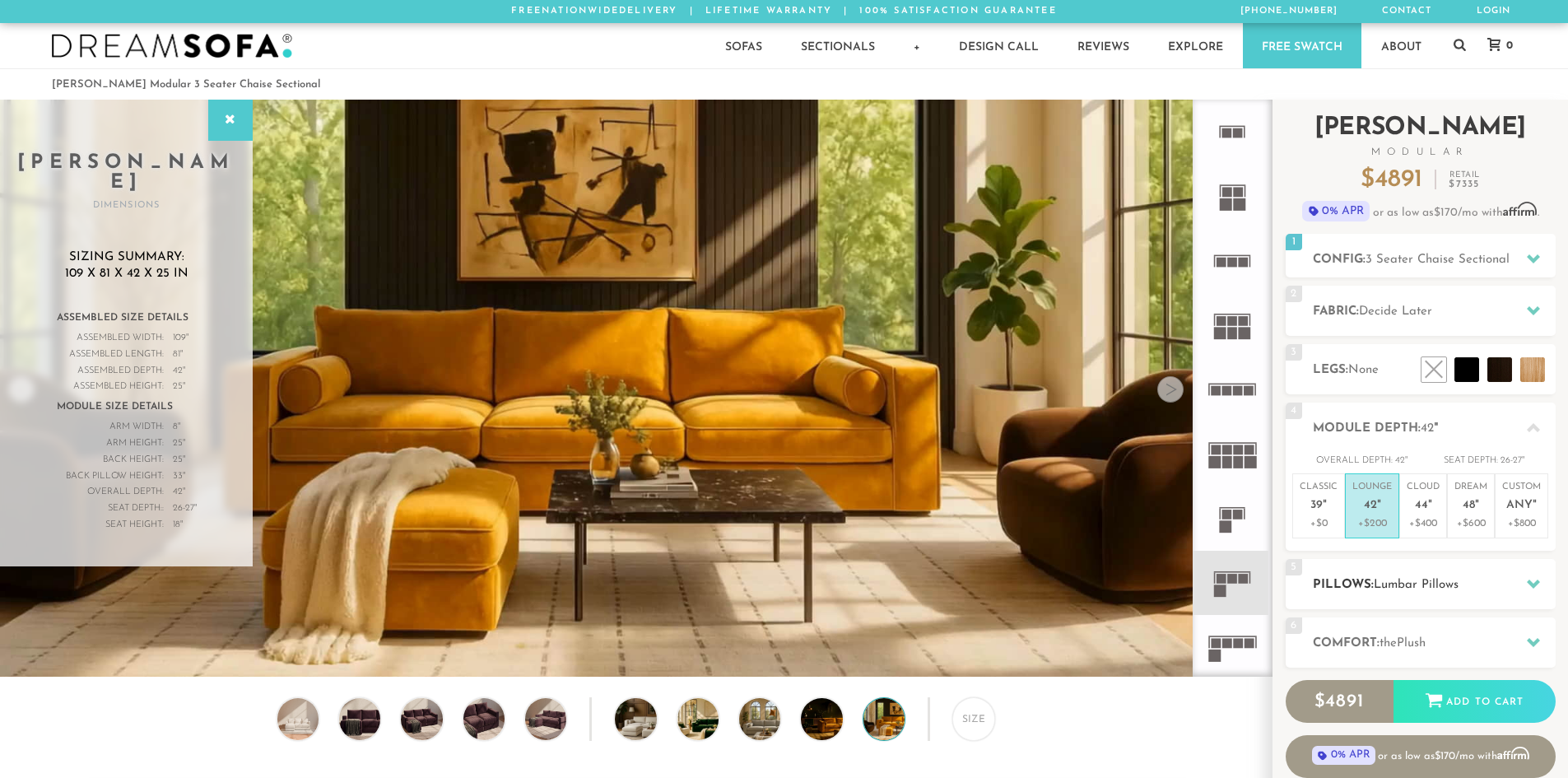
click at [1396, 585] on span "Lumbar Pillows" at bounding box center [1416, 585] width 85 height 12
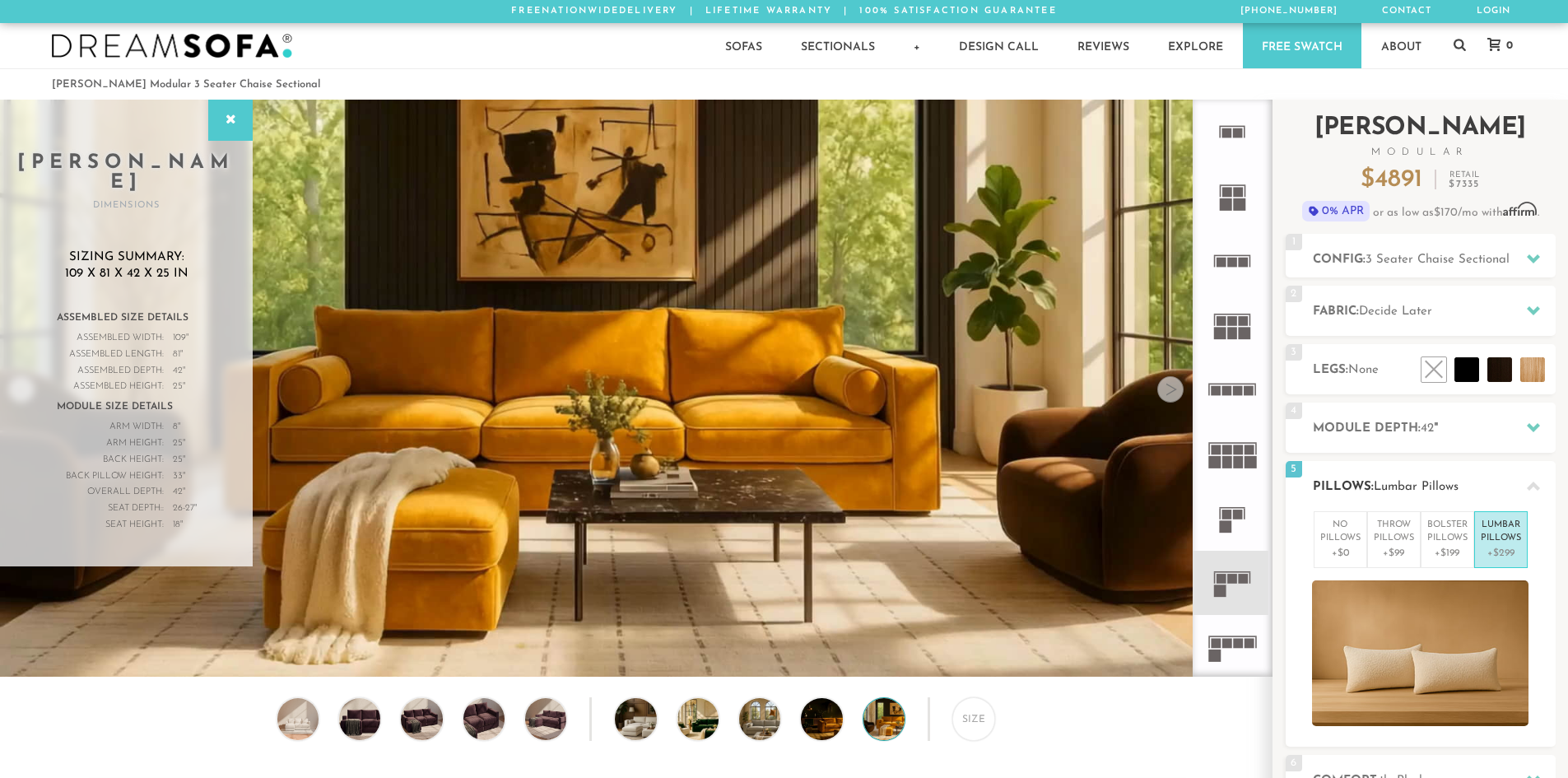
click at [1370, 483] on h2 "Pillows: Lumbar Pillows" at bounding box center [1434, 486] width 243 height 19
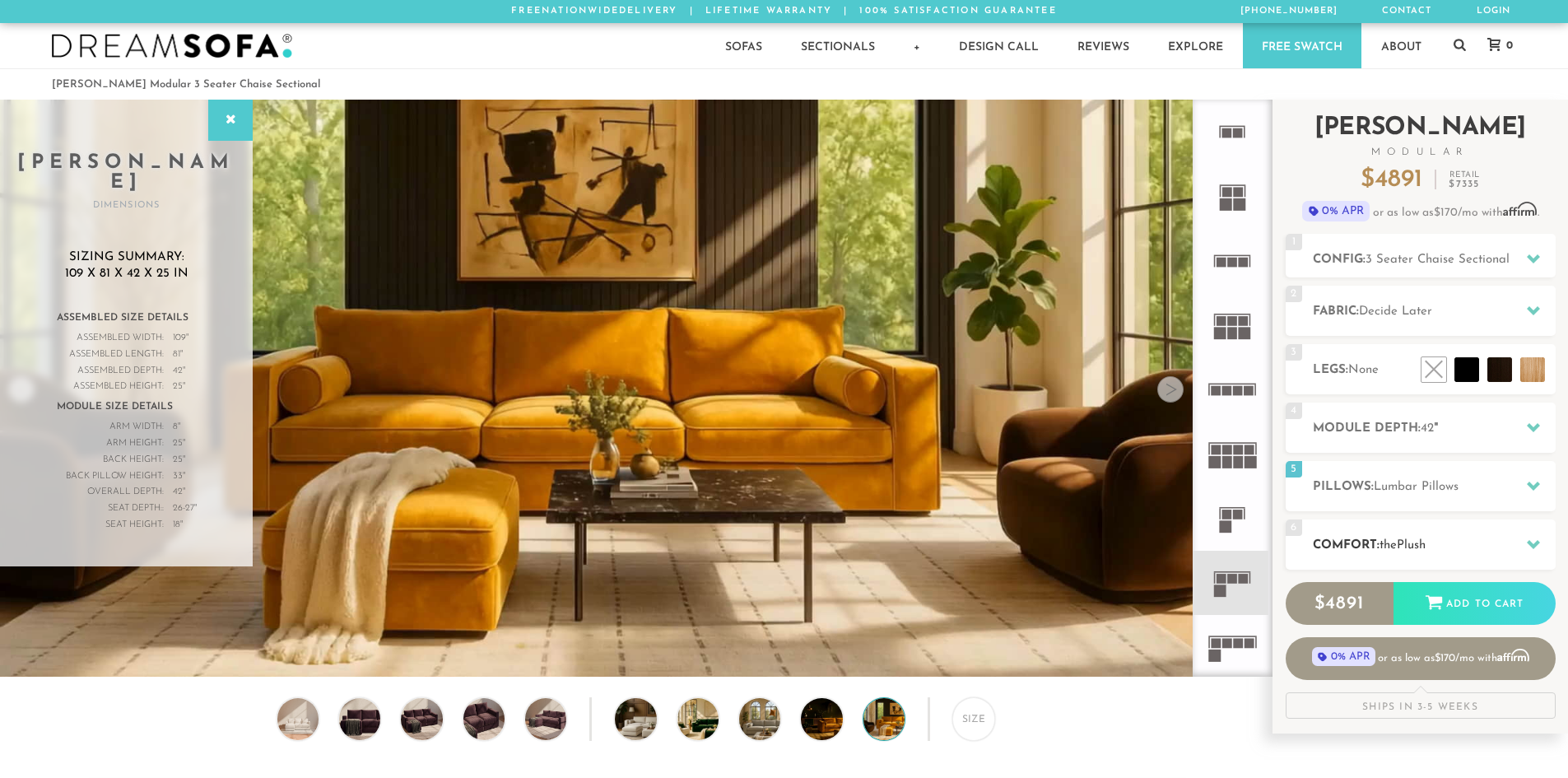
click at [1349, 561] on div "6 Comfort: the Plush medium firm" at bounding box center [1421, 545] width 270 height 51
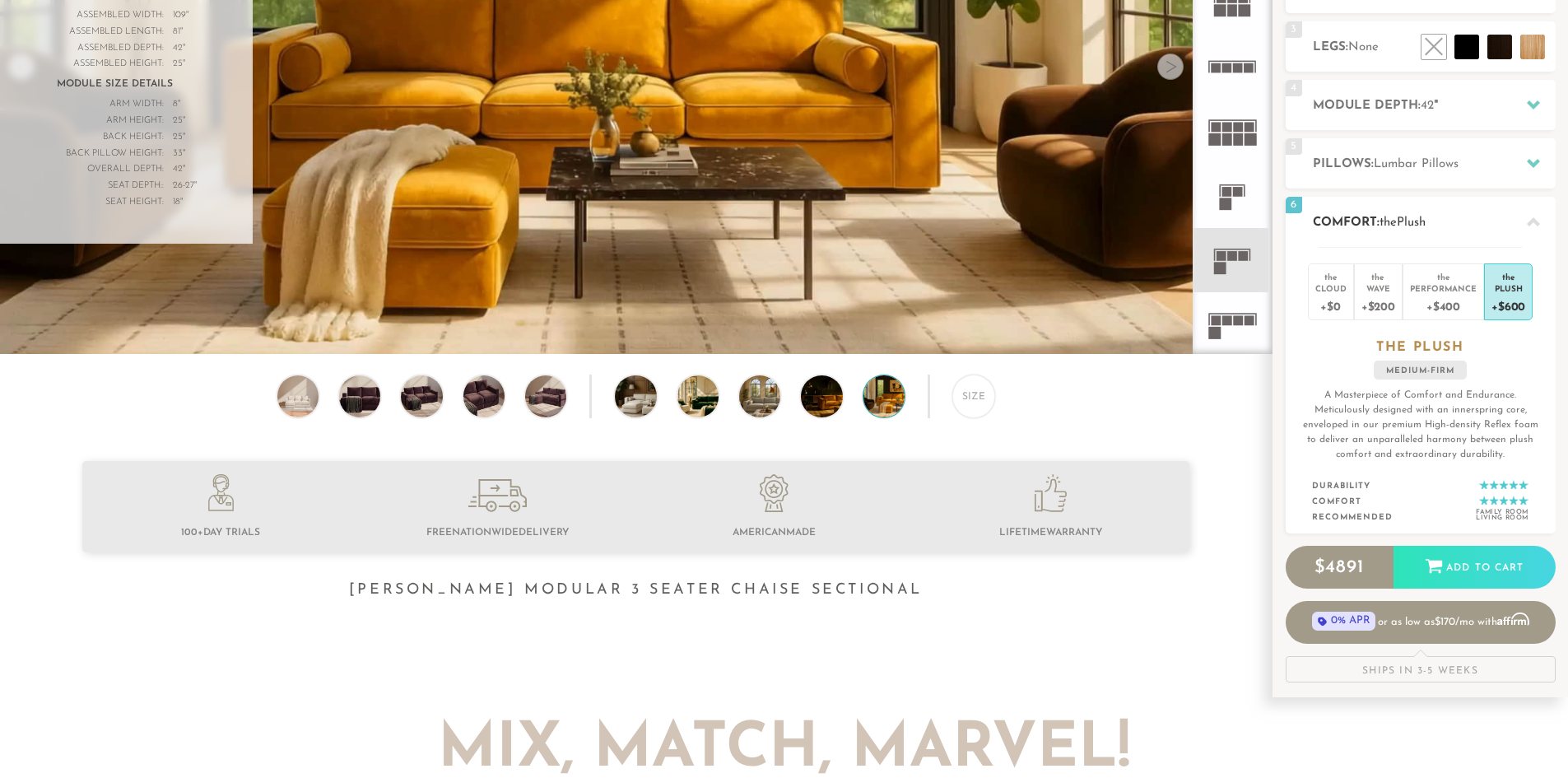
scroll to position [329, 0]
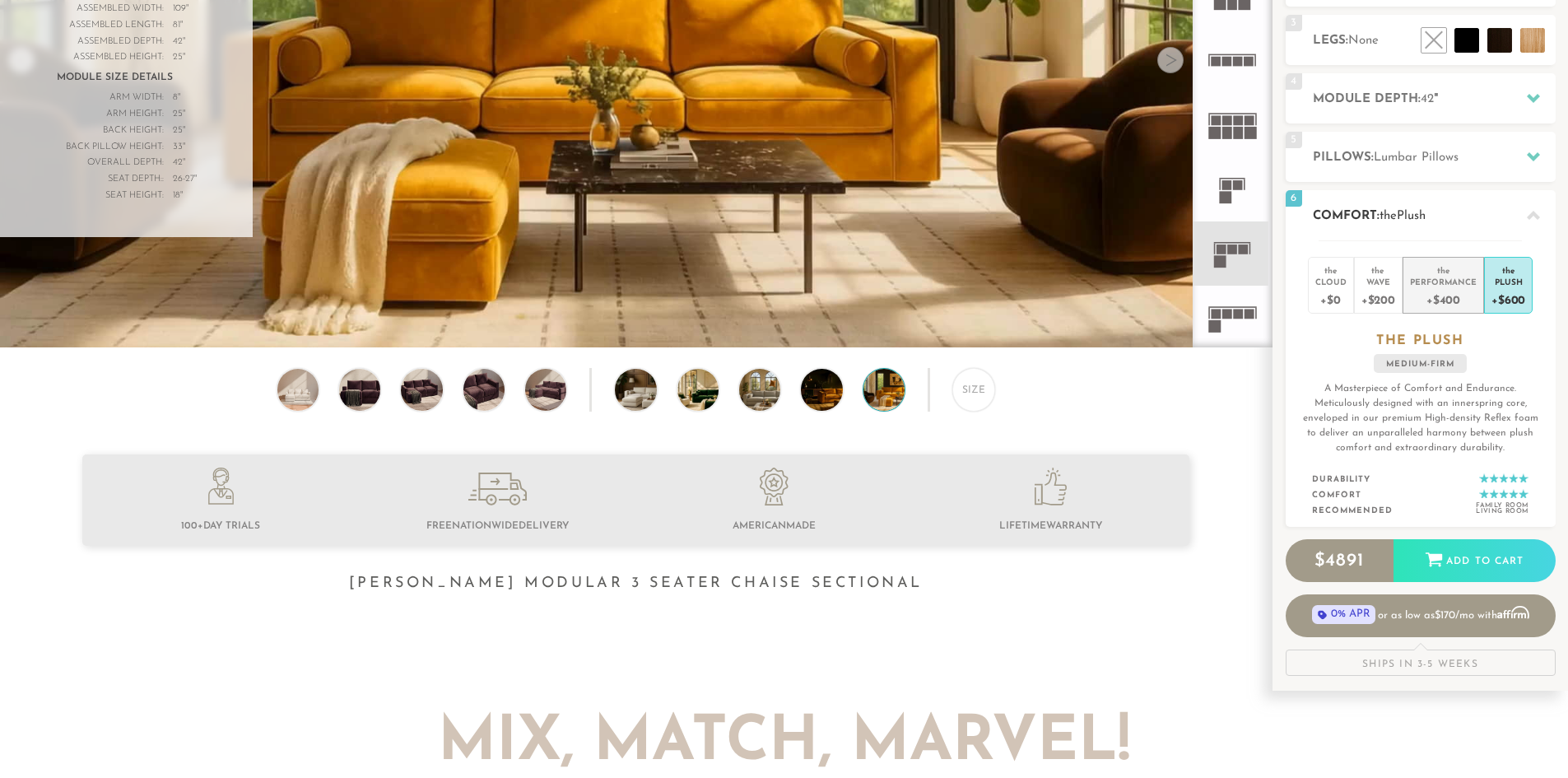
click at [1429, 295] on div "+$400" at bounding box center [1443, 299] width 67 height 24
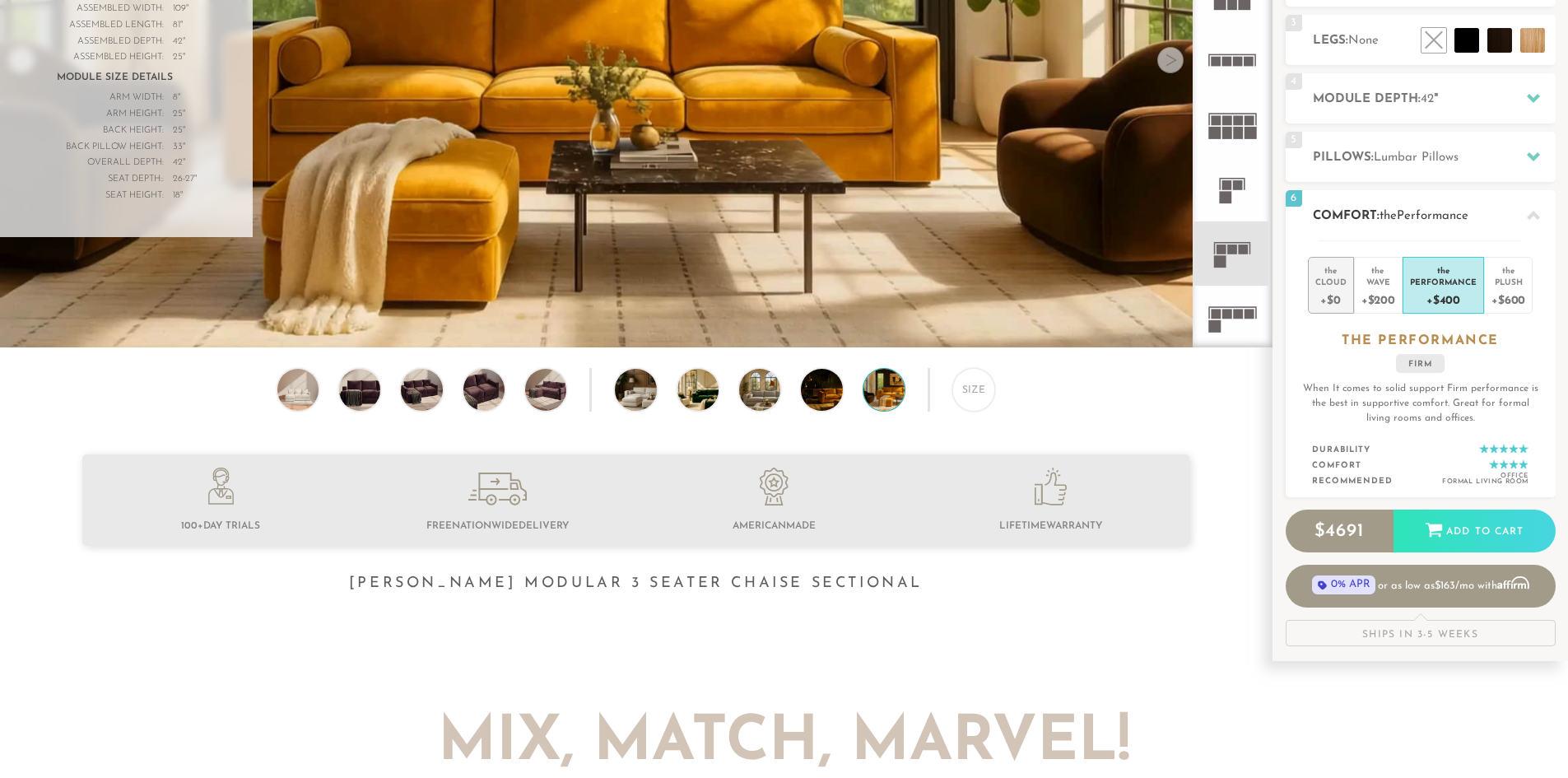
click at [1347, 287] on li "the Cloud +$0" at bounding box center [1331, 286] width 46 height 57
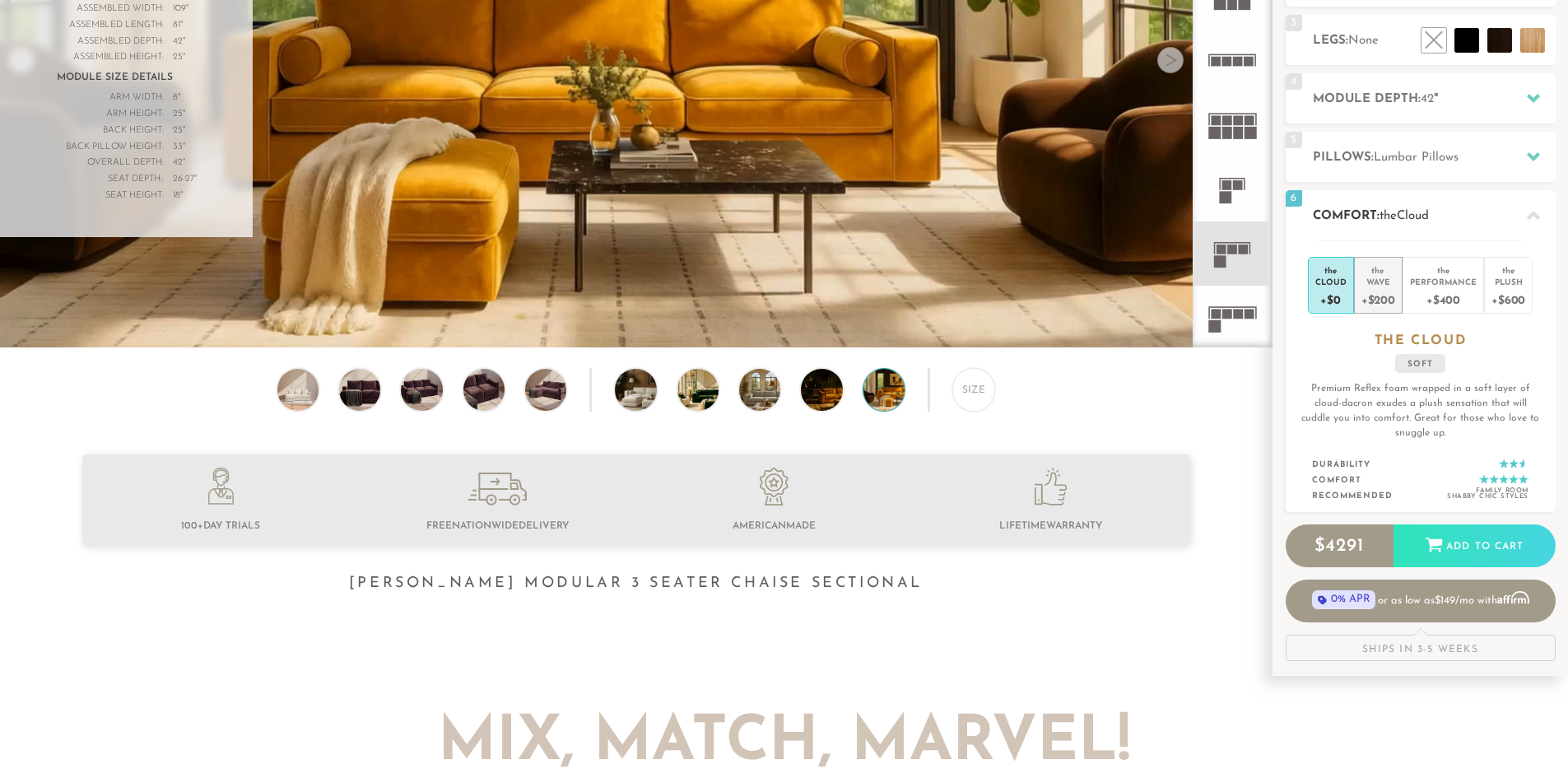
click at [1381, 274] on div "the" at bounding box center [1378, 267] width 34 height 17
click at [1503, 296] on div "+$600" at bounding box center [1509, 299] width 34 height 24
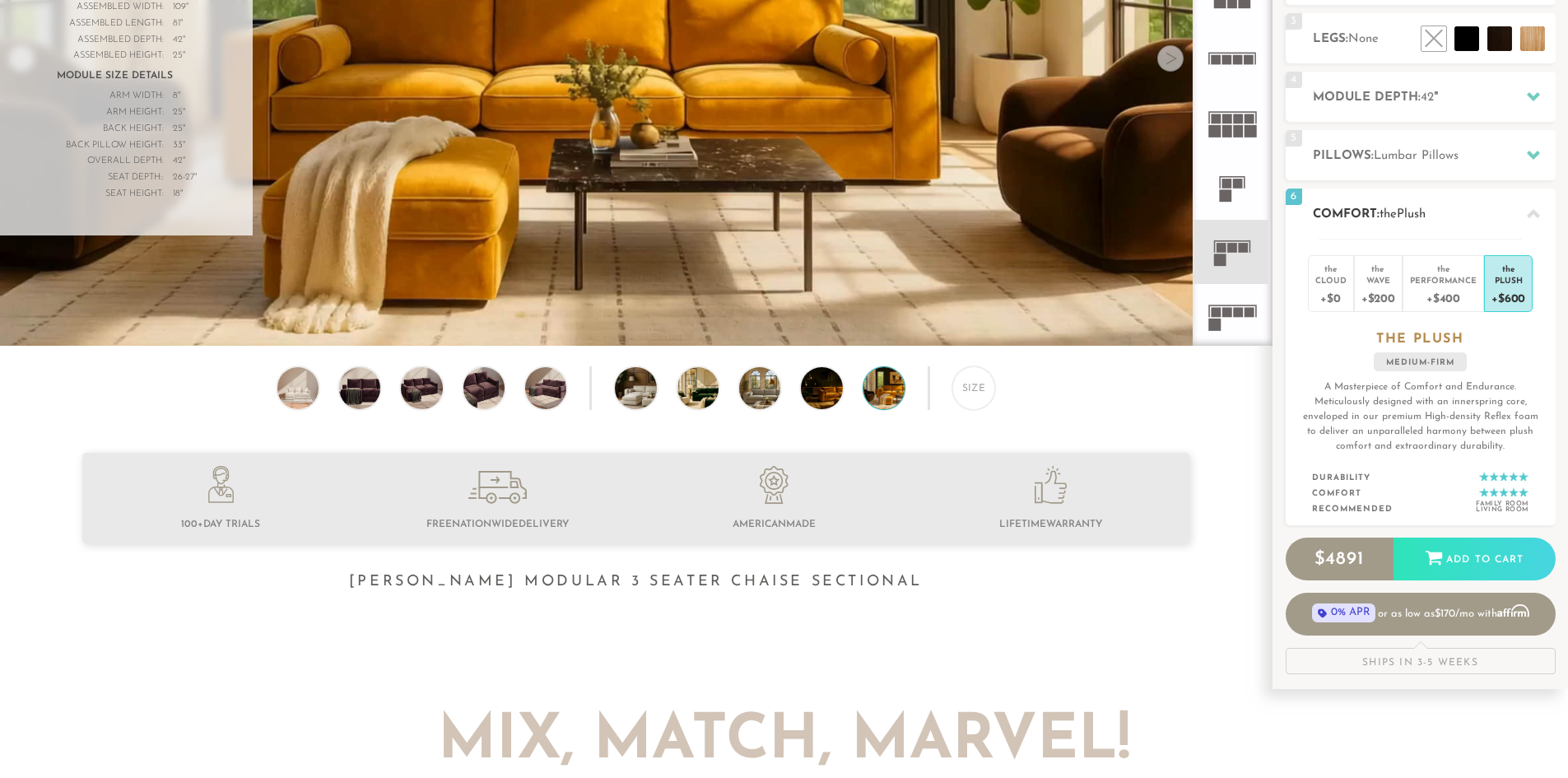
scroll to position [328, 0]
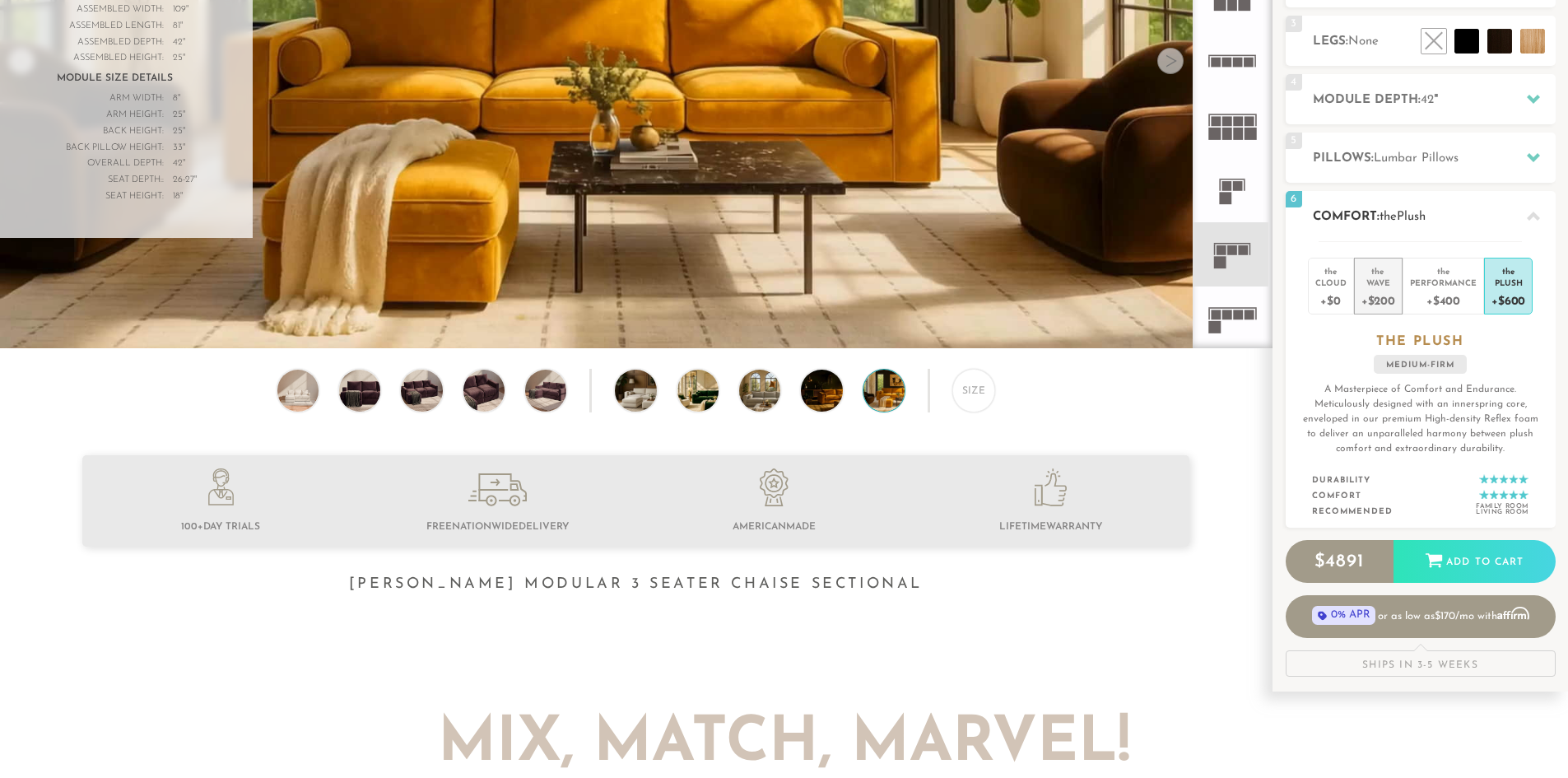
click at [1379, 285] on div "Wave" at bounding box center [1378, 282] width 34 height 12
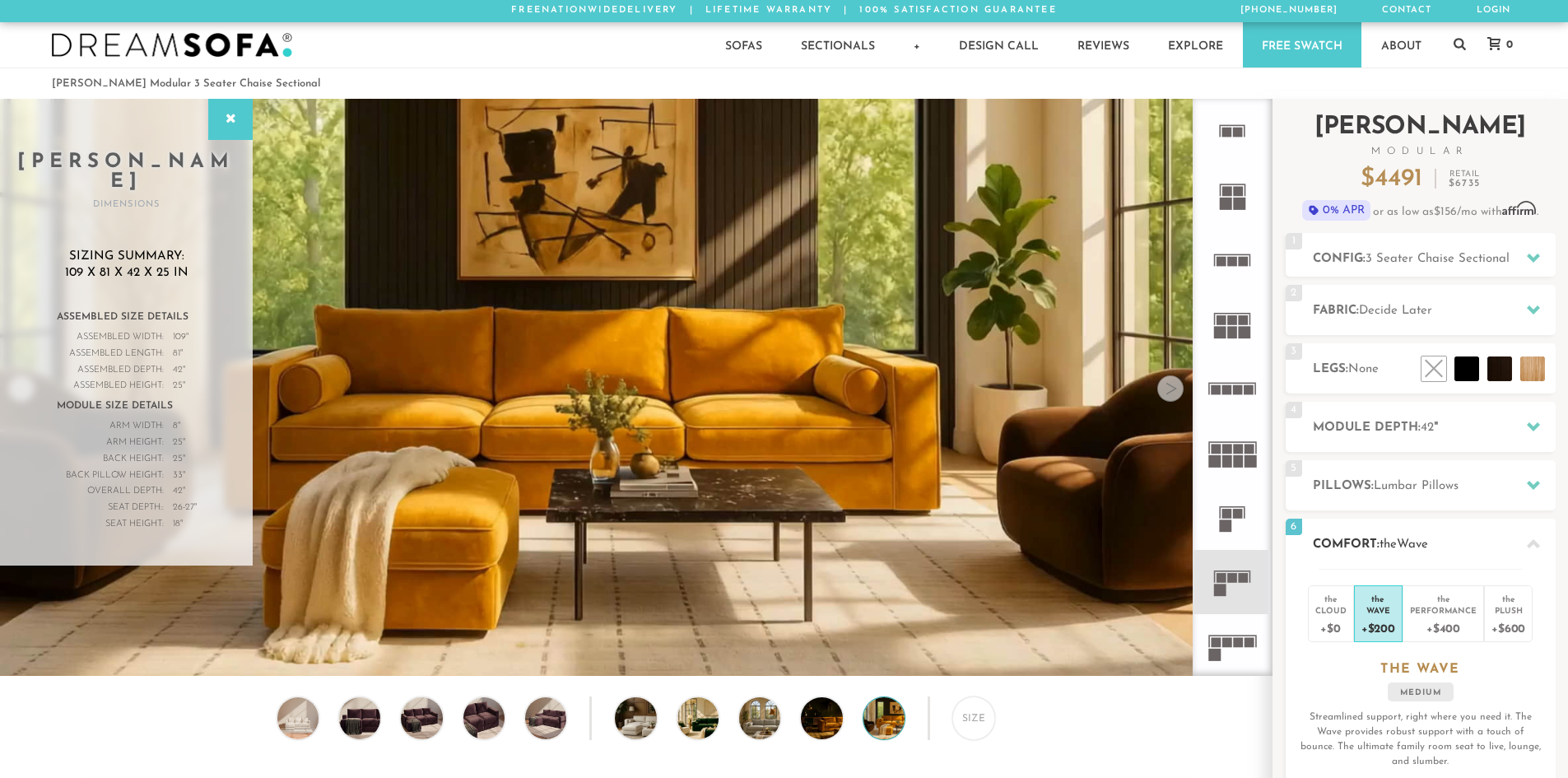
scroll to position [0, 0]
click at [1517, 625] on div "+$600" at bounding box center [1509, 628] width 34 height 24
click at [1377, 248] on div "1 Config: 3 Seater Chaise Sectional L" at bounding box center [1421, 255] width 270 height 43
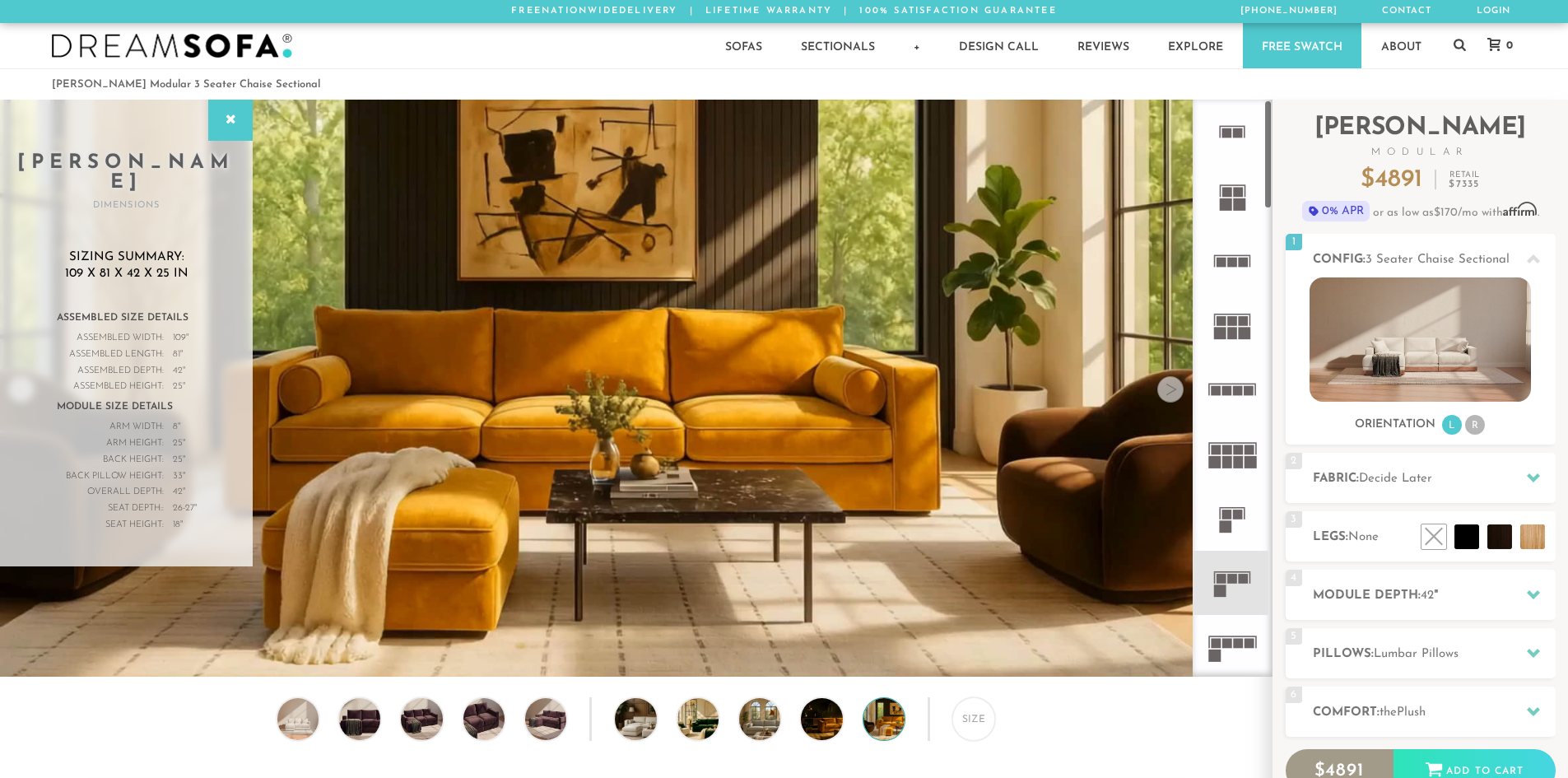
click at [1231, 202] on rect at bounding box center [1227, 205] width 12 height 12
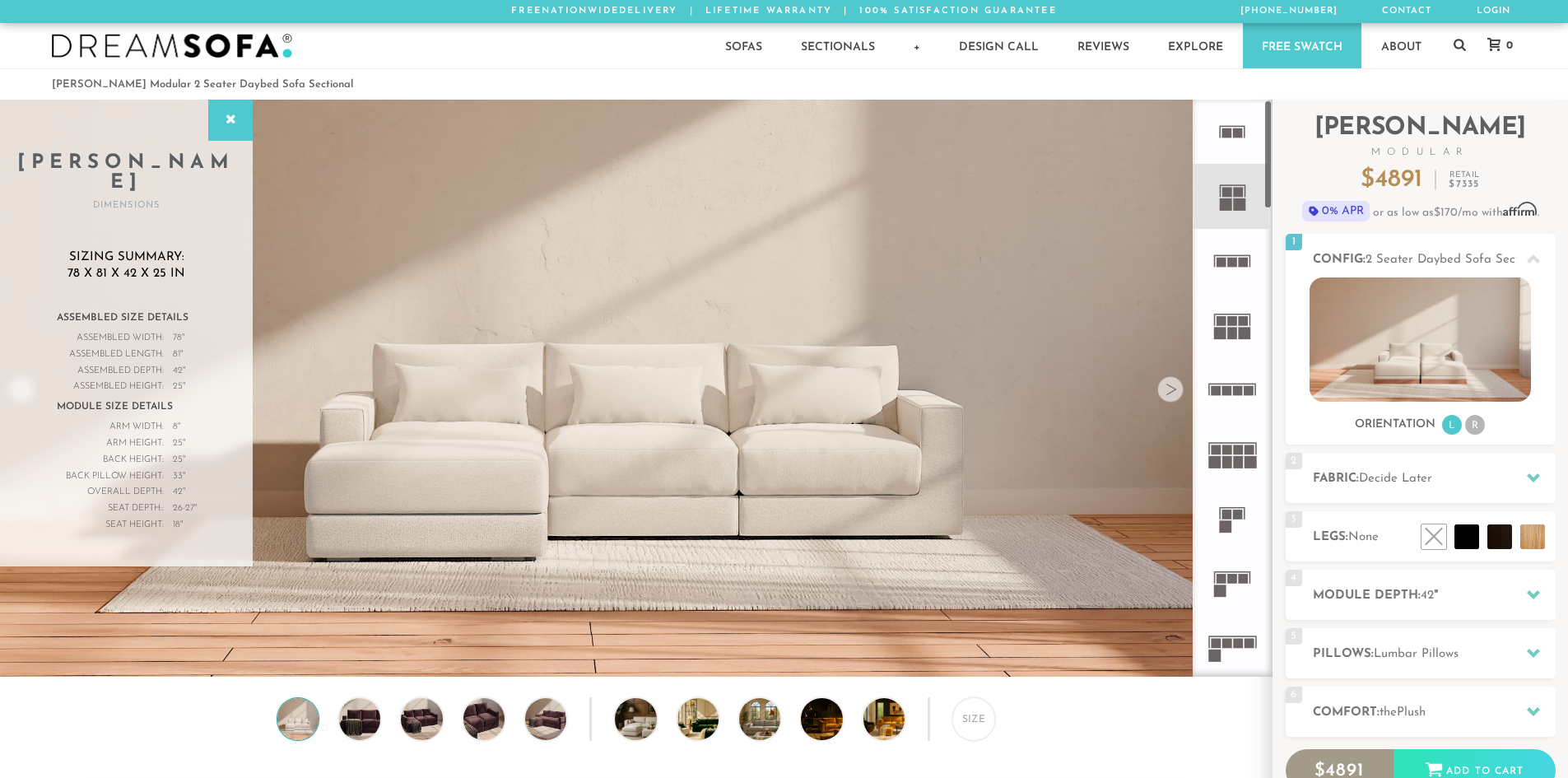
click at [1225, 322] on rect at bounding box center [1221, 320] width 10 height 10
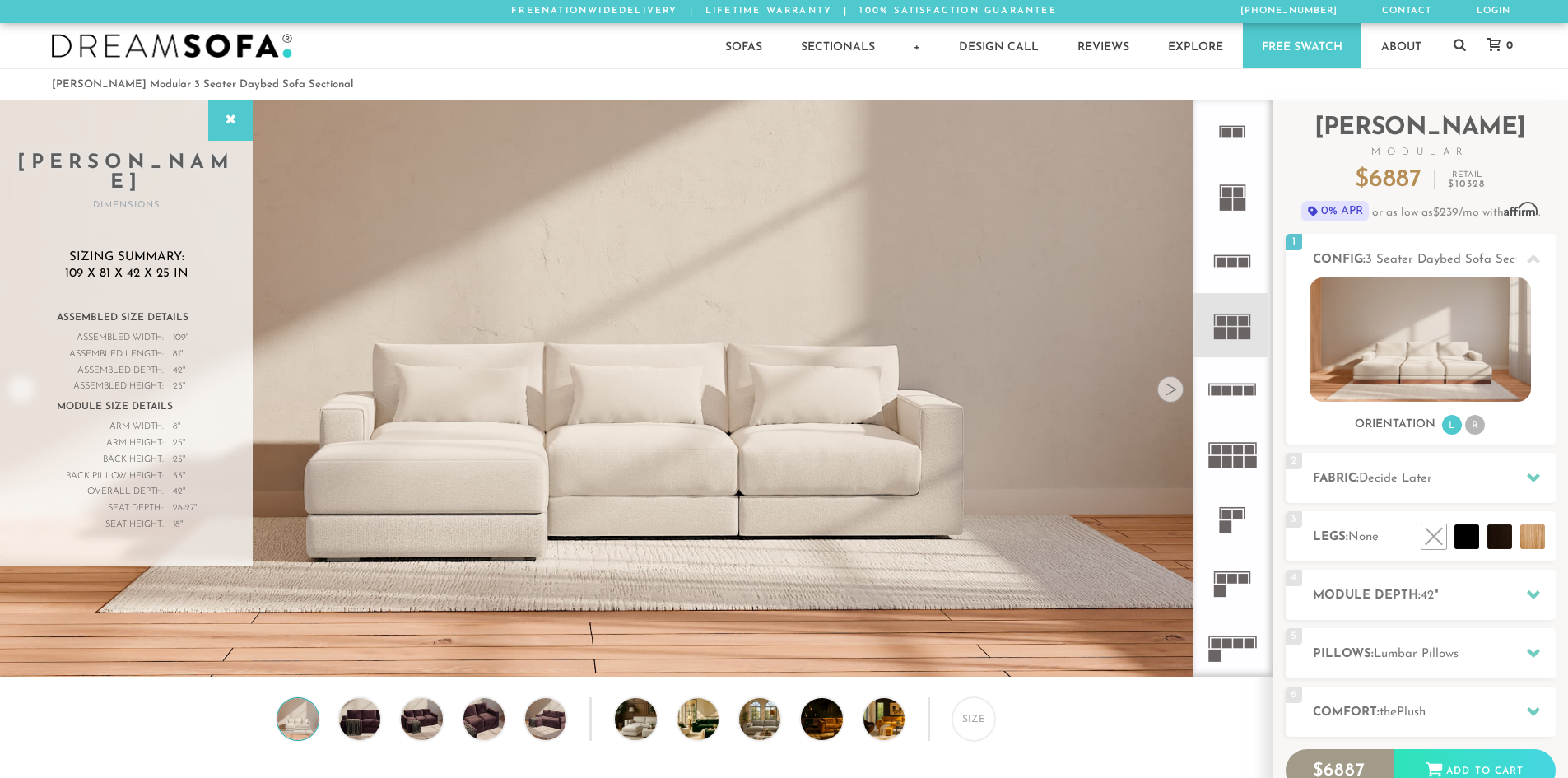
click at [1234, 266] on rect at bounding box center [1233, 262] width 10 height 10
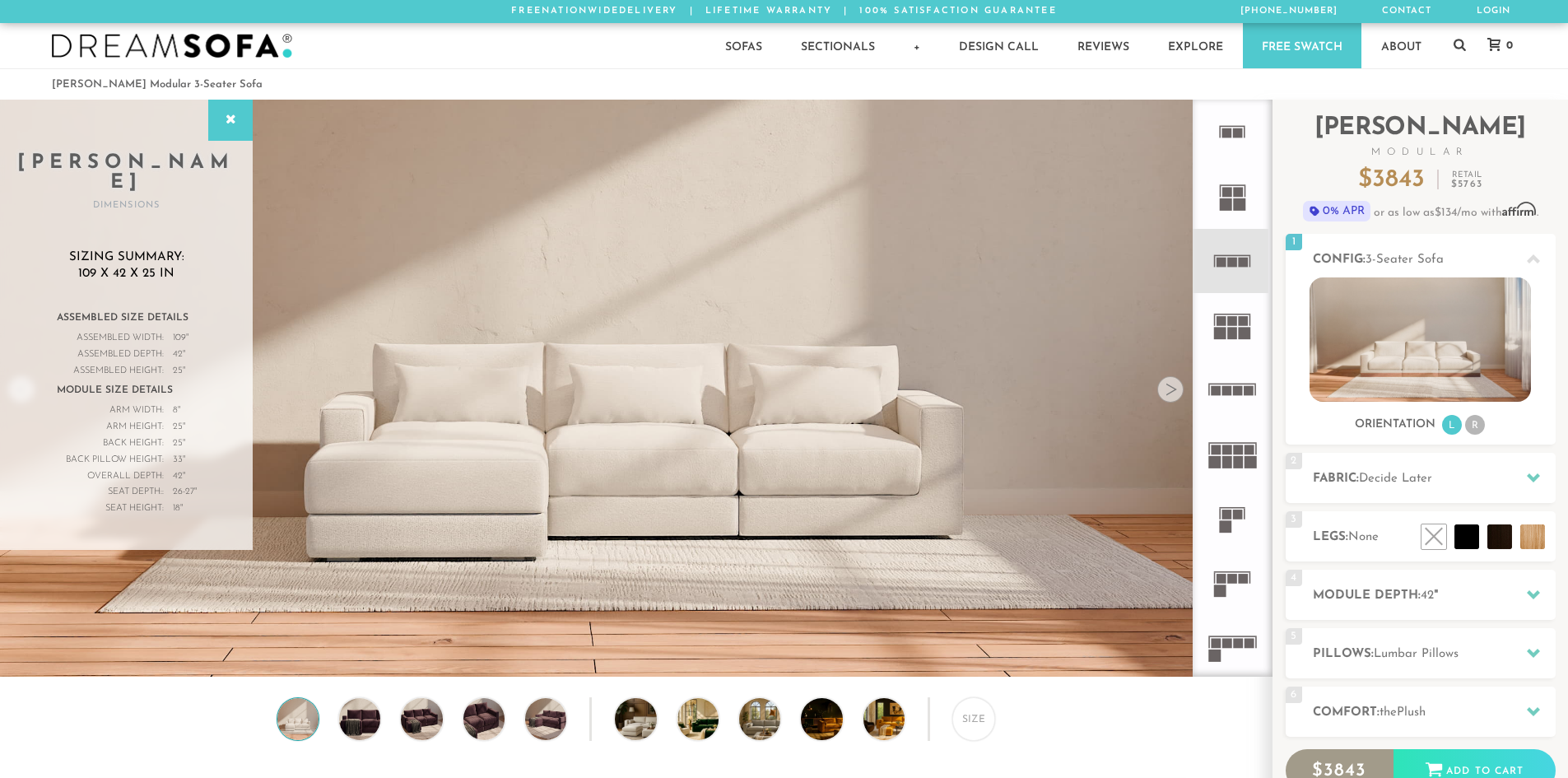
click at [1237, 580] on rect at bounding box center [1233, 578] width 10 height 10
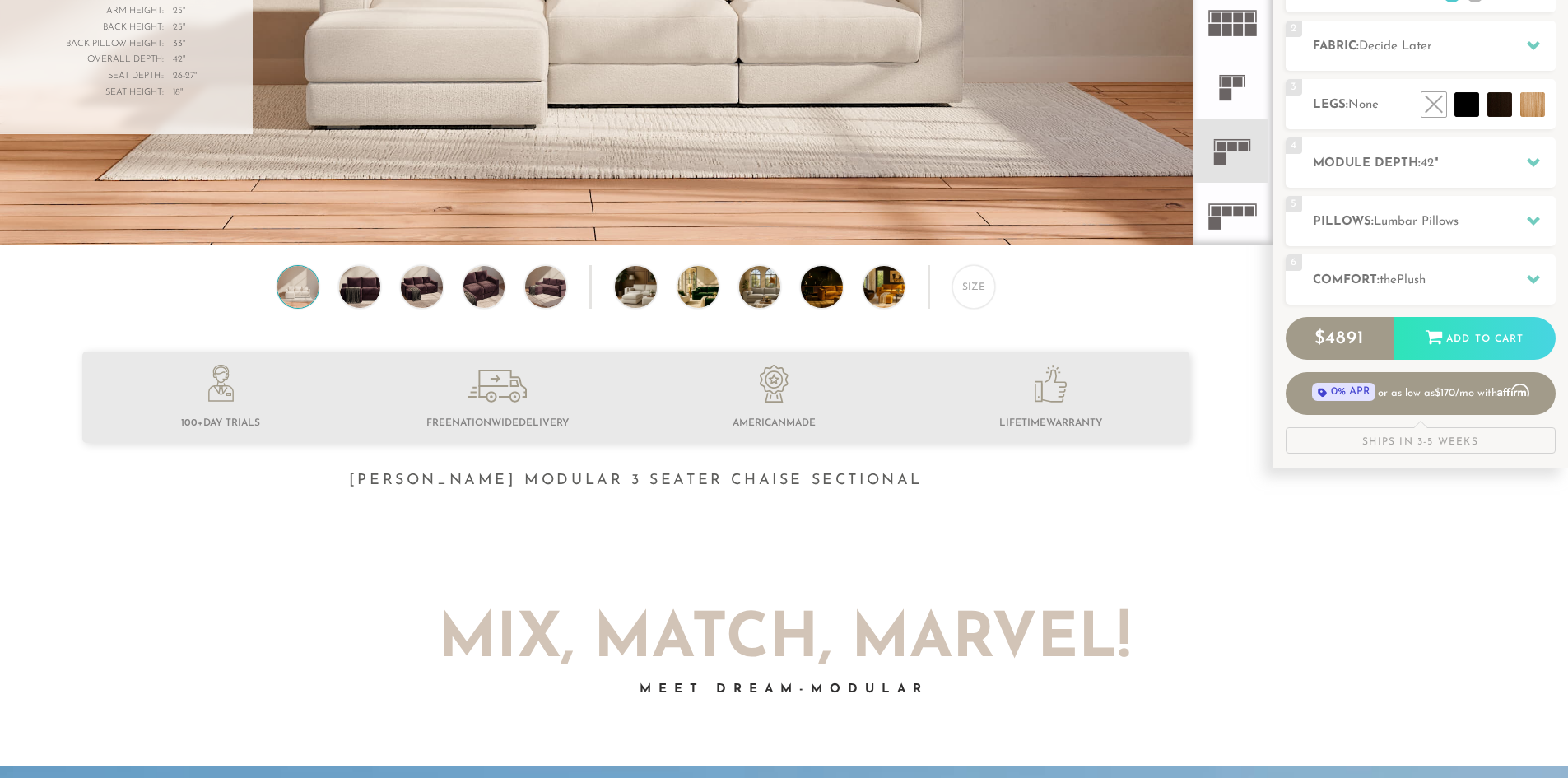
scroll to position [428, 0]
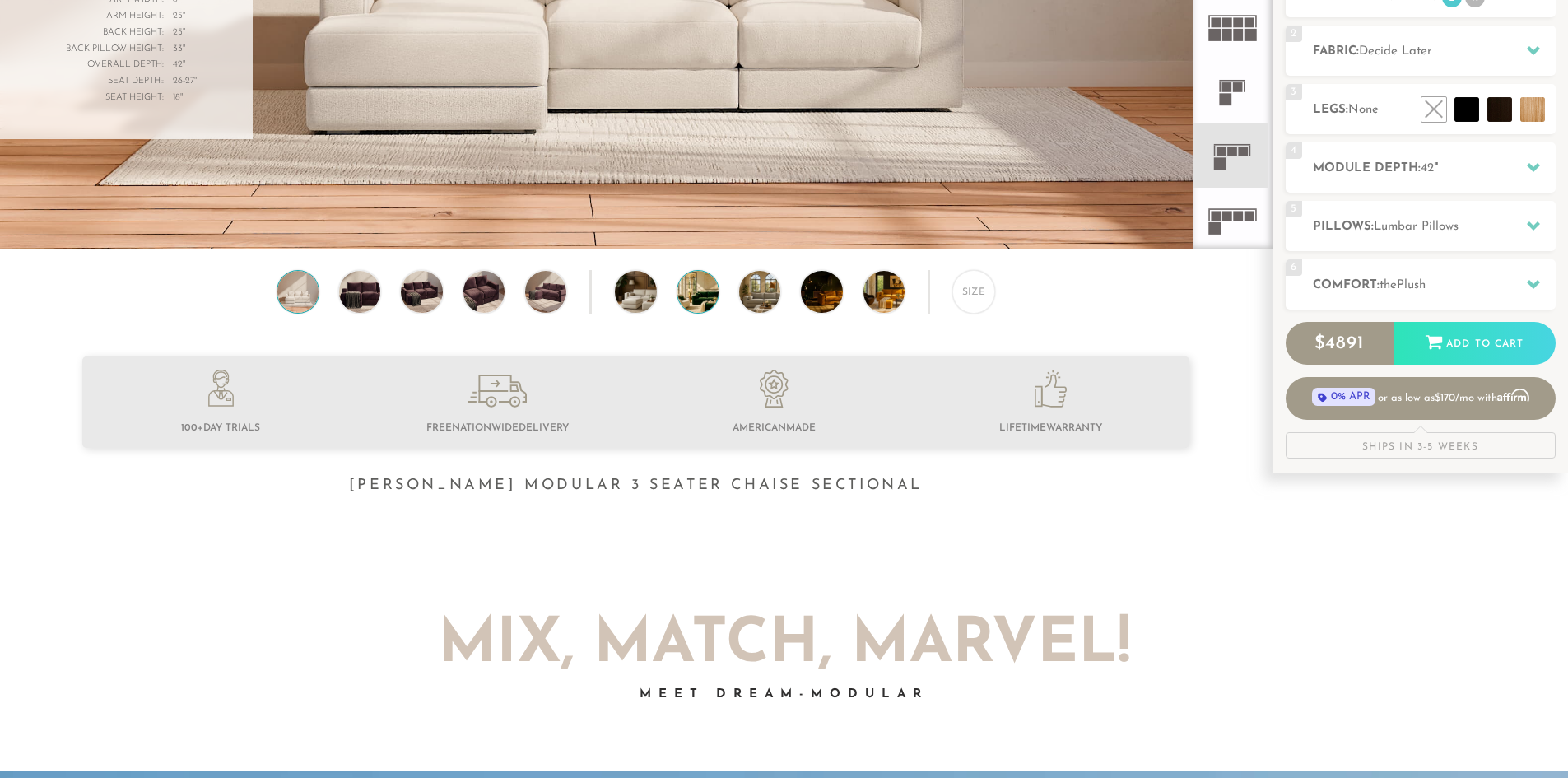
click at [714, 304] on img at bounding box center [714, 291] width 74 height 41
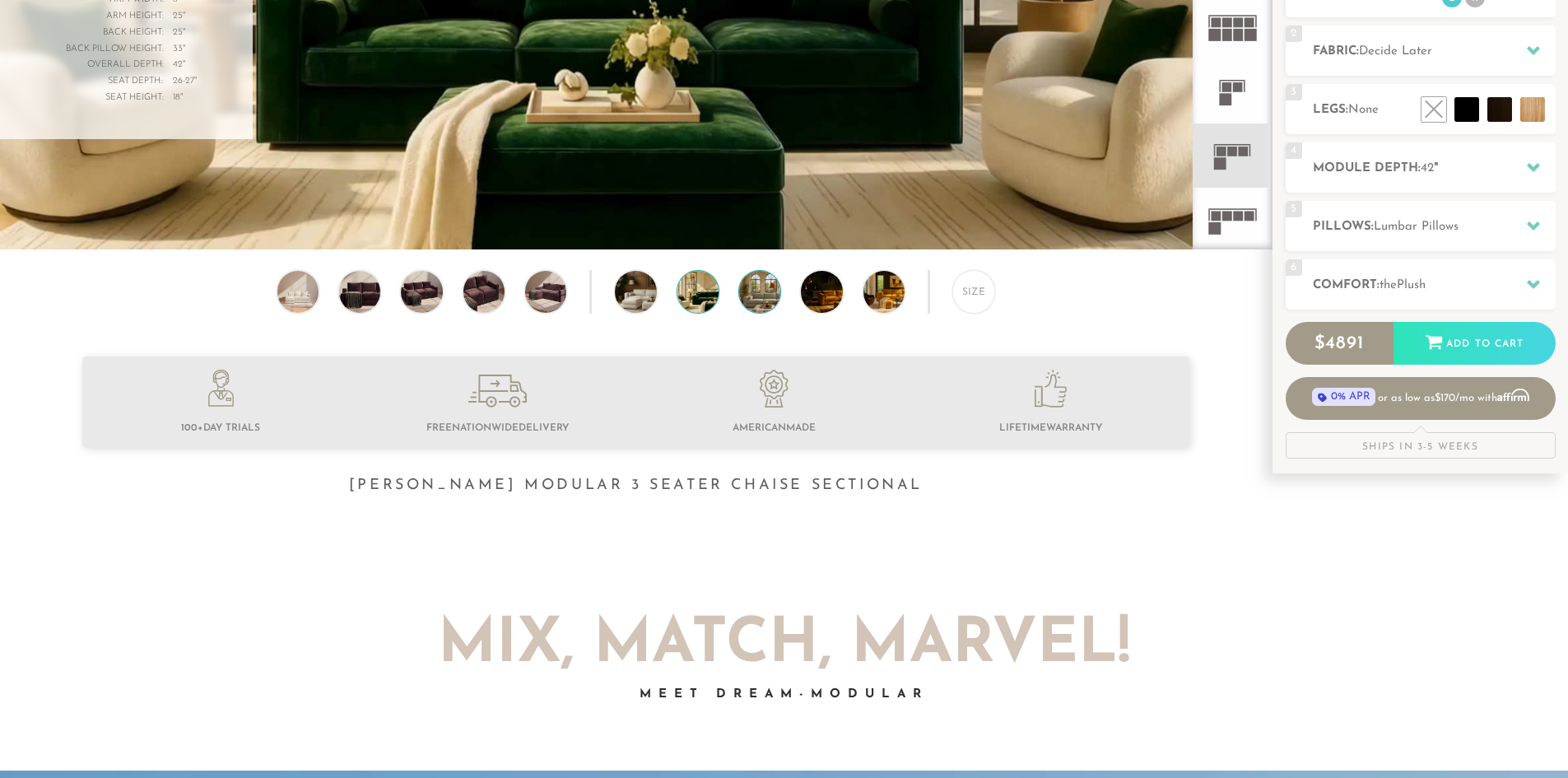
click at [746, 299] on img at bounding box center [775, 291] width 74 height 41
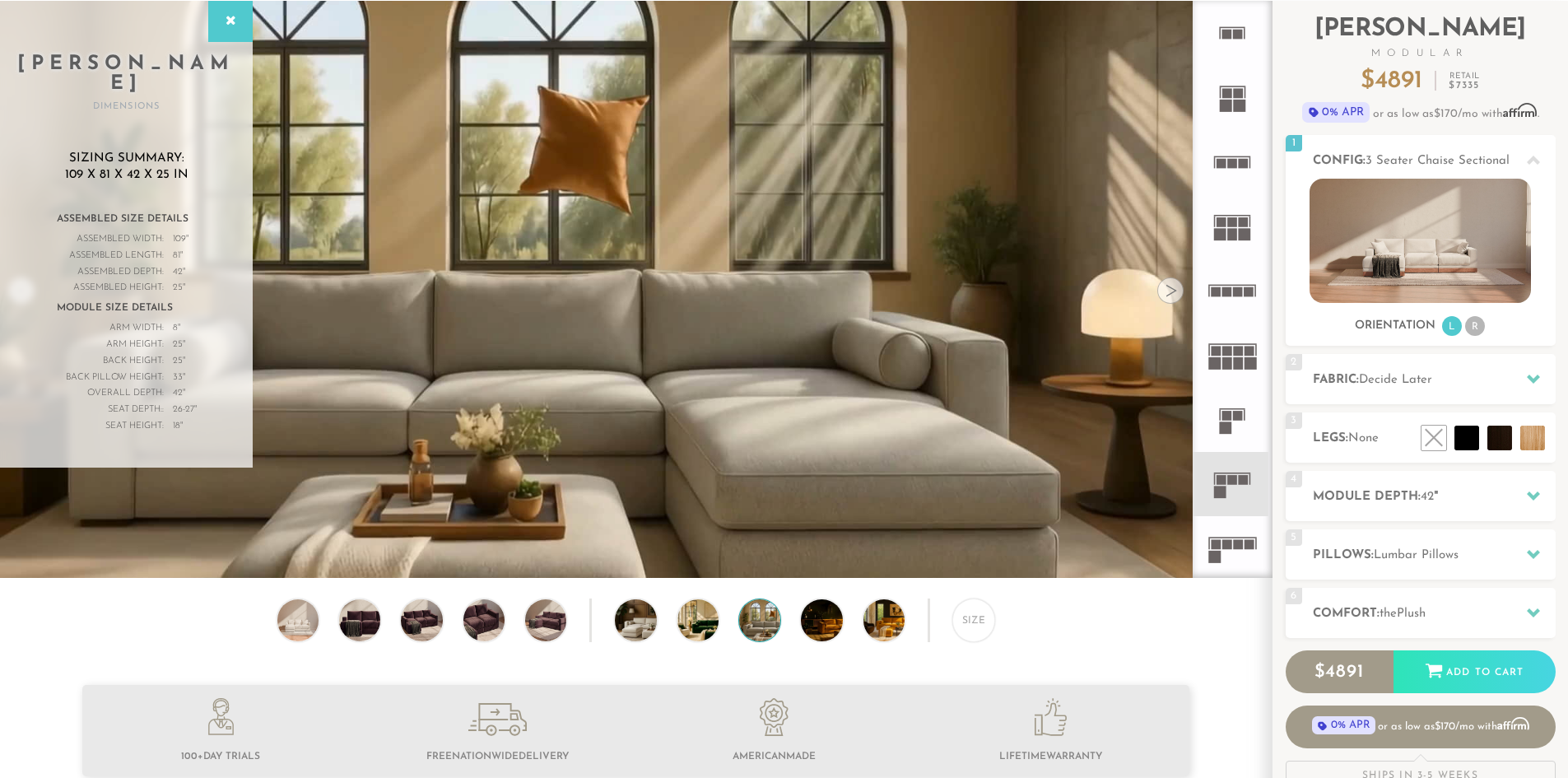
scroll to position [98, 0]
click at [657, 626] on div at bounding box center [635, 621] width 43 height 43
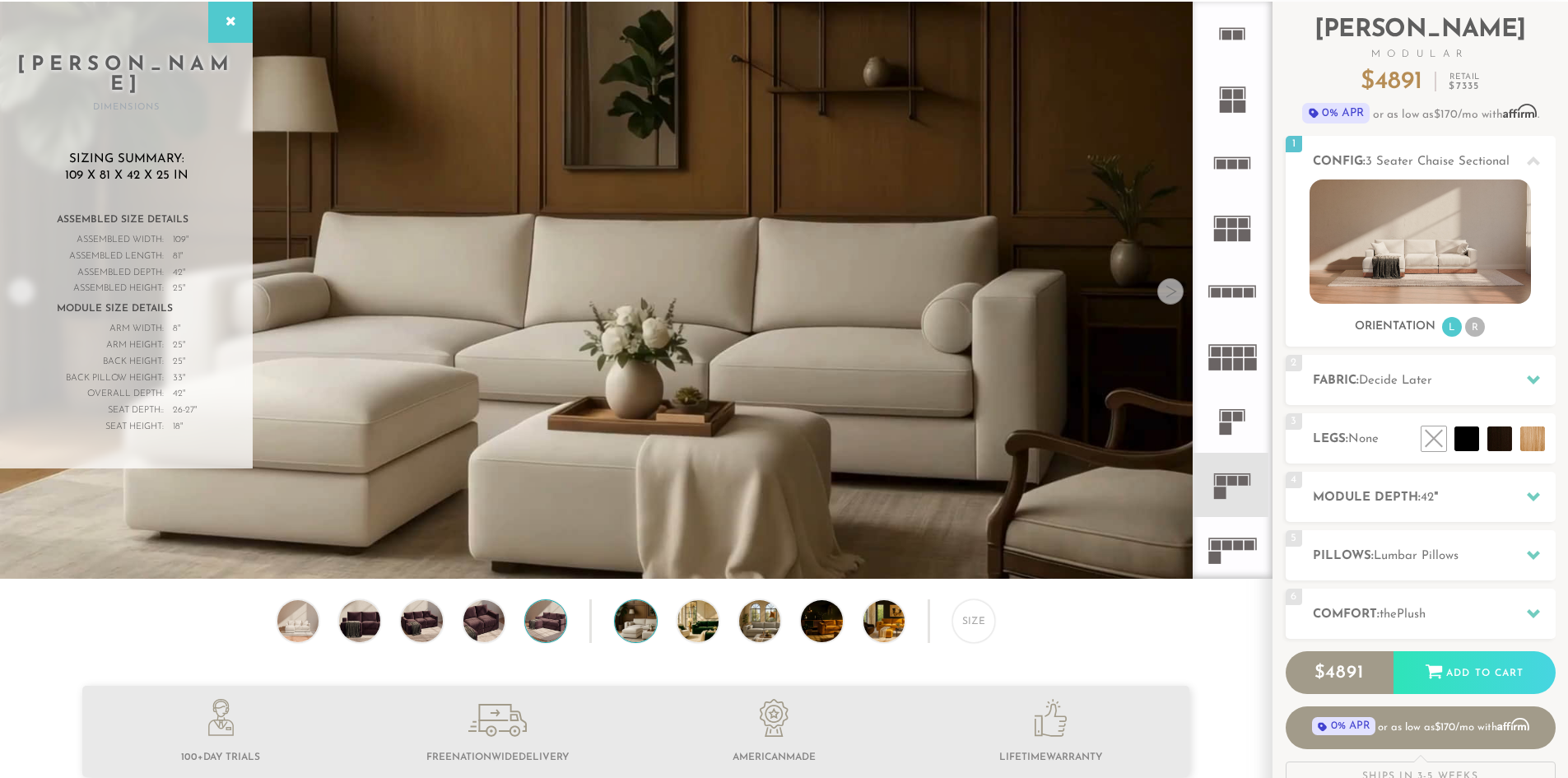
click at [535, 625] on img at bounding box center [546, 621] width 50 height 41
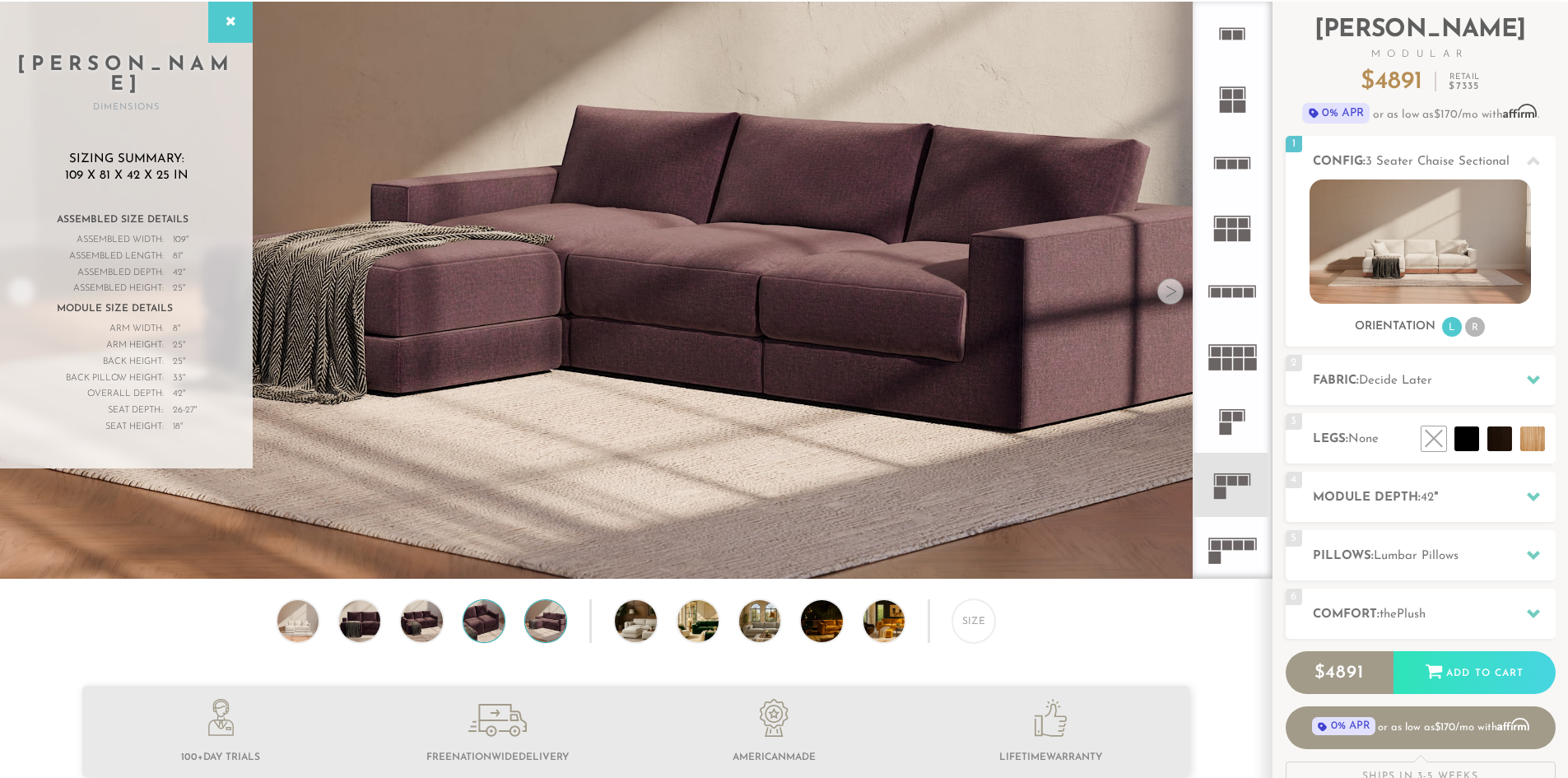
click at [475, 628] on img at bounding box center [484, 621] width 50 height 41
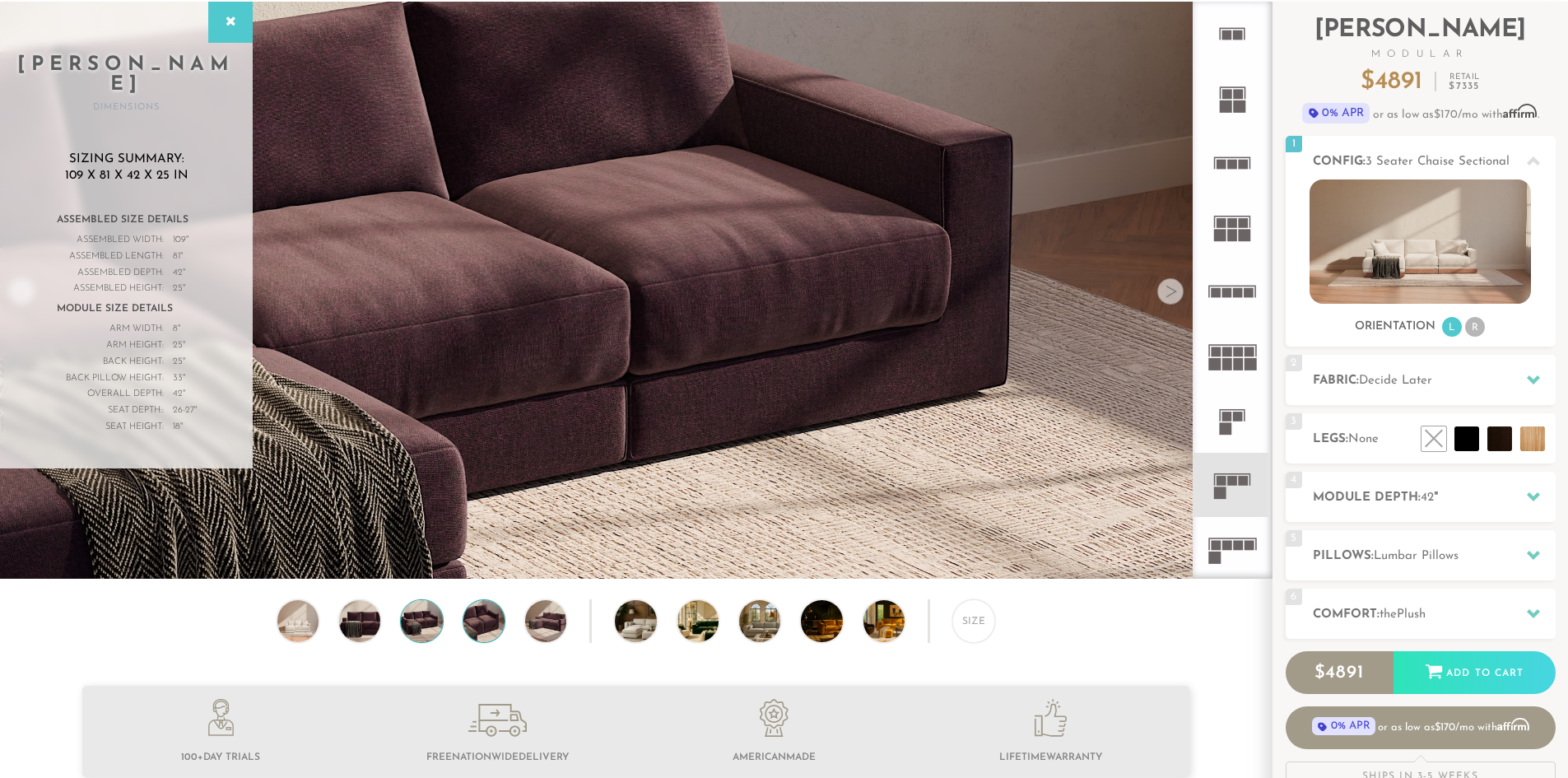
click at [419, 636] on img at bounding box center [421, 621] width 50 height 41
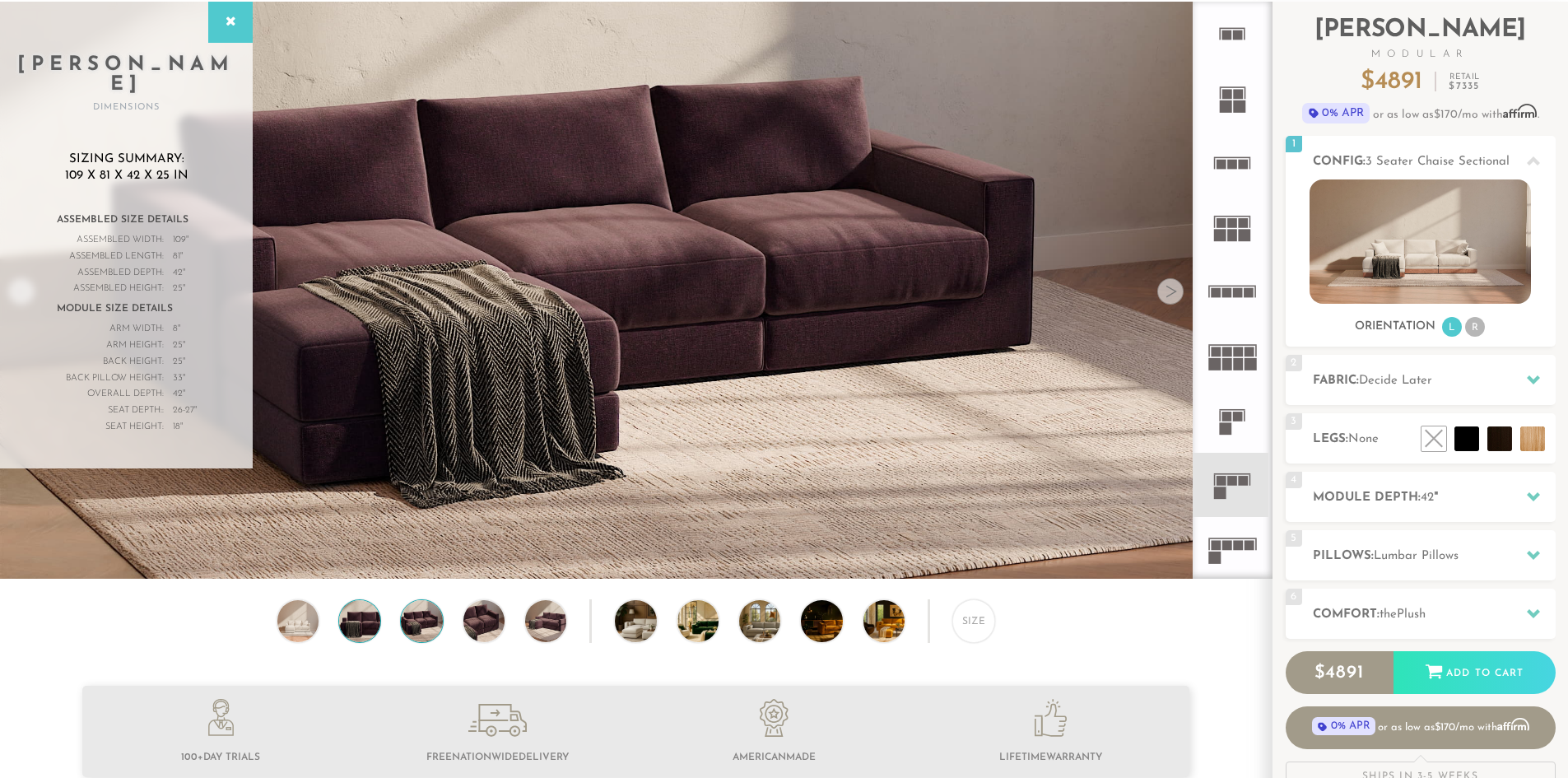
click at [357, 631] on img at bounding box center [360, 621] width 50 height 41
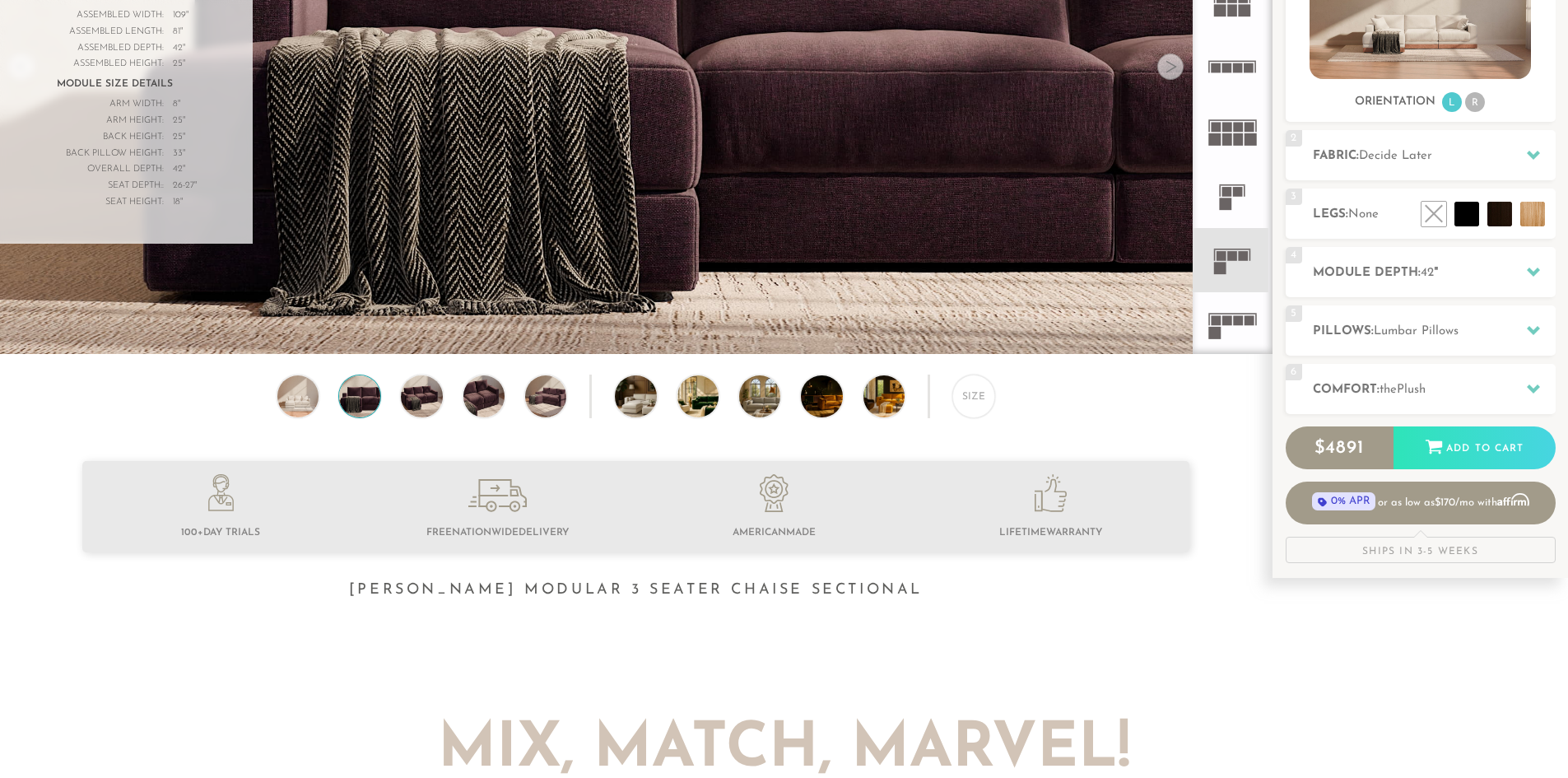
scroll to position [0, 0]
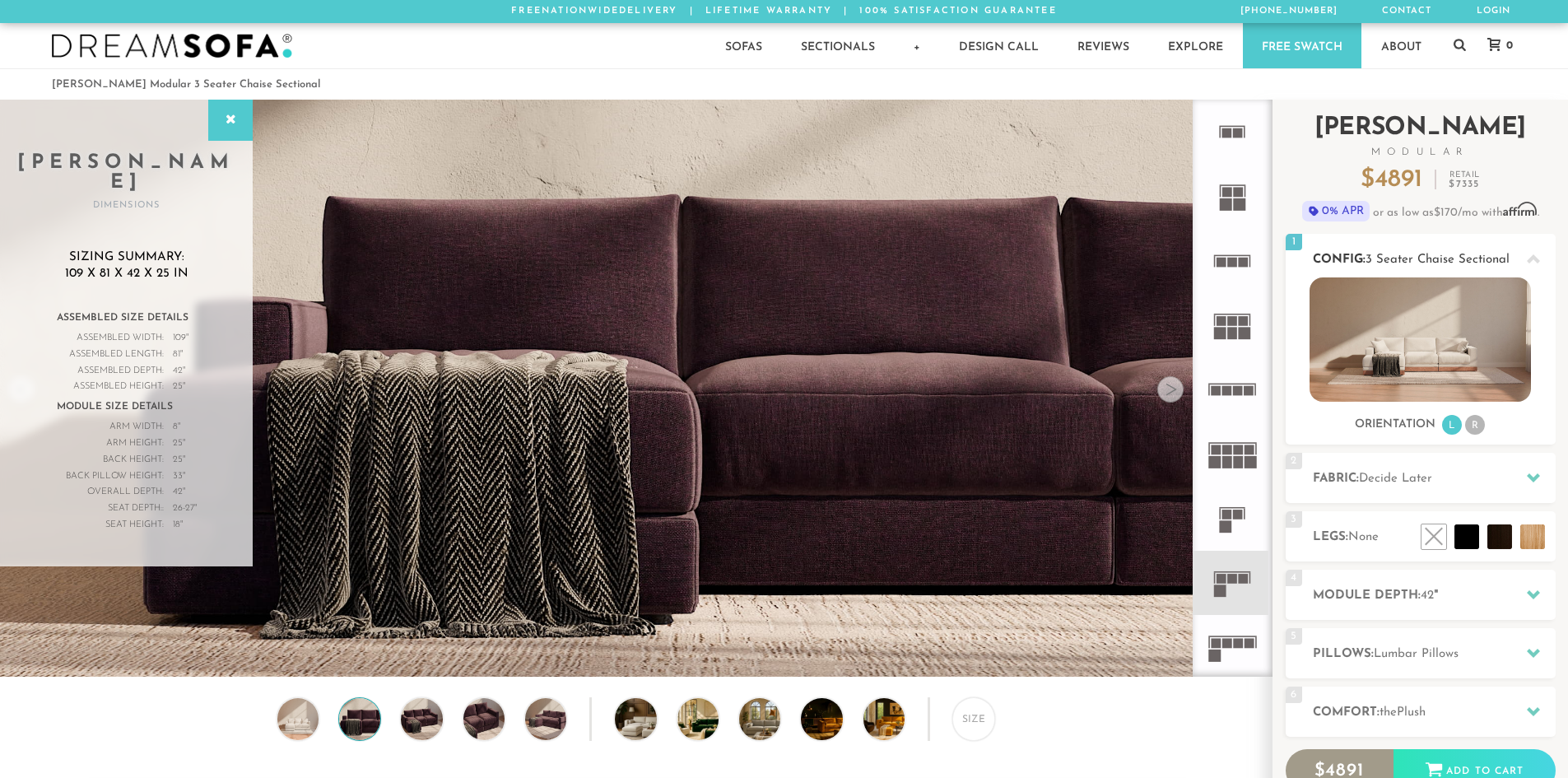
click at [1438, 355] on img at bounding box center [1421, 340] width 222 height 124
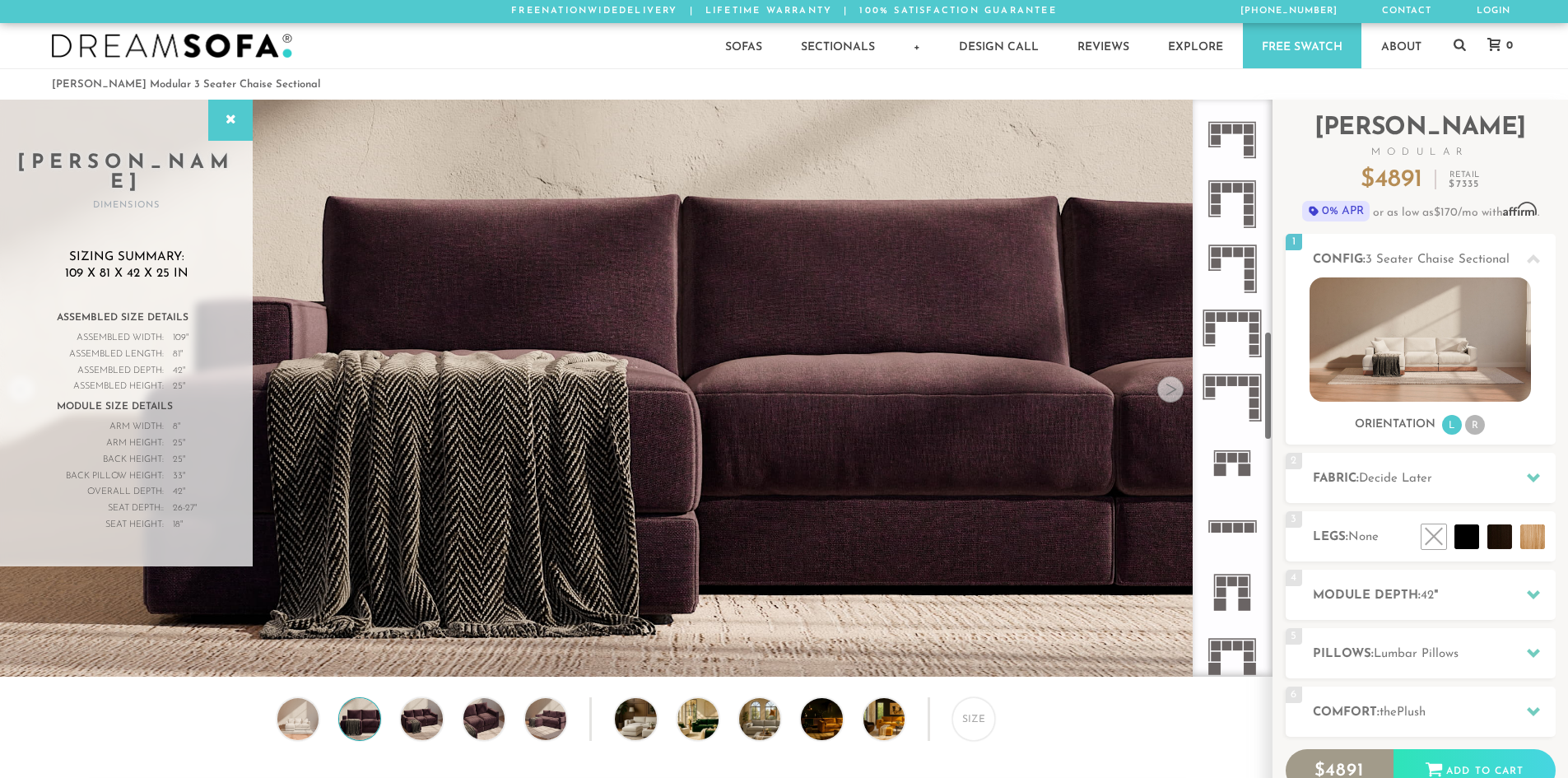
scroll to position [1244, 0]
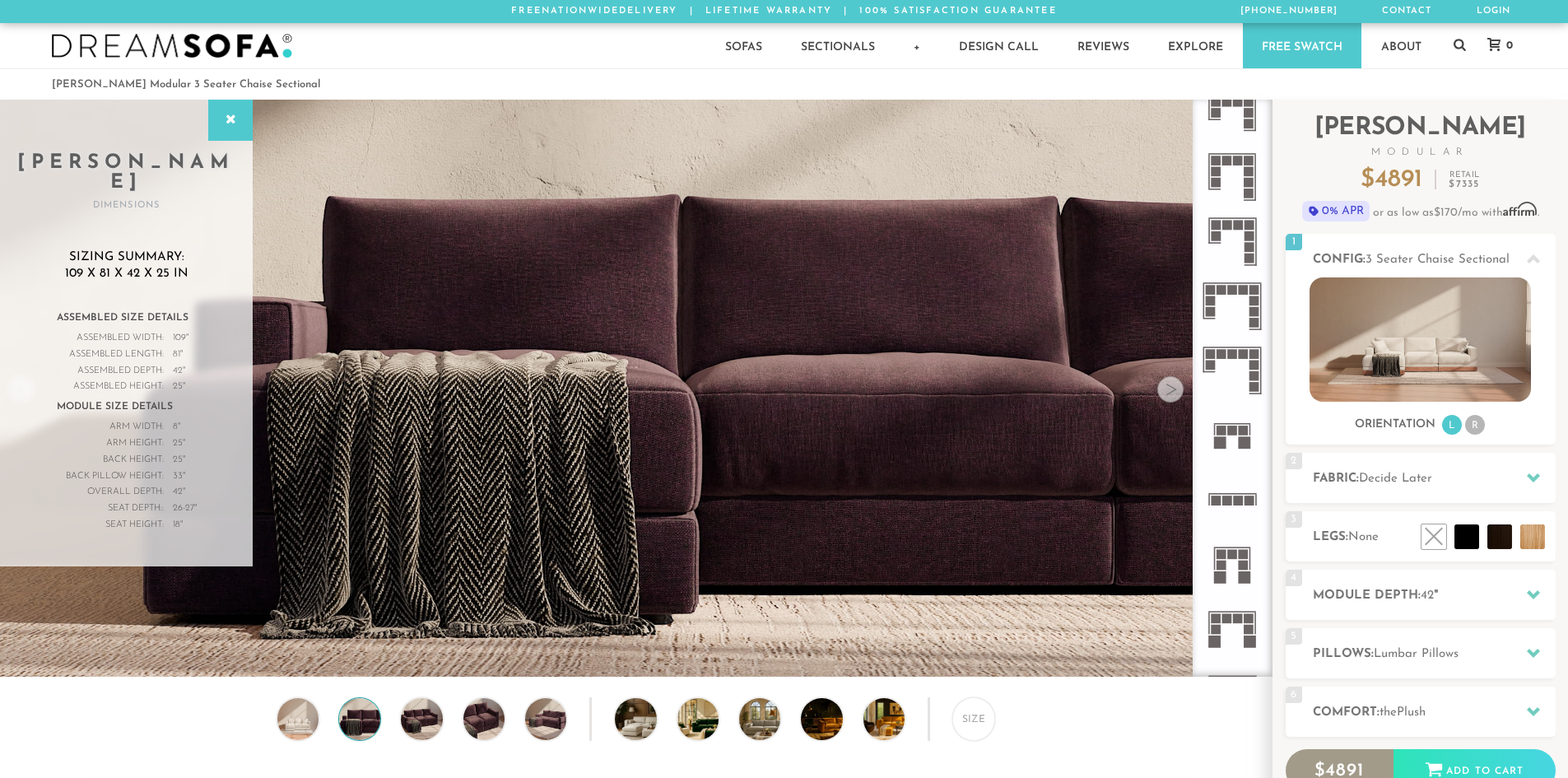
click at [1232, 436] on icon at bounding box center [1232, 435] width 64 height 64
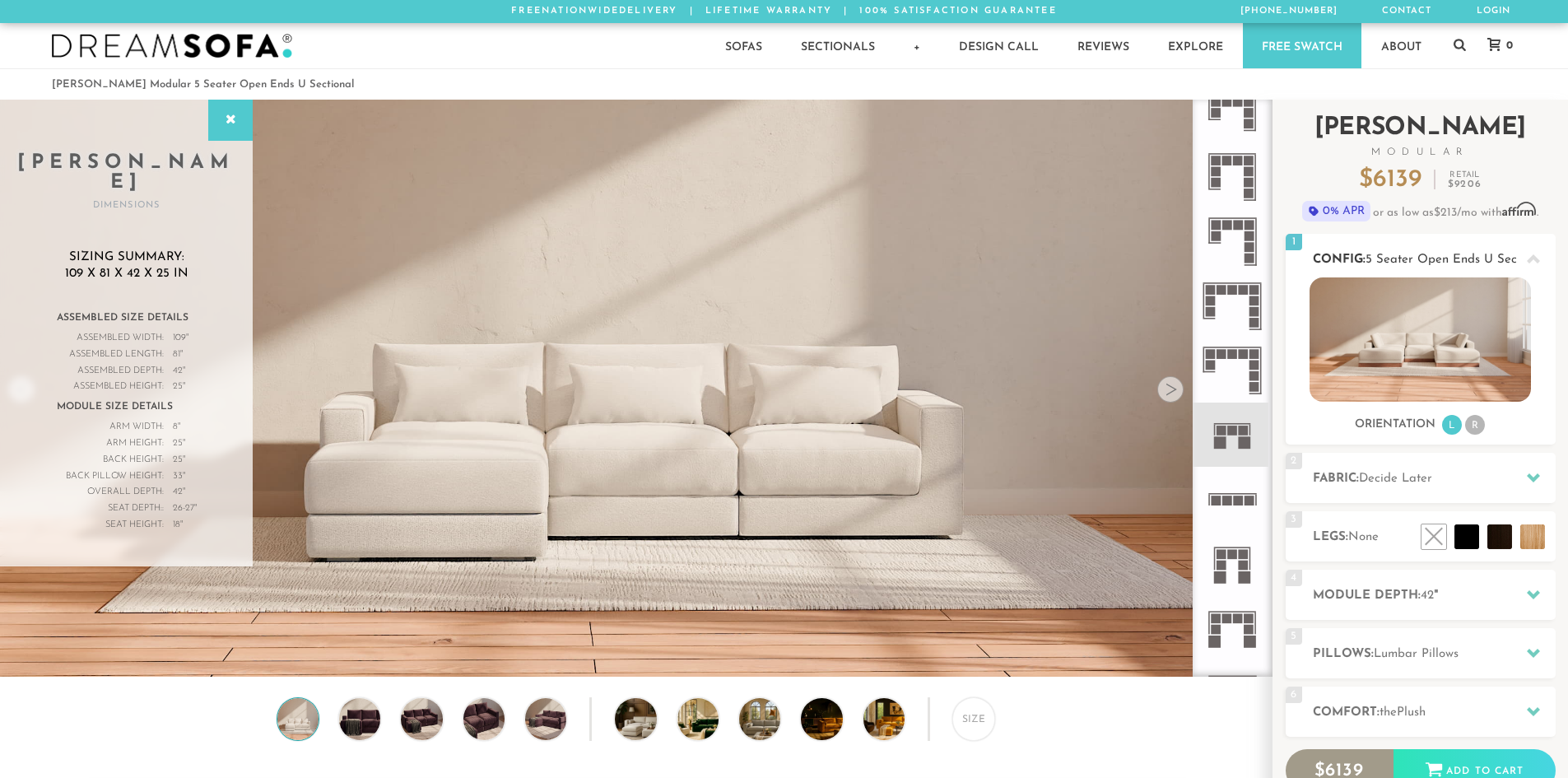
click at [1478, 426] on li "R" at bounding box center [1475, 425] width 20 height 20
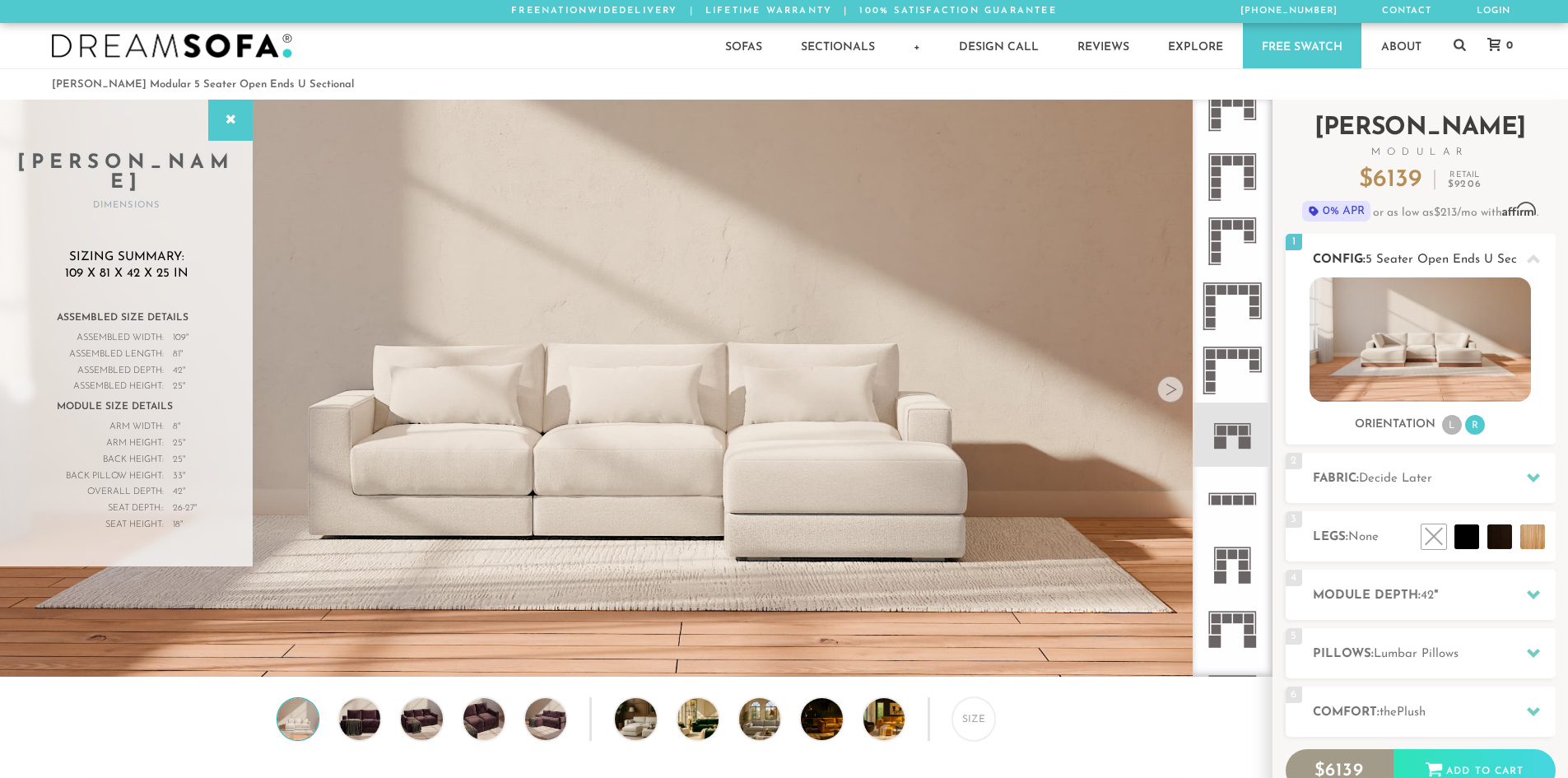
click at [1456, 427] on li "L" at bounding box center [1452, 425] width 20 height 20
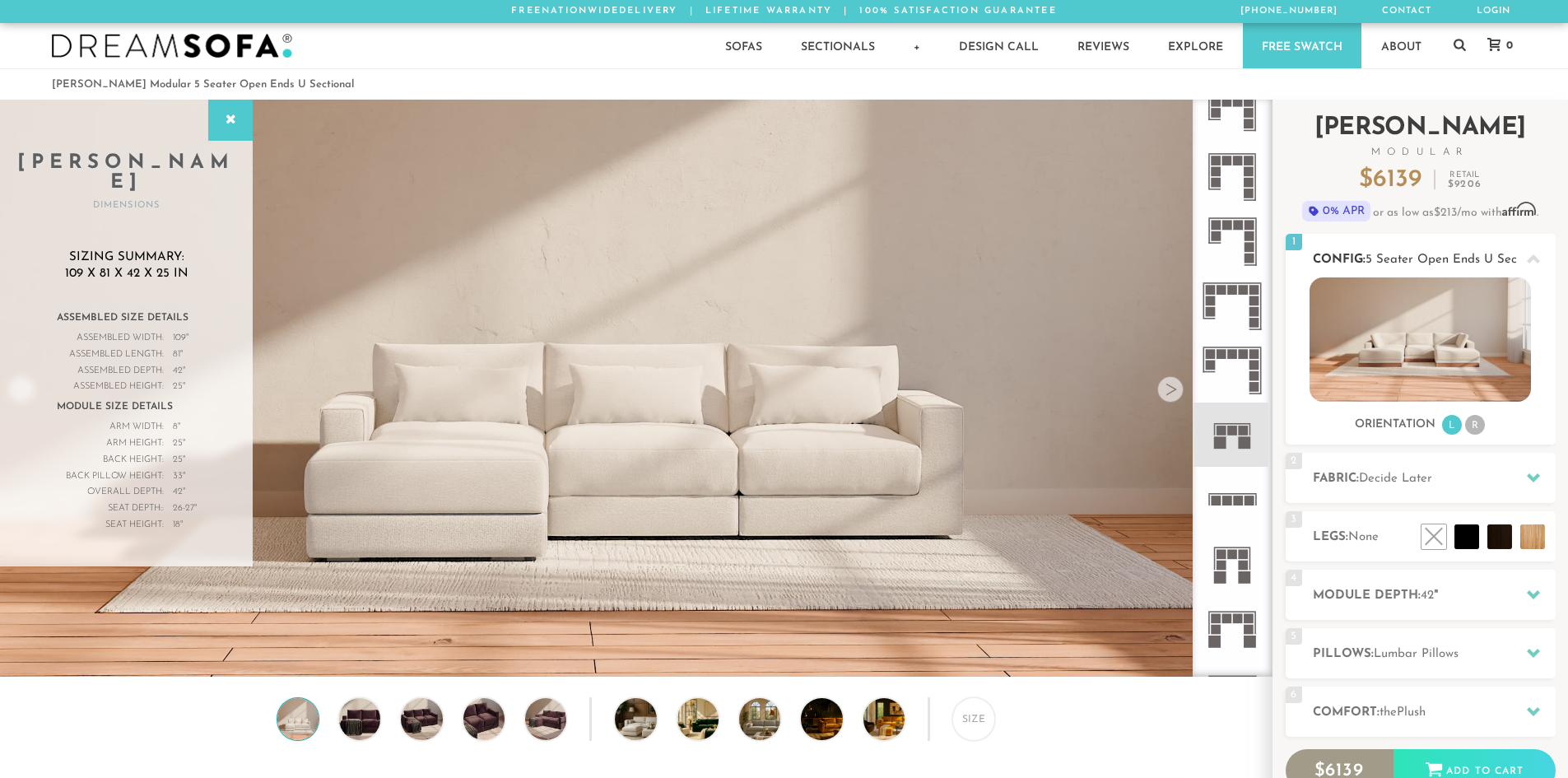
click at [1473, 424] on li "R" at bounding box center [1475, 425] width 20 height 20
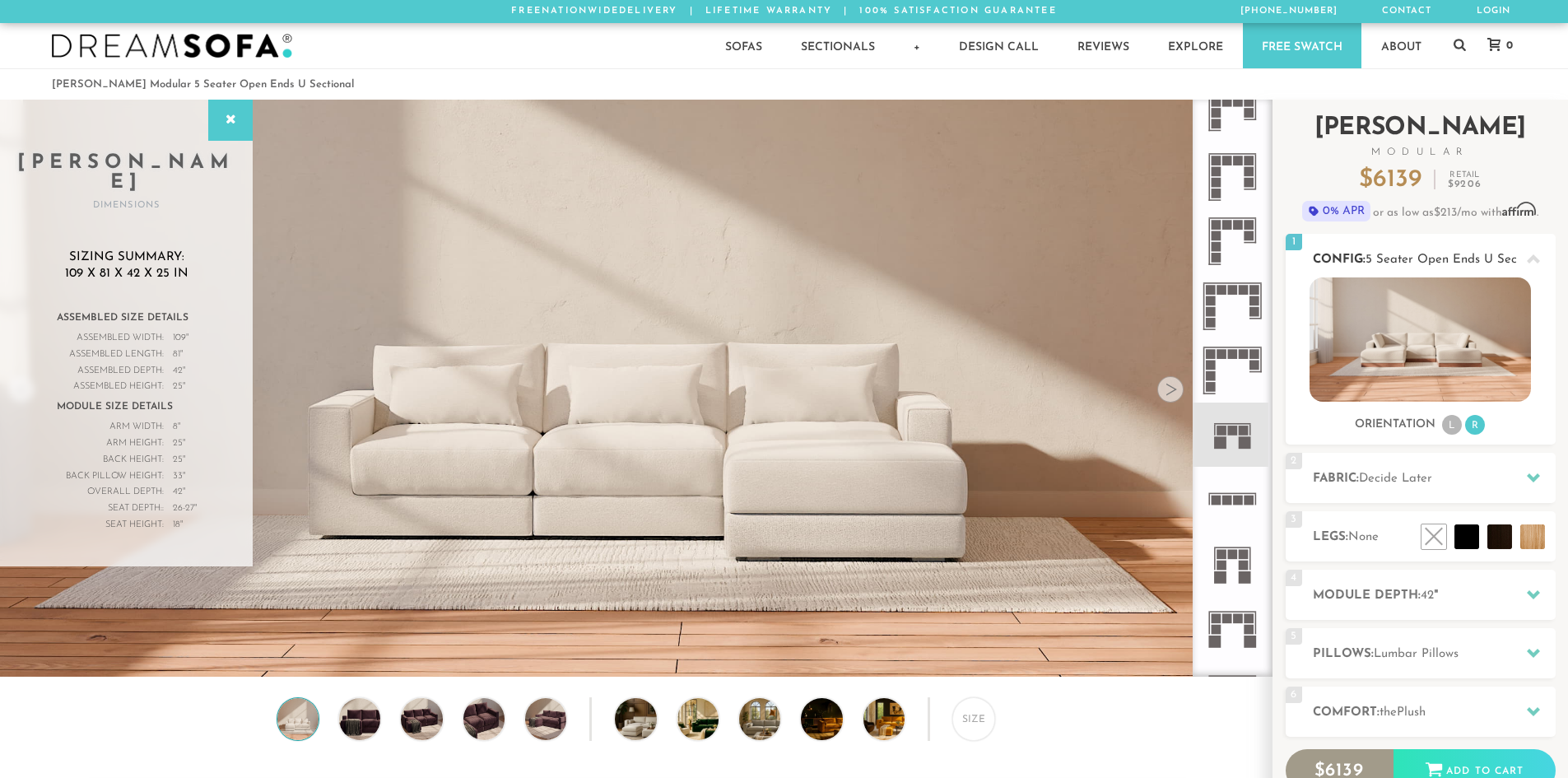
click at [1430, 428] on h3 "Orientation" at bounding box center [1395, 425] width 81 height 15
click at [1450, 424] on li "L" at bounding box center [1452, 425] width 20 height 20
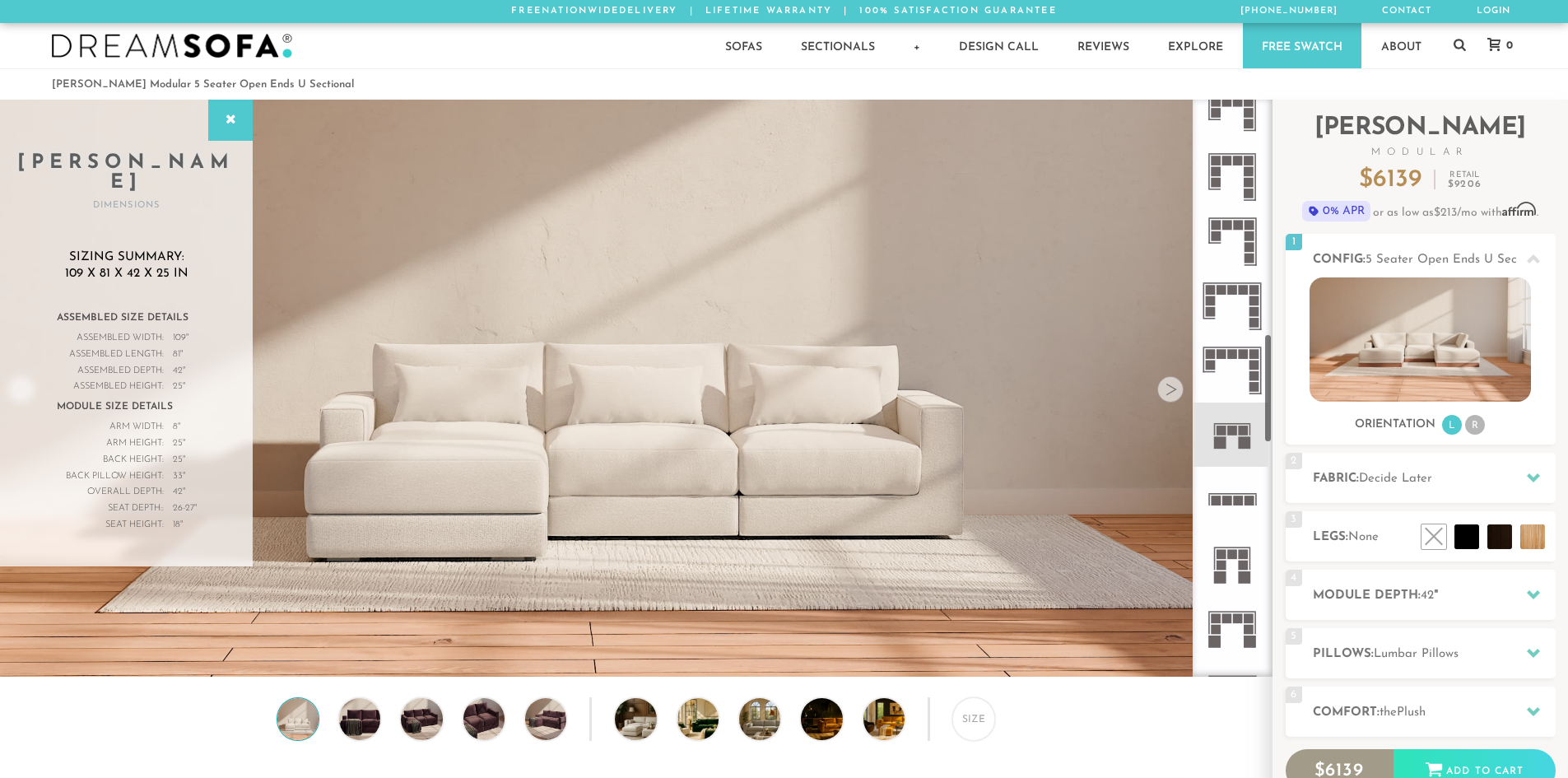
click at [1233, 436] on rect at bounding box center [1233, 430] width 10 height 10
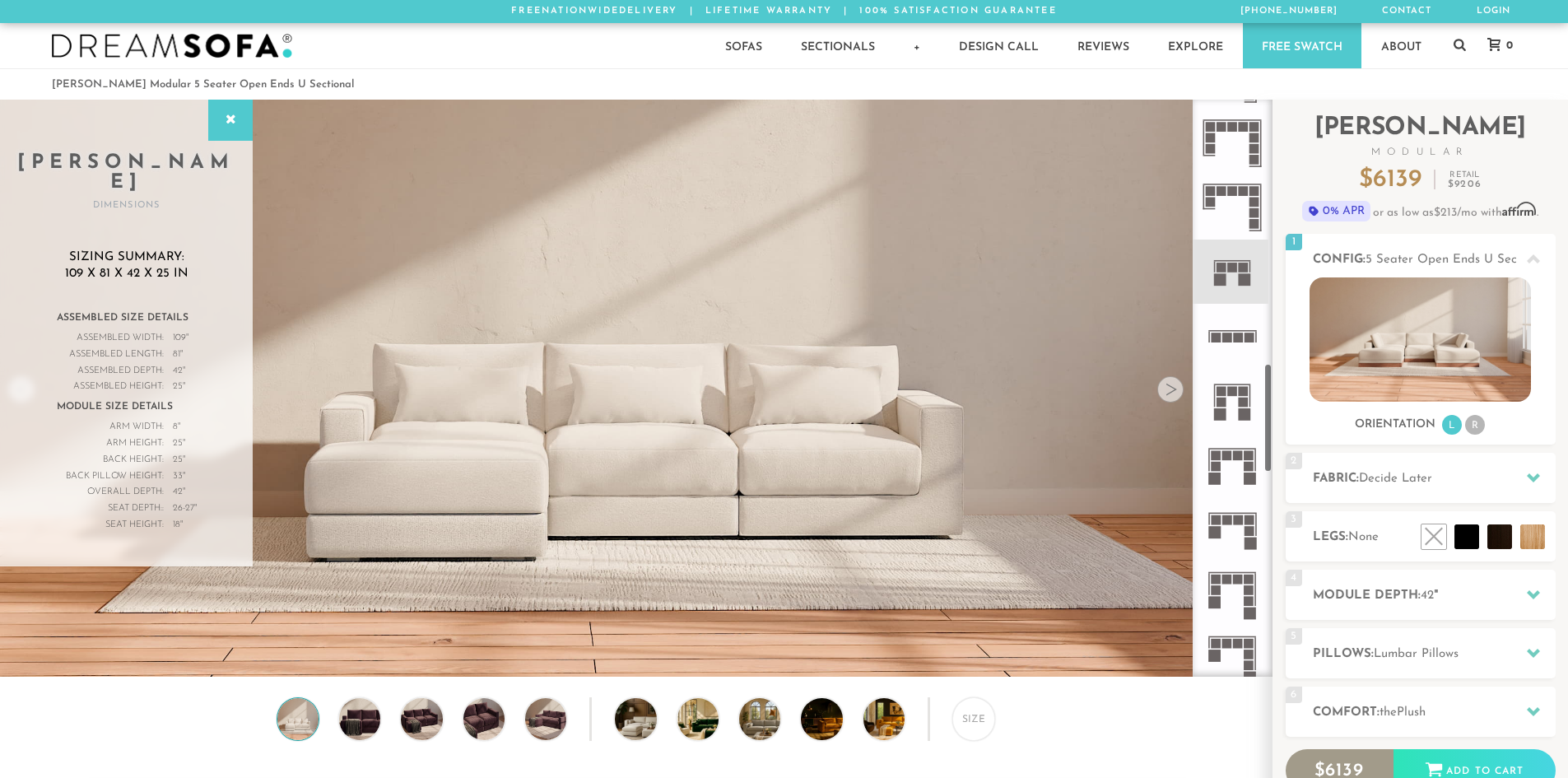
scroll to position [1409, 0]
click at [1225, 397] on rect at bounding box center [1221, 400] width 10 height 10
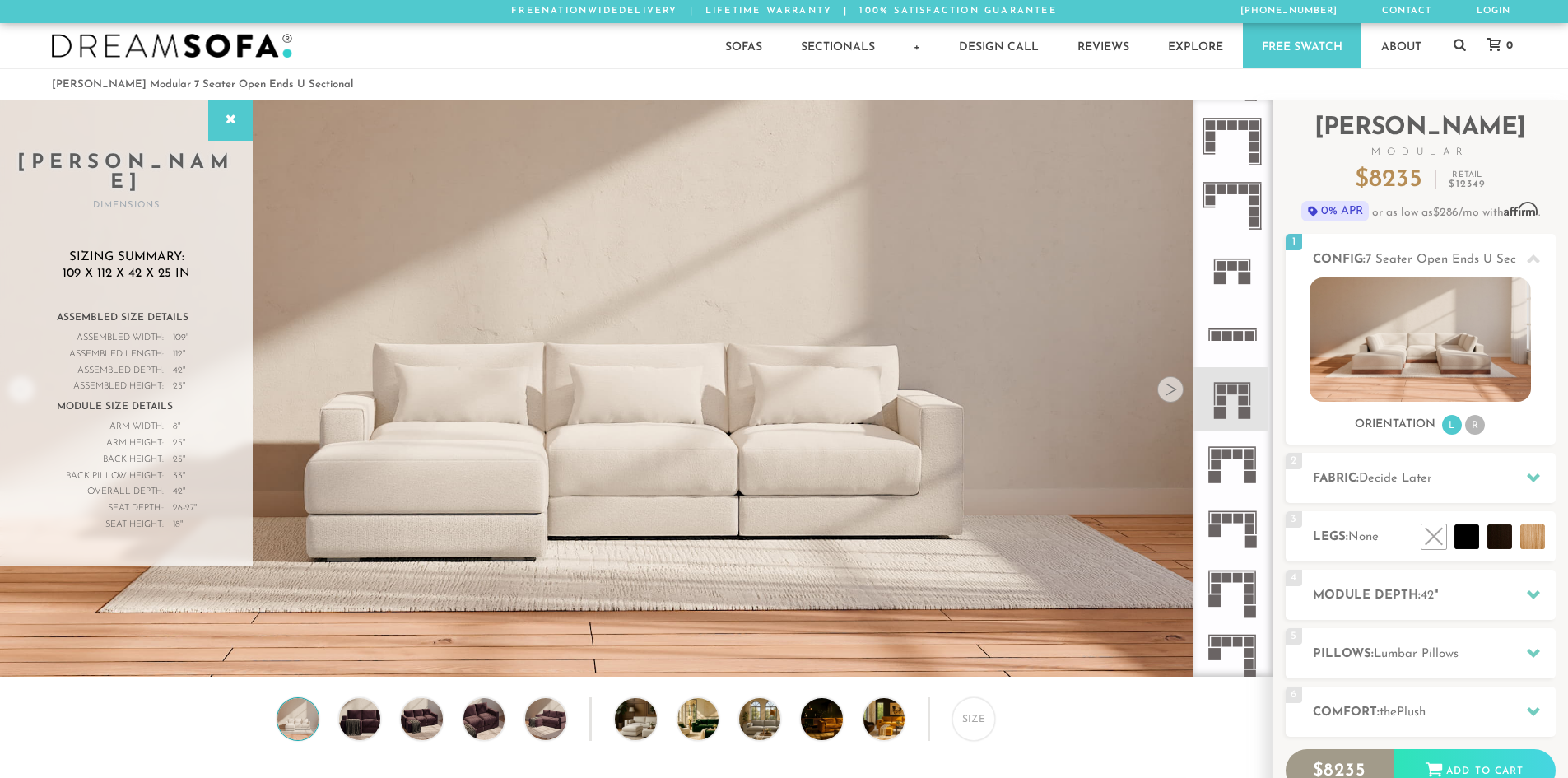
click at [1224, 337] on rect at bounding box center [1227, 335] width 10 height 10
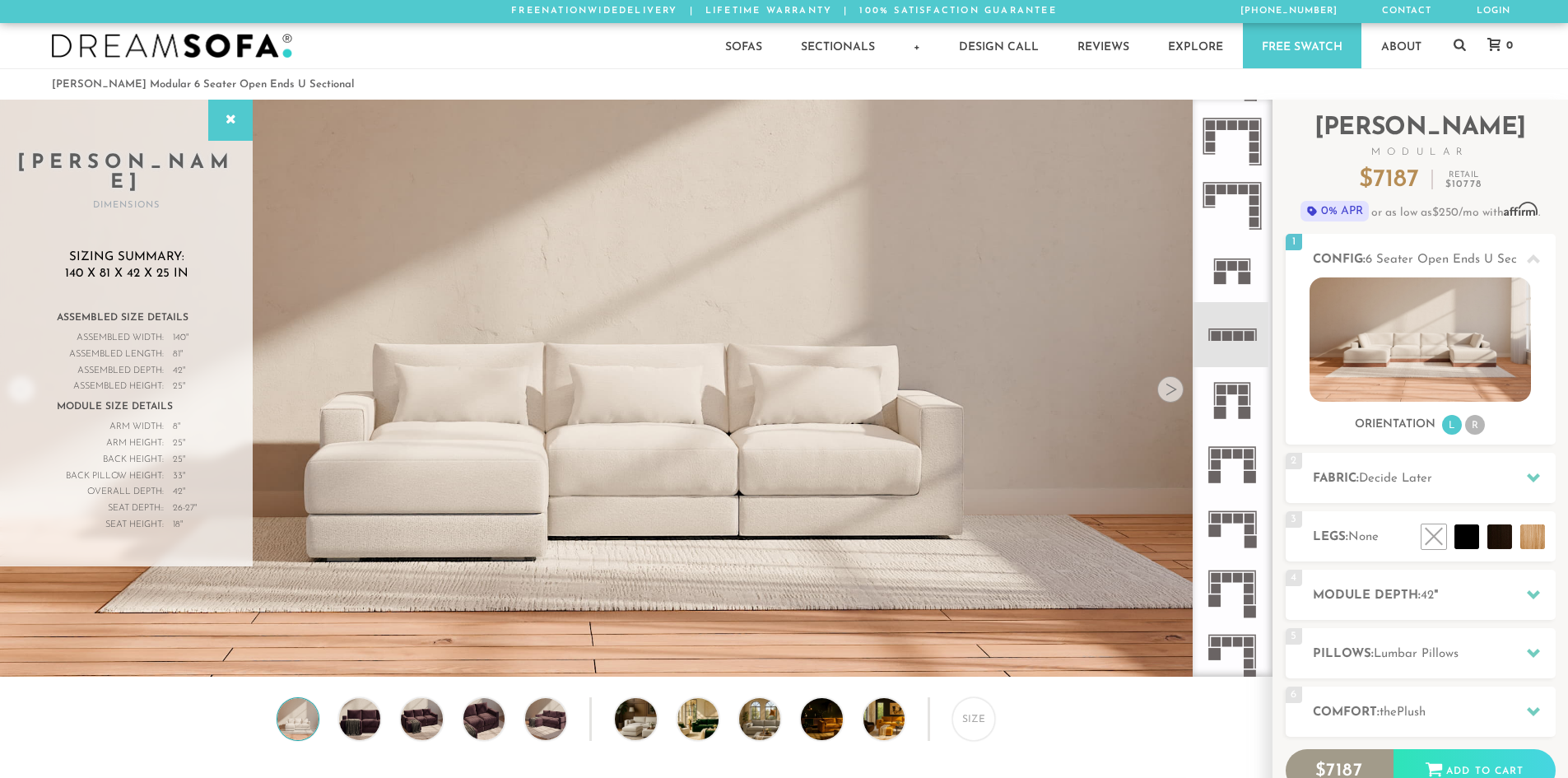
click at [1227, 334] on rect at bounding box center [1227, 335] width 10 height 10
drag, startPoint x: 1222, startPoint y: 498, endPoint x: 1230, endPoint y: 464, distance: 34.9
click at [1225, 485] on ul at bounding box center [1233, 238] width 80 height 3094
click at [1230, 464] on icon at bounding box center [1232, 463] width 64 height 64
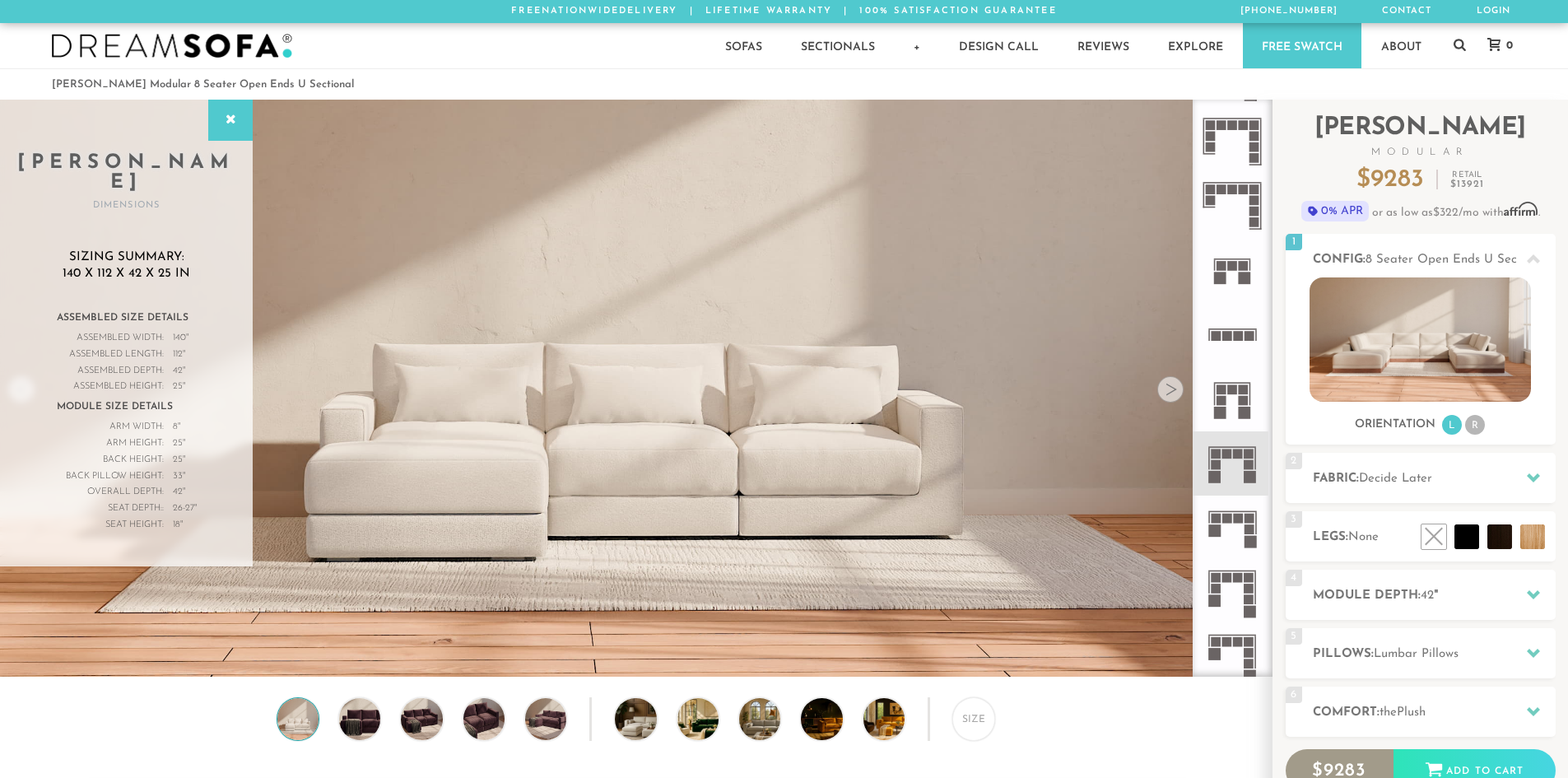
click at [1227, 513] on icon at bounding box center [1232, 528] width 64 height 64
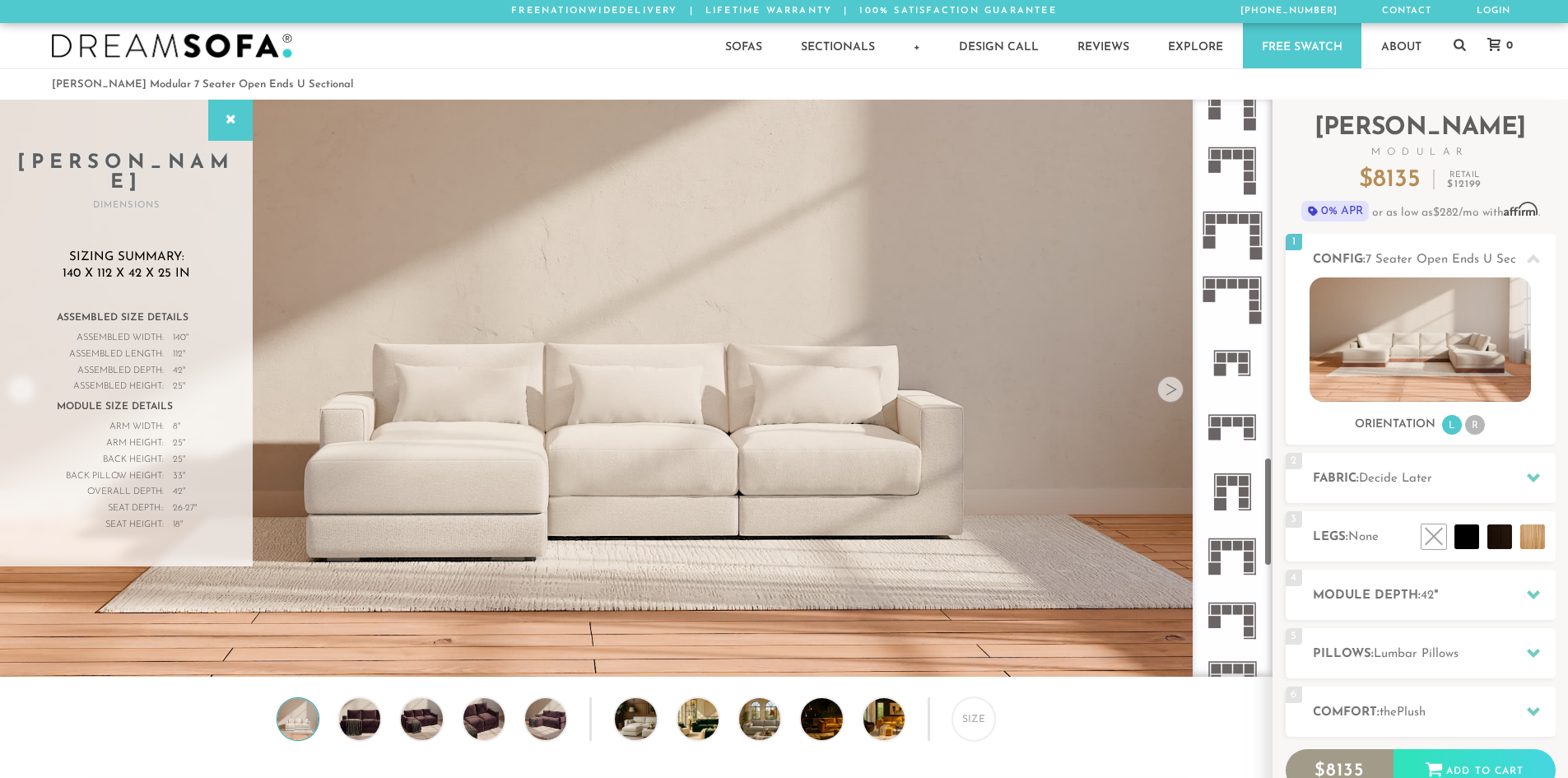
scroll to position [1903, 0]
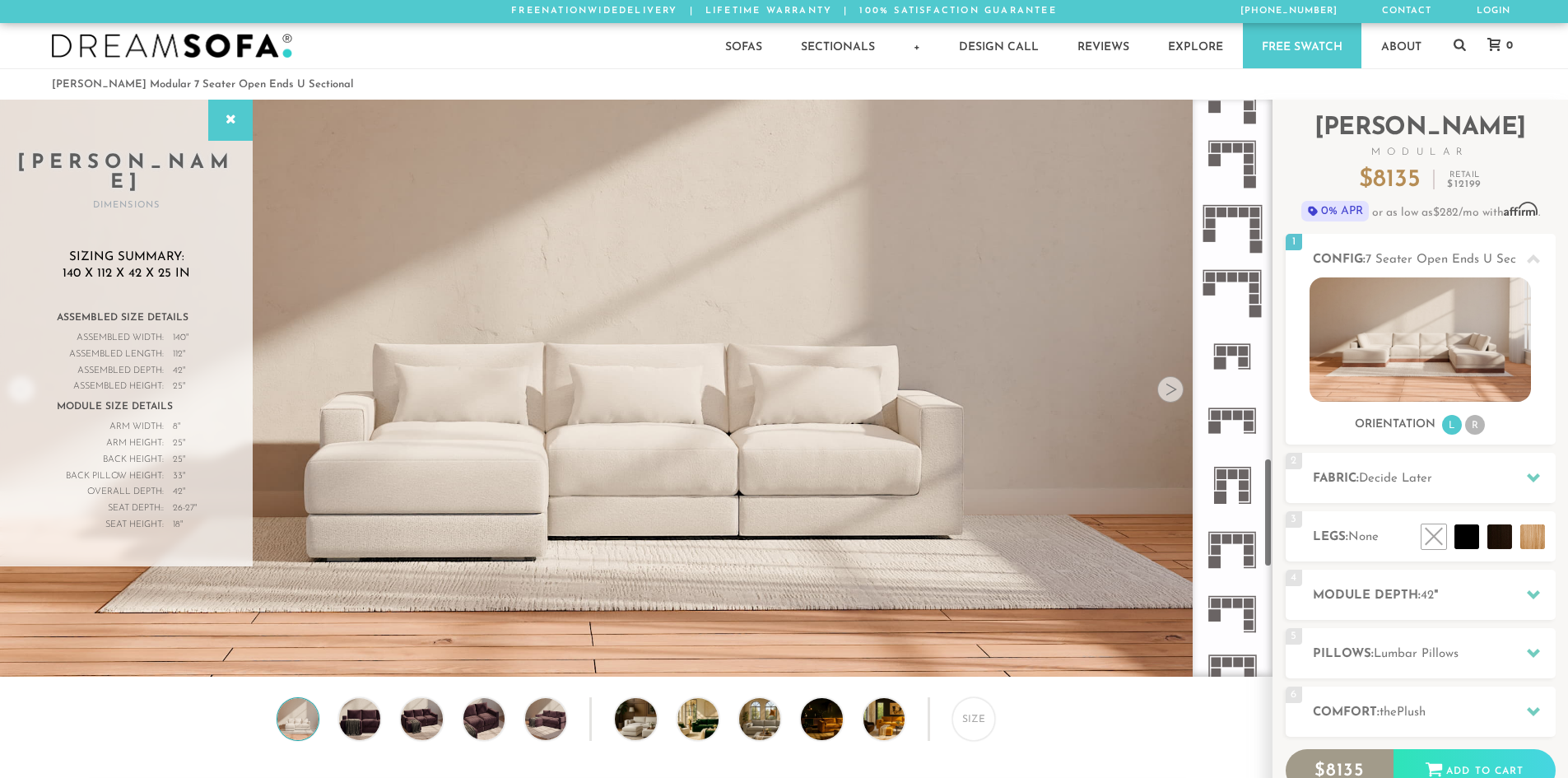
click at [1240, 356] on rect at bounding box center [1243, 350] width 10 height 10
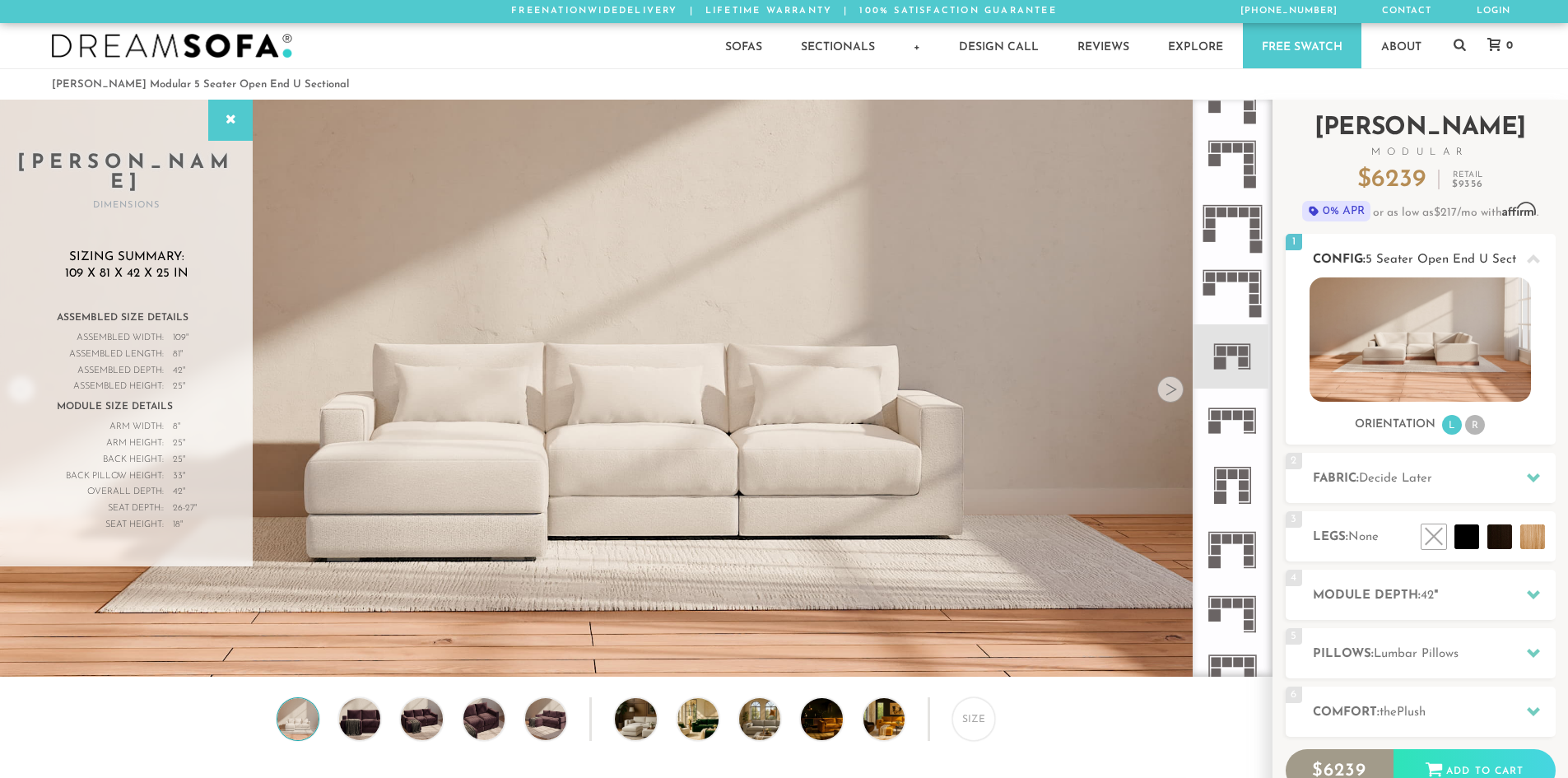
click at [1414, 323] on img at bounding box center [1421, 340] width 222 height 124
click at [1175, 394] on div at bounding box center [1171, 389] width 27 height 27
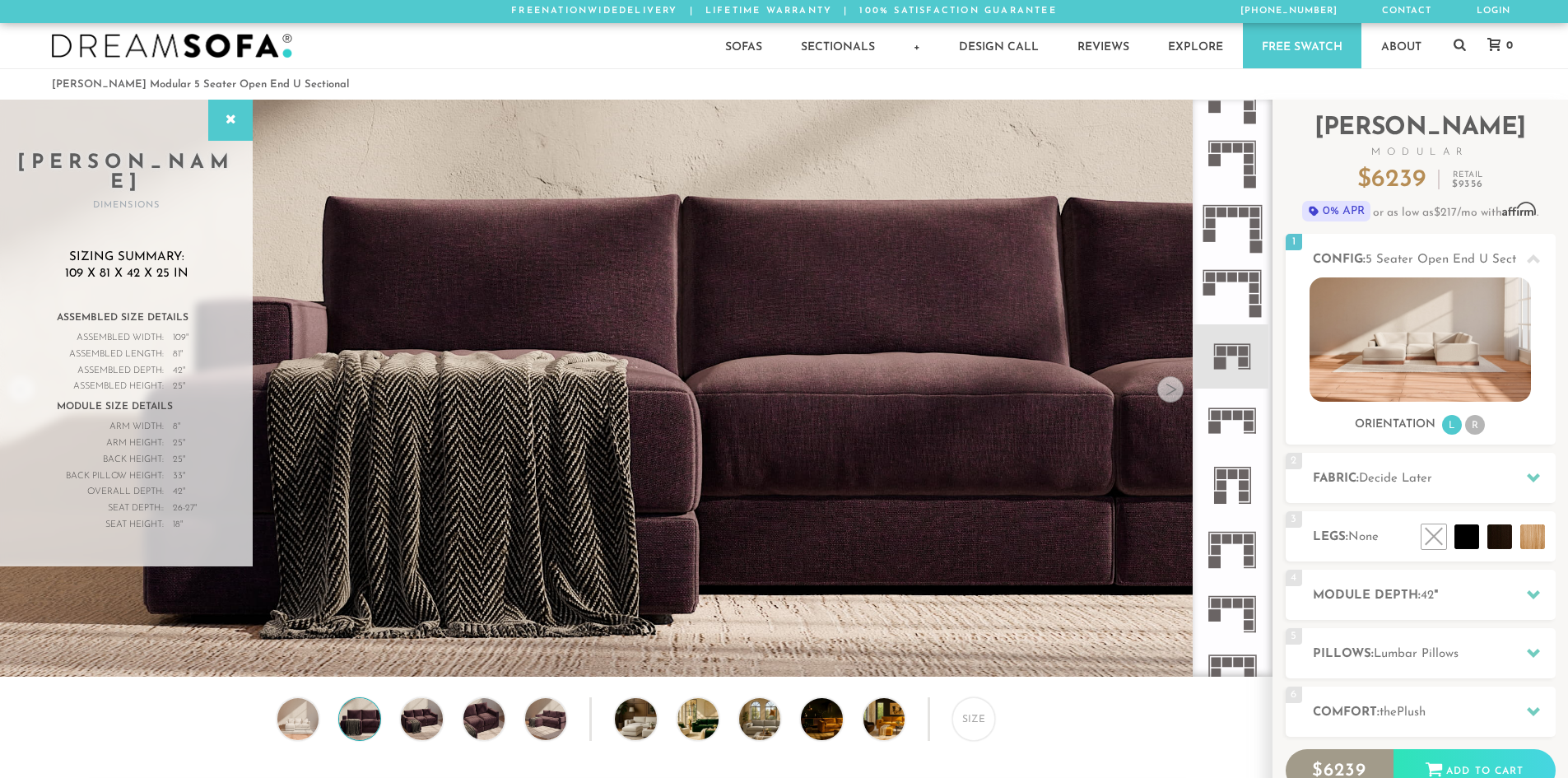
click at [1175, 394] on div at bounding box center [1171, 389] width 27 height 27
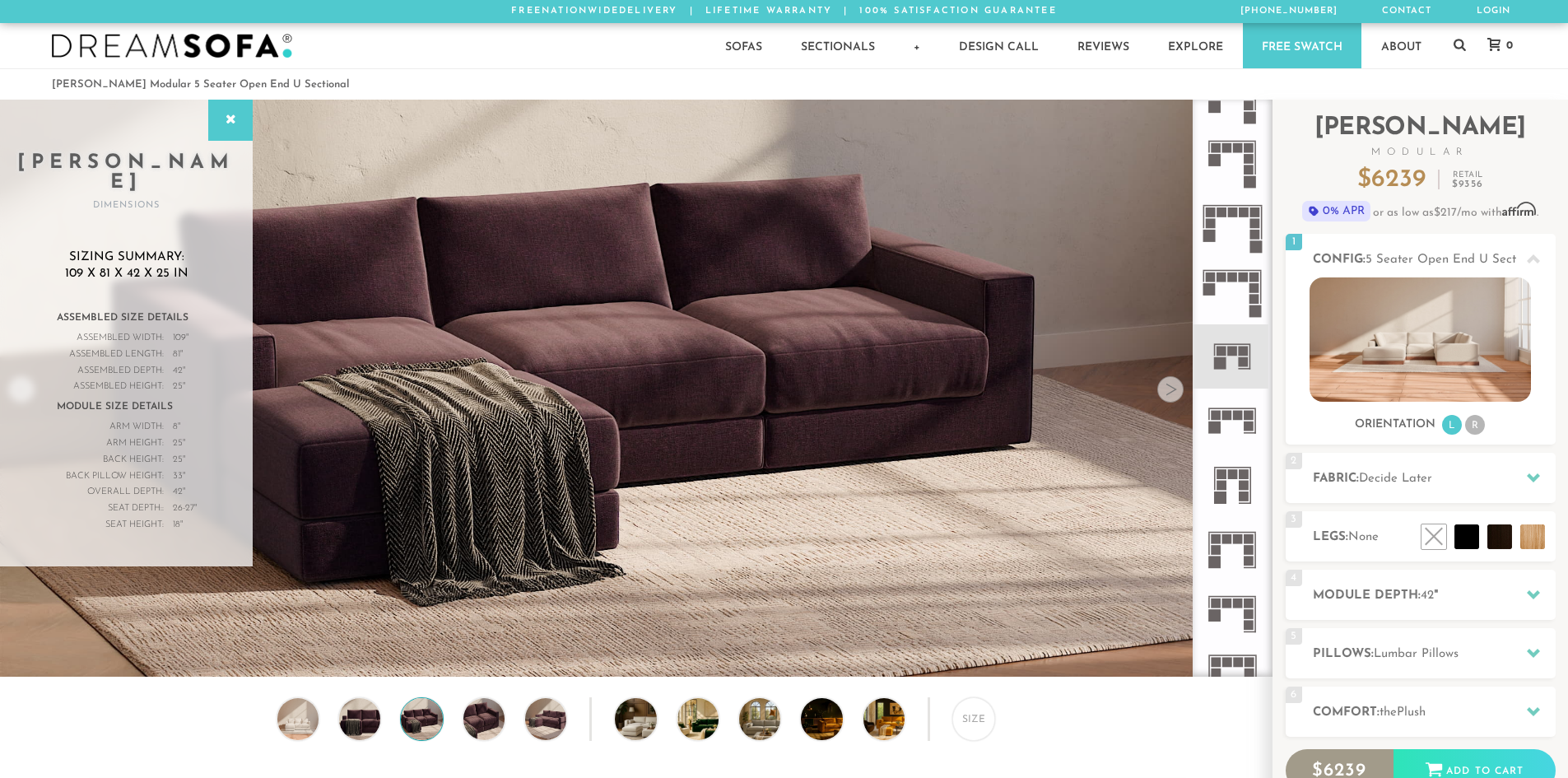
click at [1175, 394] on div at bounding box center [1171, 389] width 27 height 27
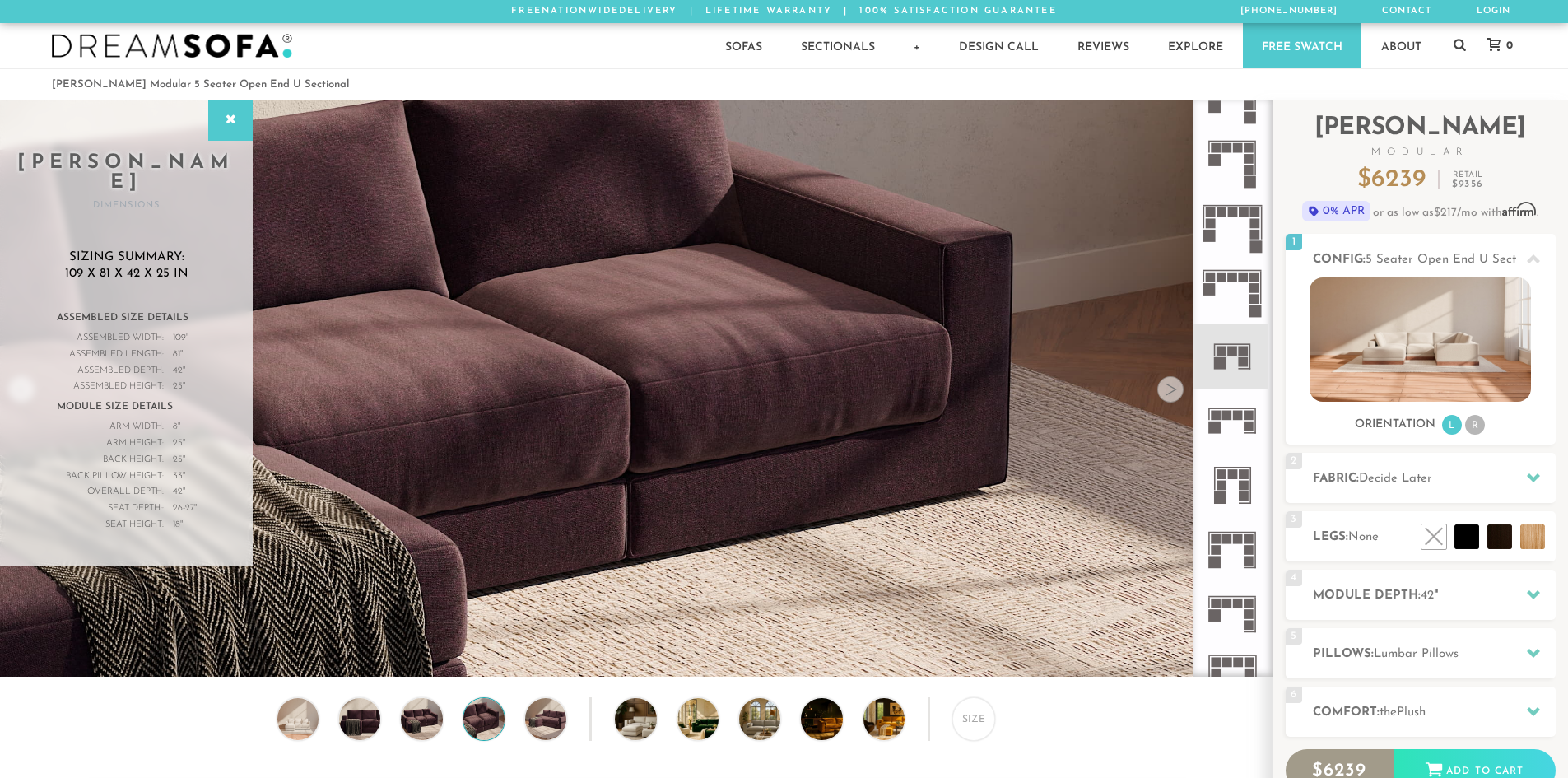
click at [1175, 394] on div at bounding box center [1171, 389] width 27 height 27
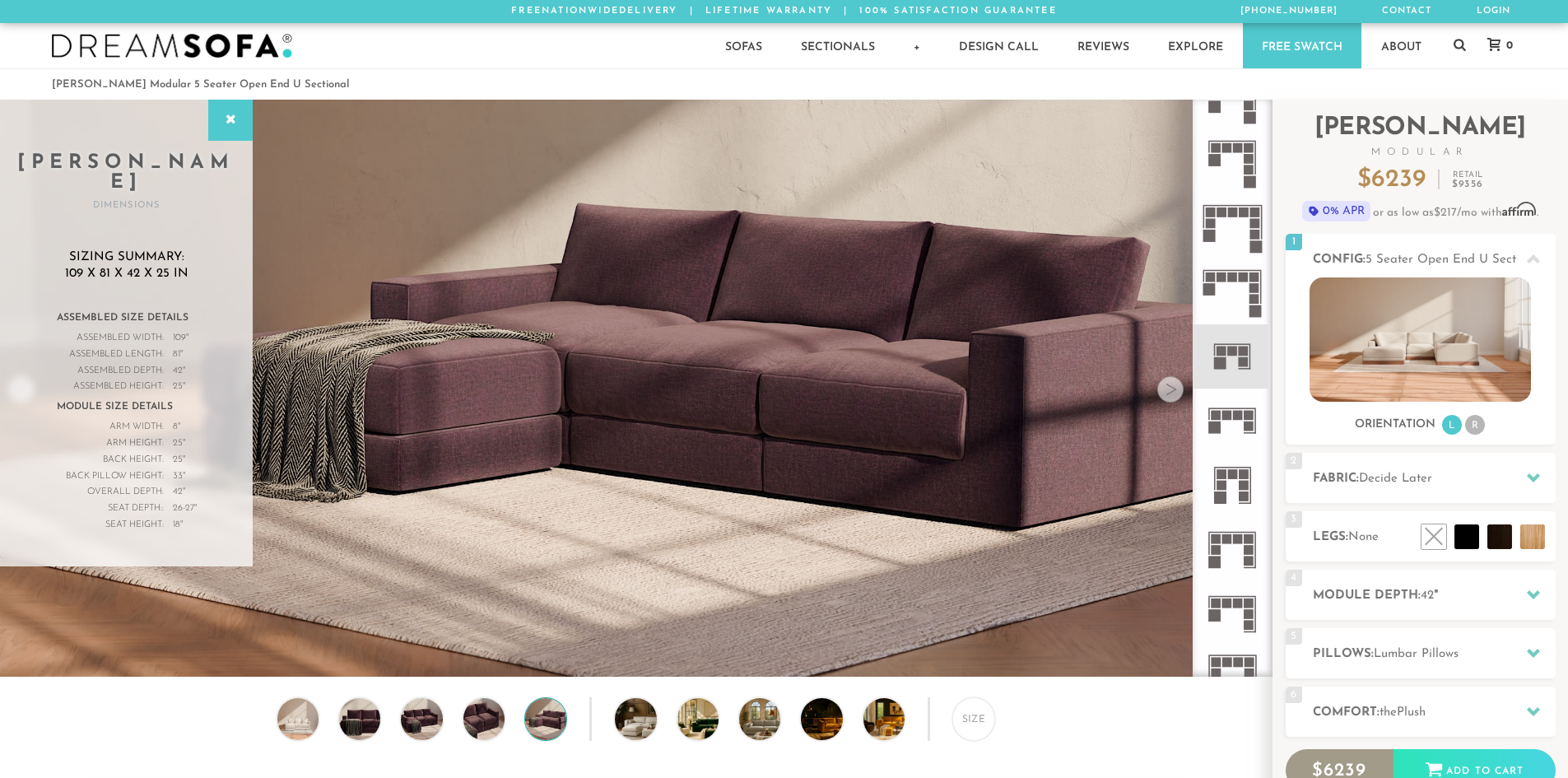
click at [1175, 394] on div at bounding box center [1171, 389] width 27 height 27
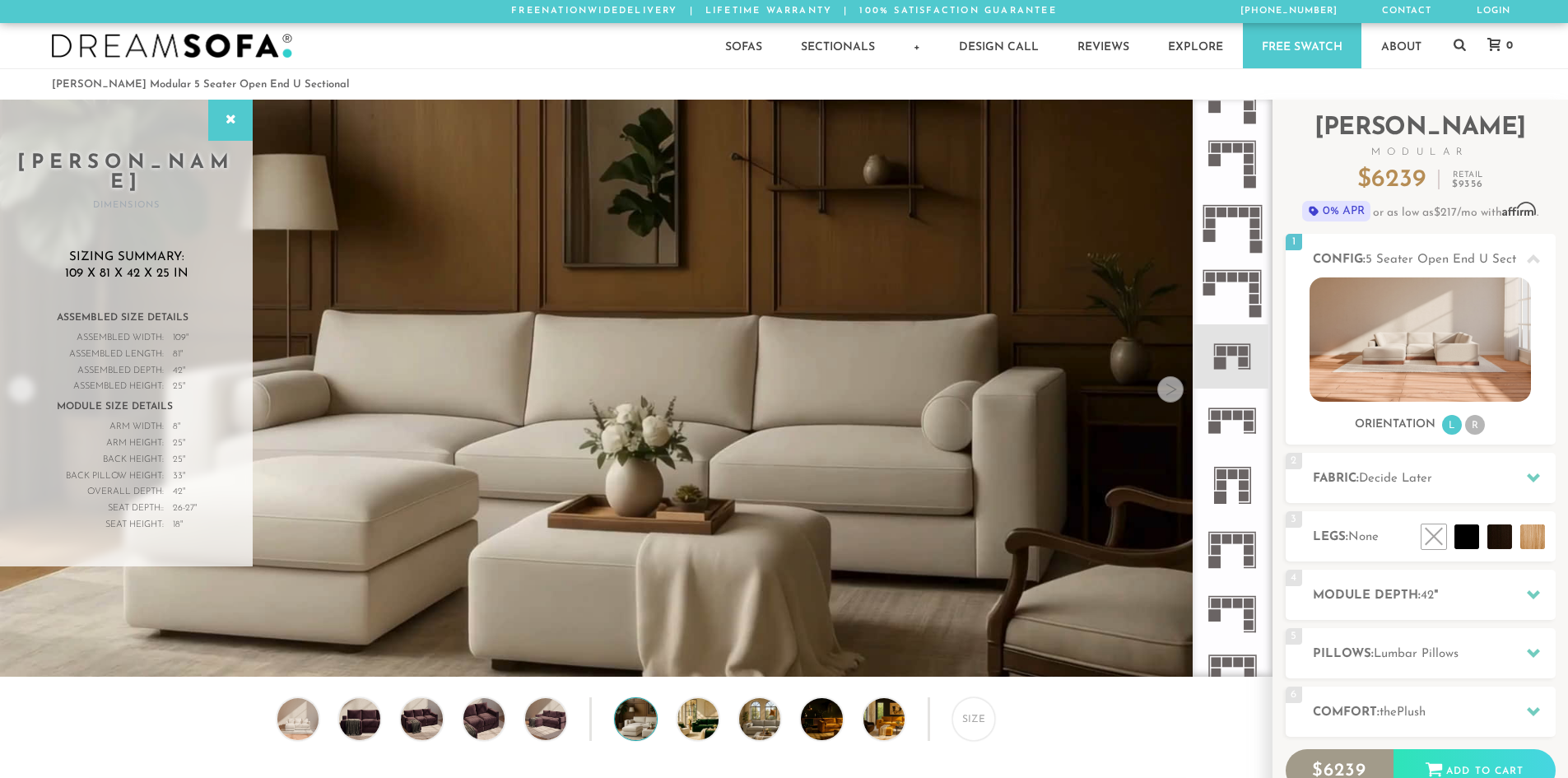
click at [1175, 394] on div at bounding box center [1171, 389] width 27 height 27
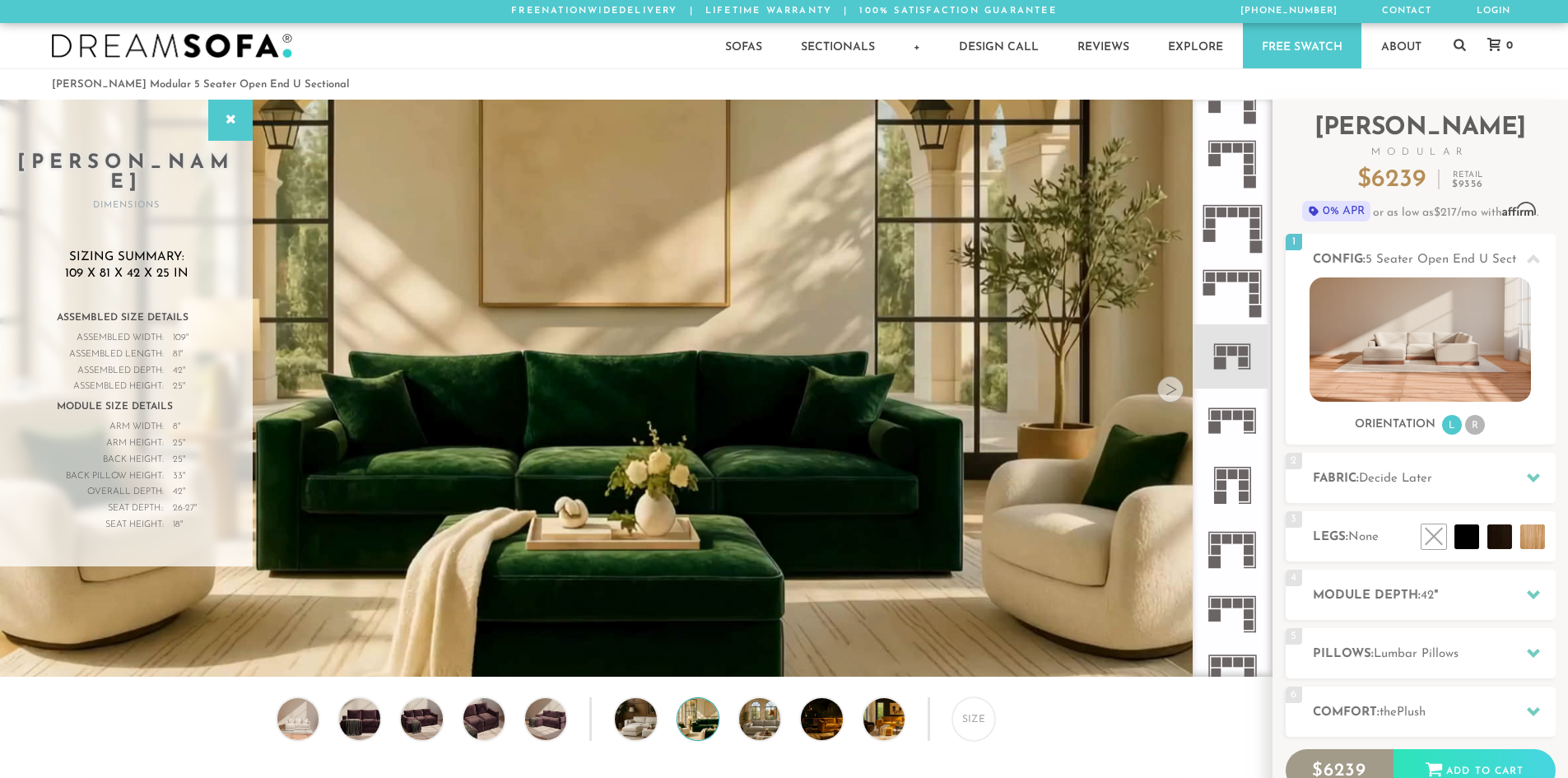
click at [1175, 394] on div at bounding box center [1171, 389] width 27 height 27
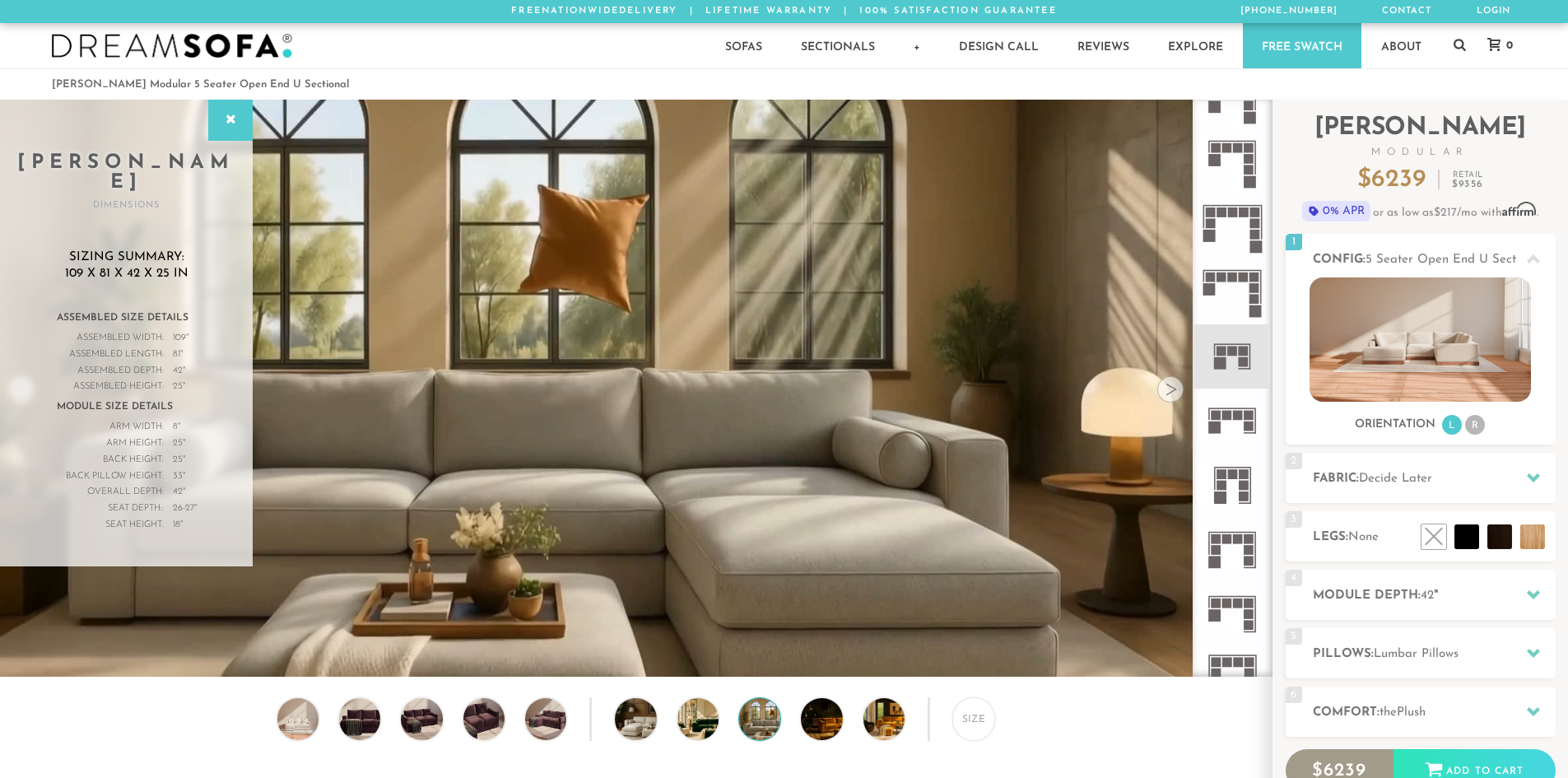
click at [1175, 394] on div at bounding box center [1171, 389] width 27 height 27
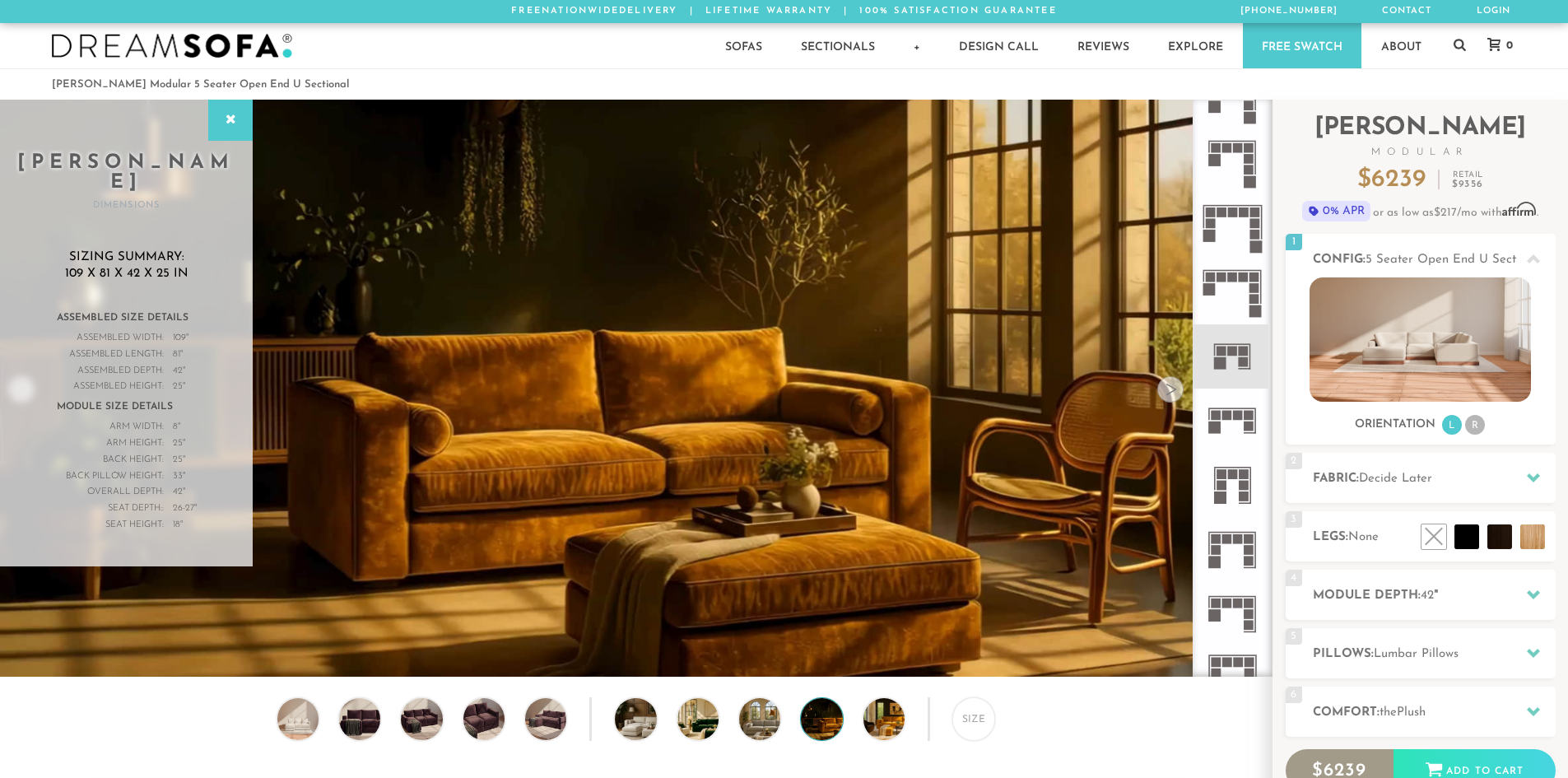
click at [1175, 394] on div at bounding box center [1171, 389] width 27 height 27
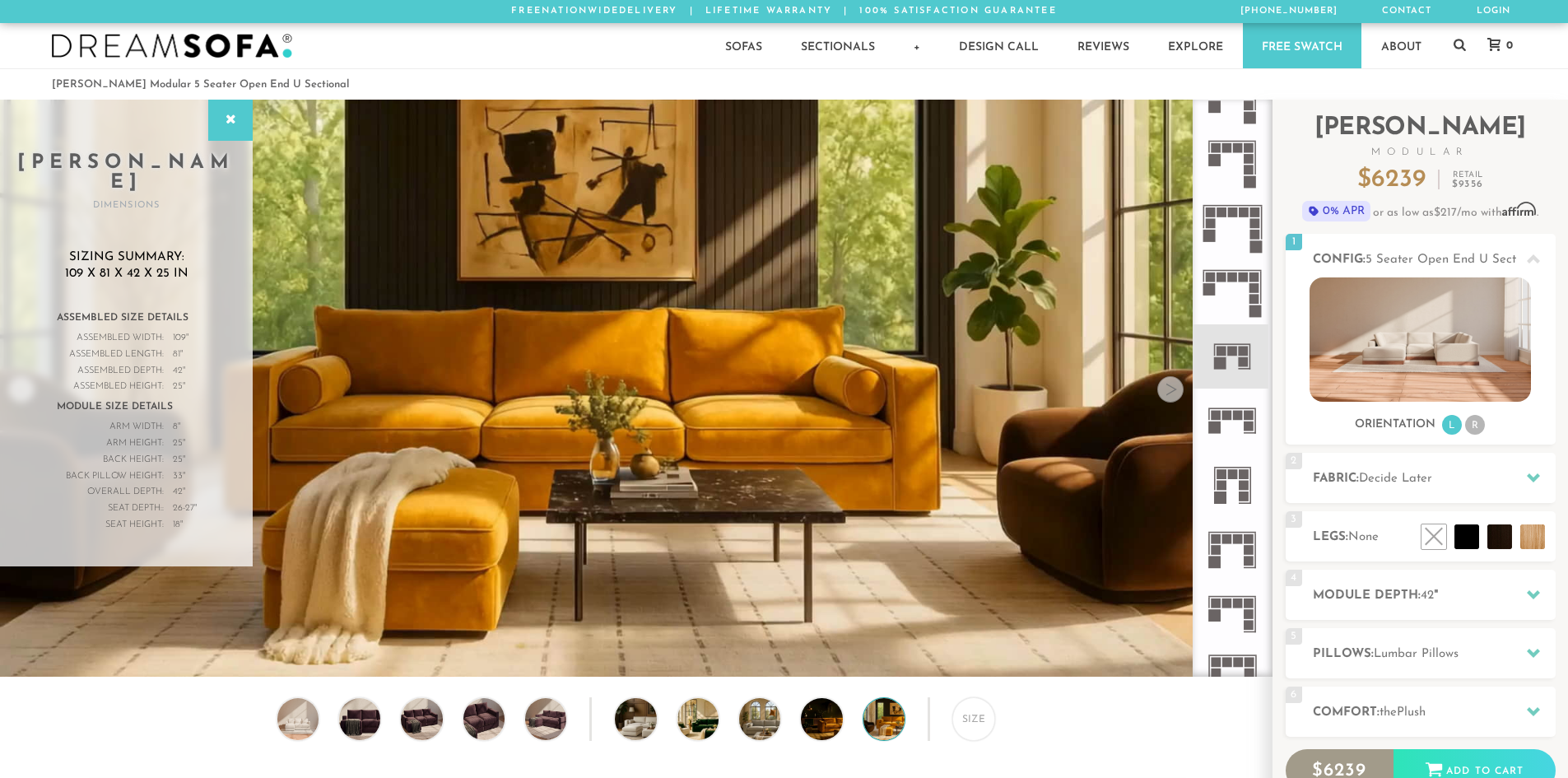
click at [1175, 394] on div at bounding box center [1171, 389] width 27 height 27
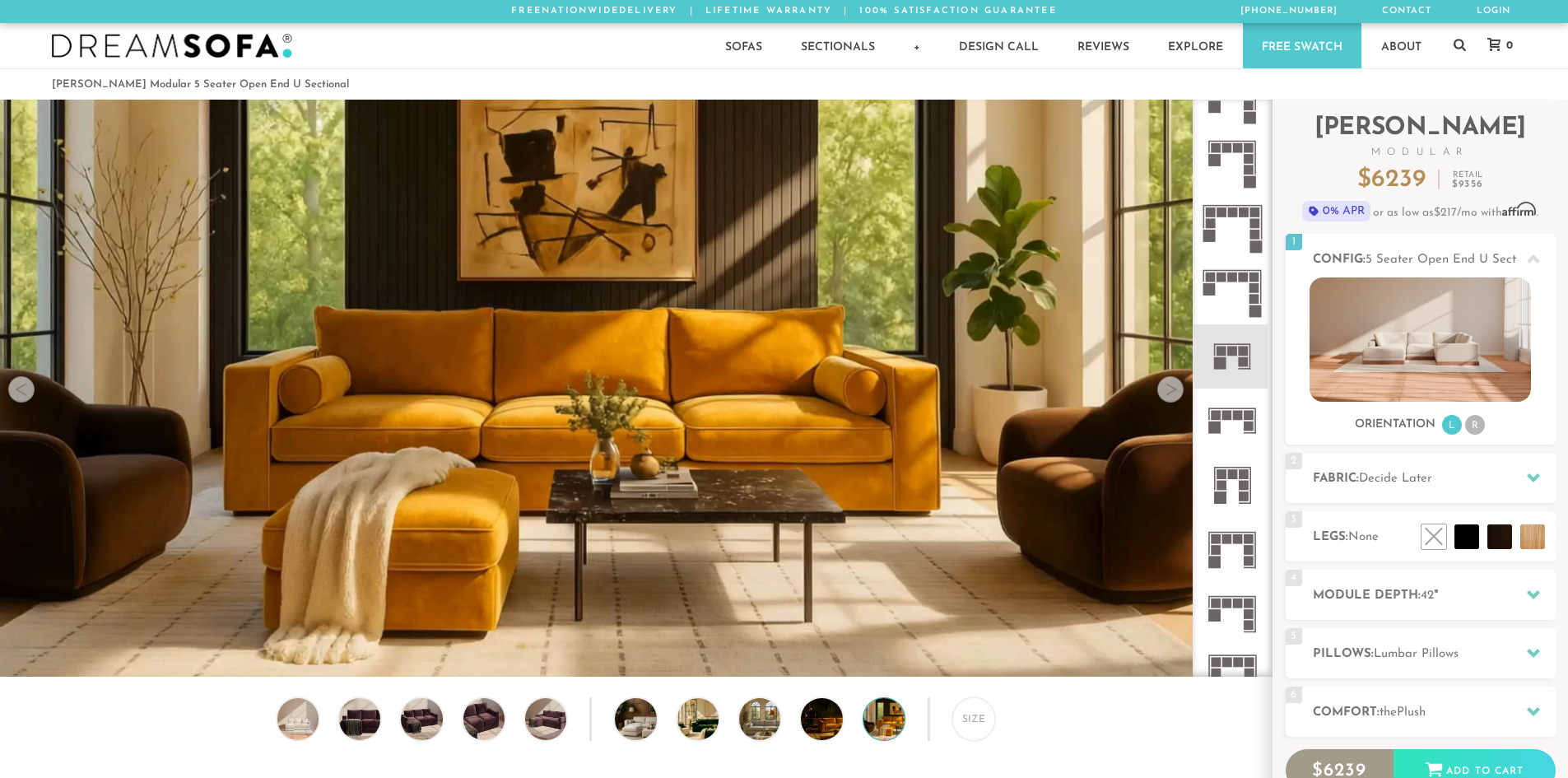
click at [1175, 394] on div at bounding box center [1171, 389] width 27 height 27
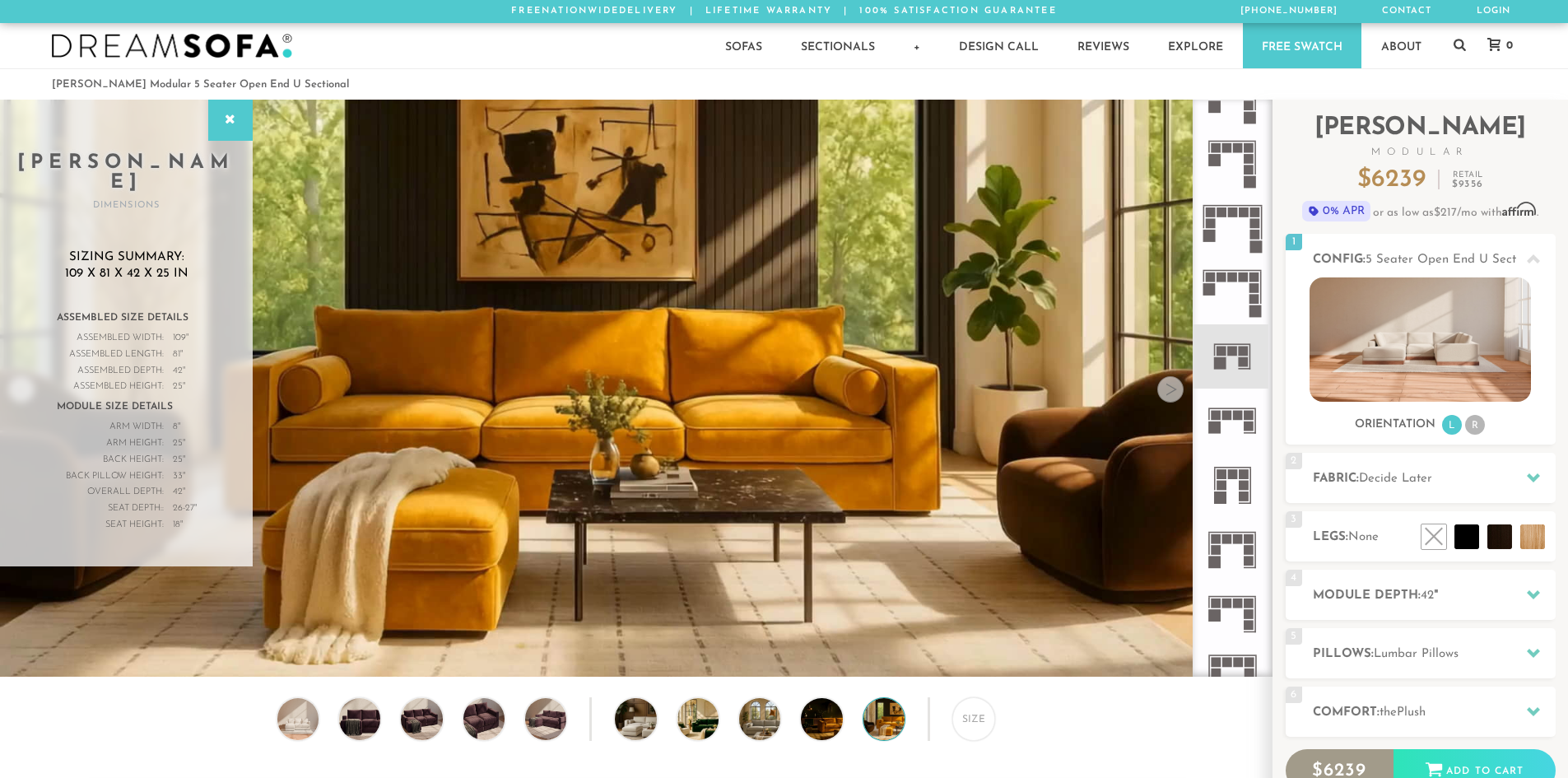
click at [1175, 394] on div at bounding box center [1171, 389] width 27 height 27
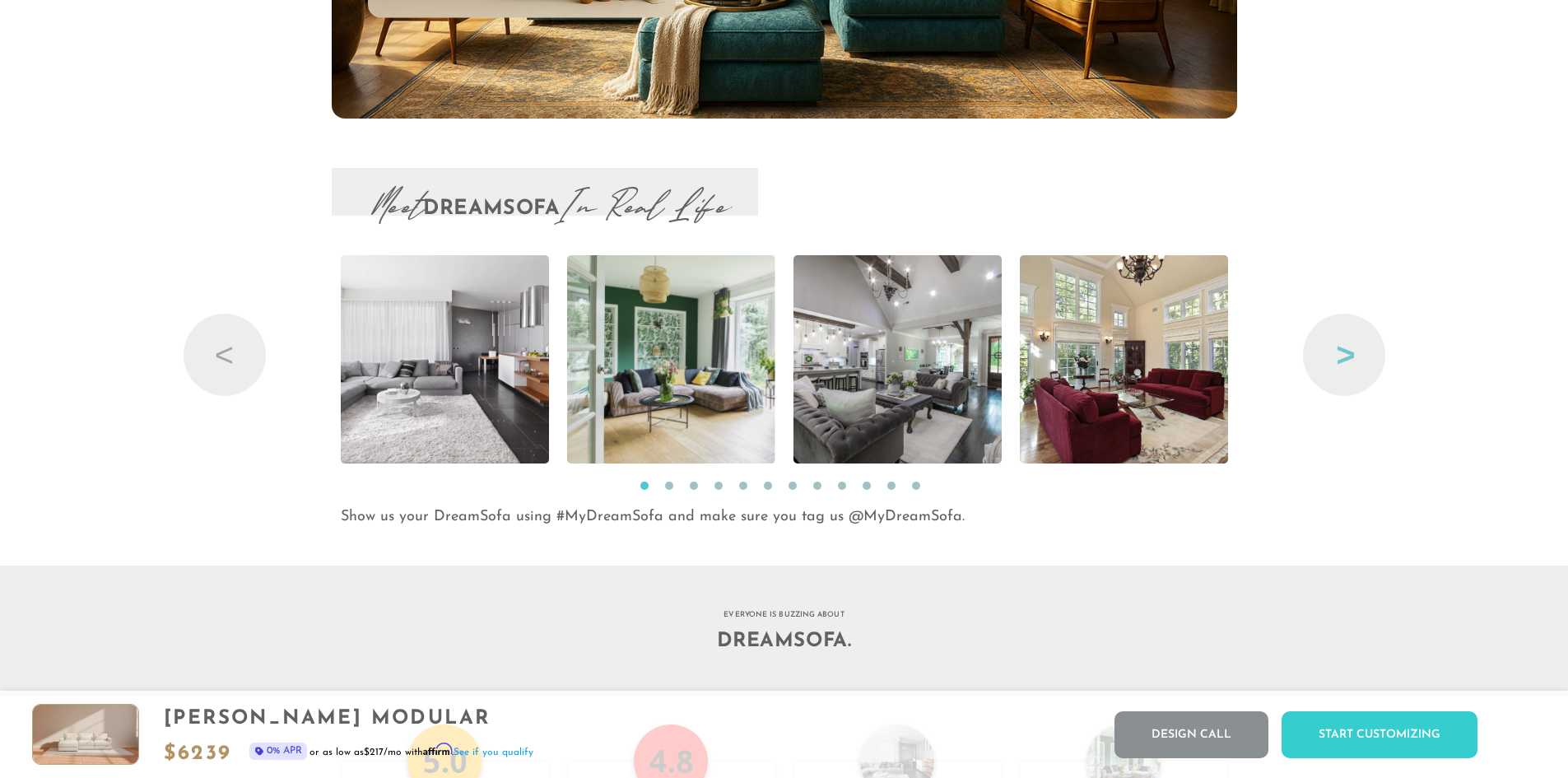
scroll to position [17848, 0]
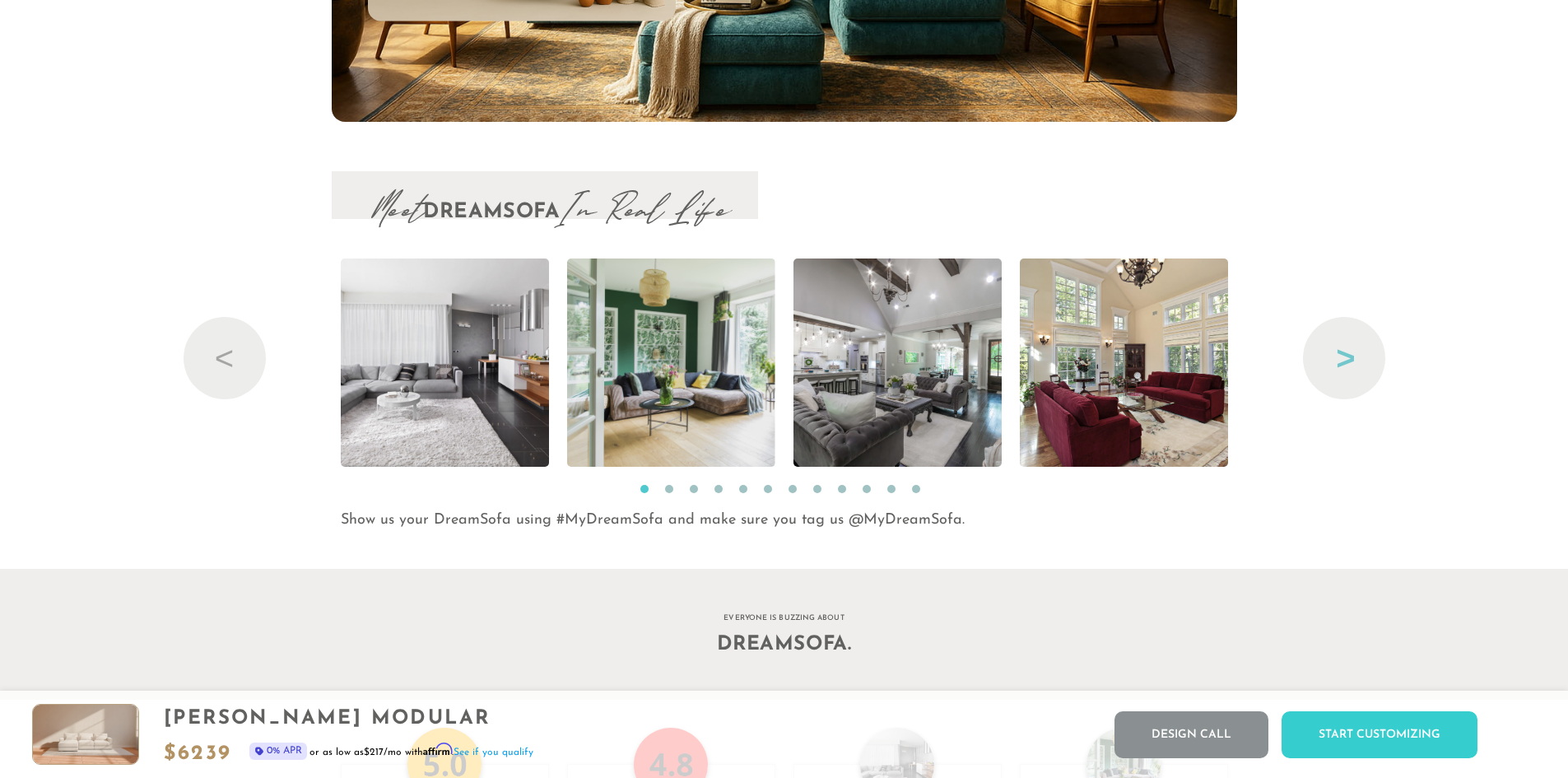
click at [1342, 373] on button "Next" at bounding box center [1344, 358] width 82 height 83
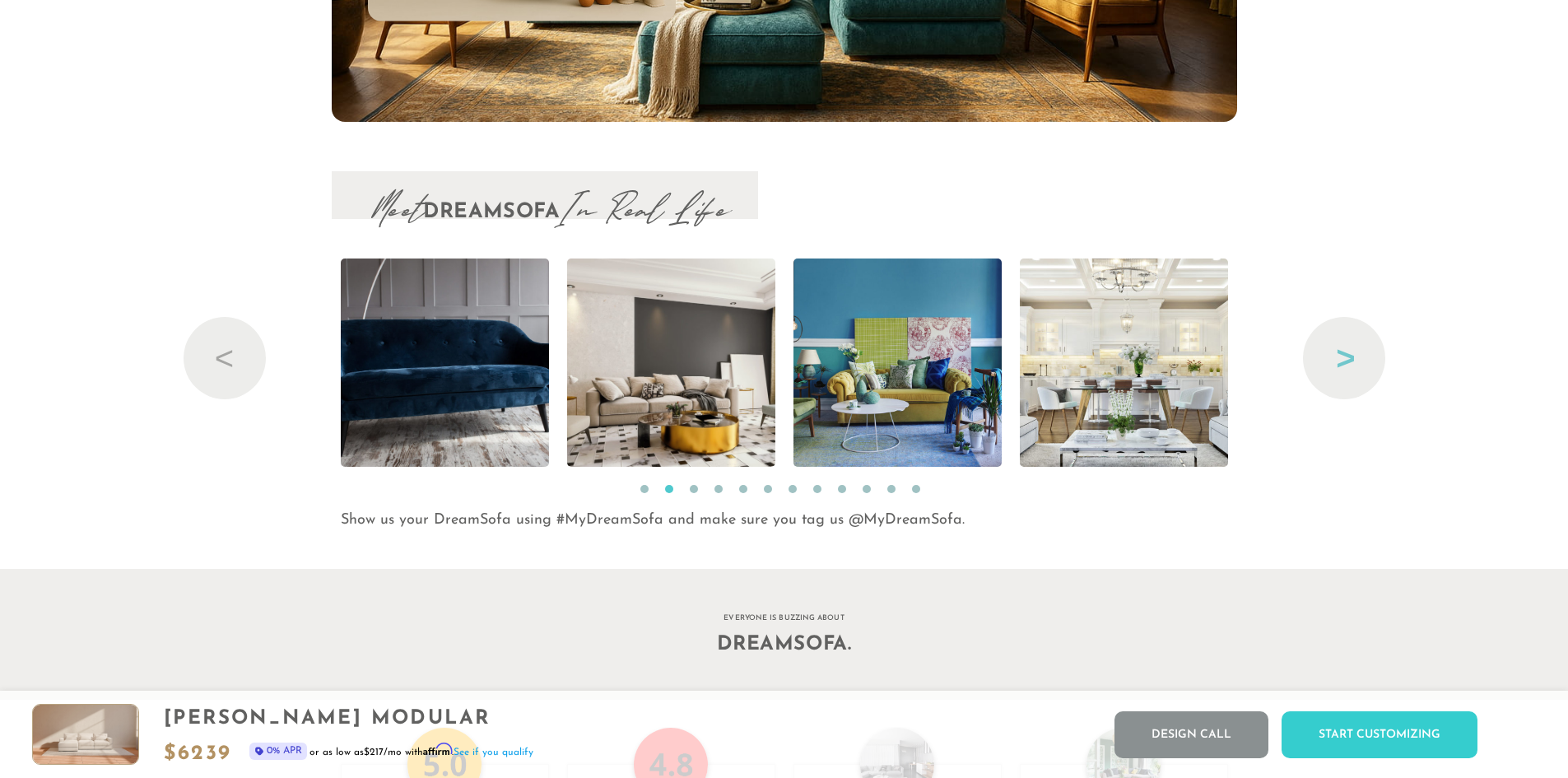
click at [1342, 373] on button "Next" at bounding box center [1344, 358] width 82 height 83
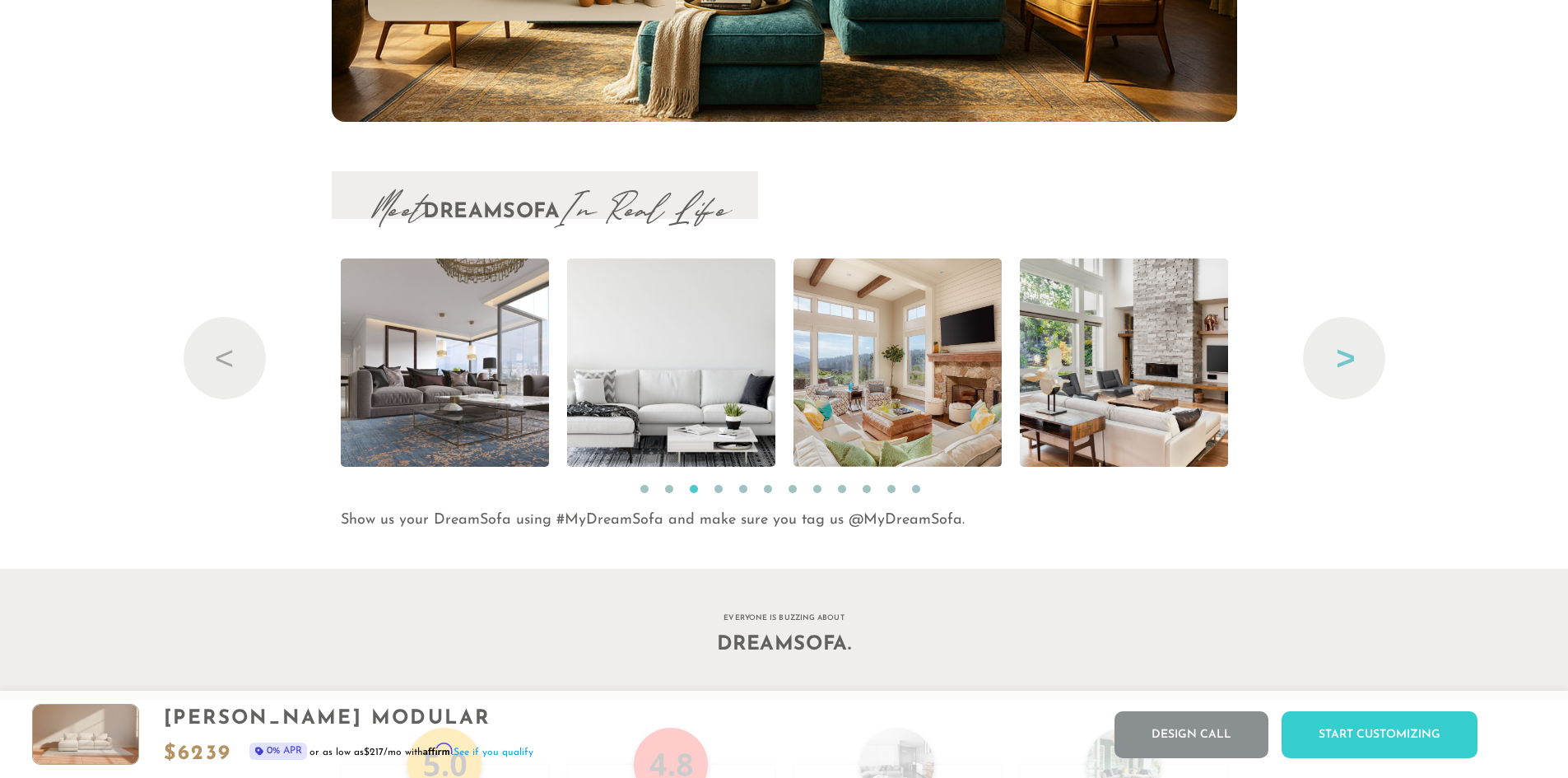
click at [1342, 373] on button "Next" at bounding box center [1344, 358] width 82 height 83
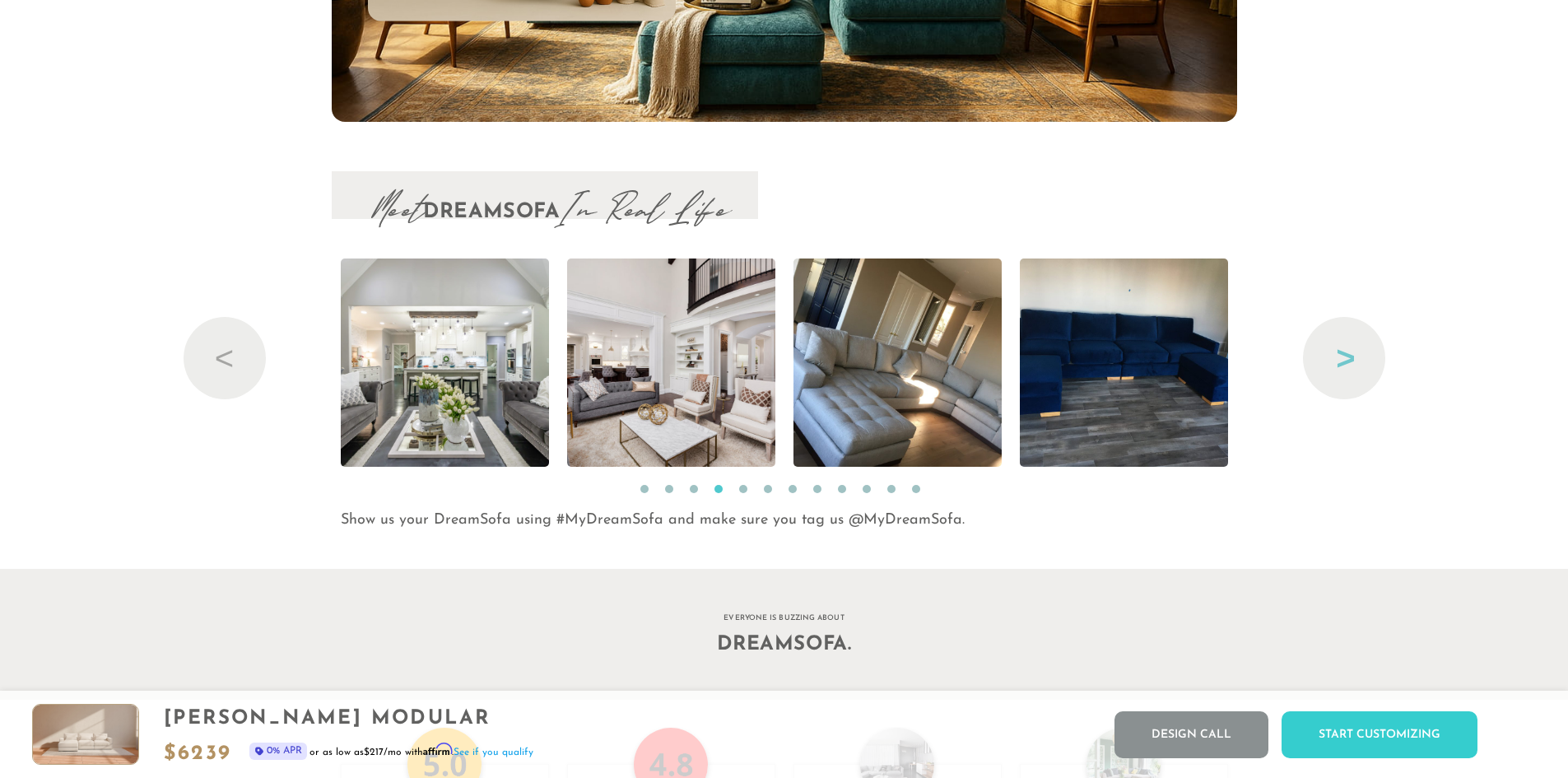
click at [1342, 373] on button "Next" at bounding box center [1344, 358] width 82 height 83
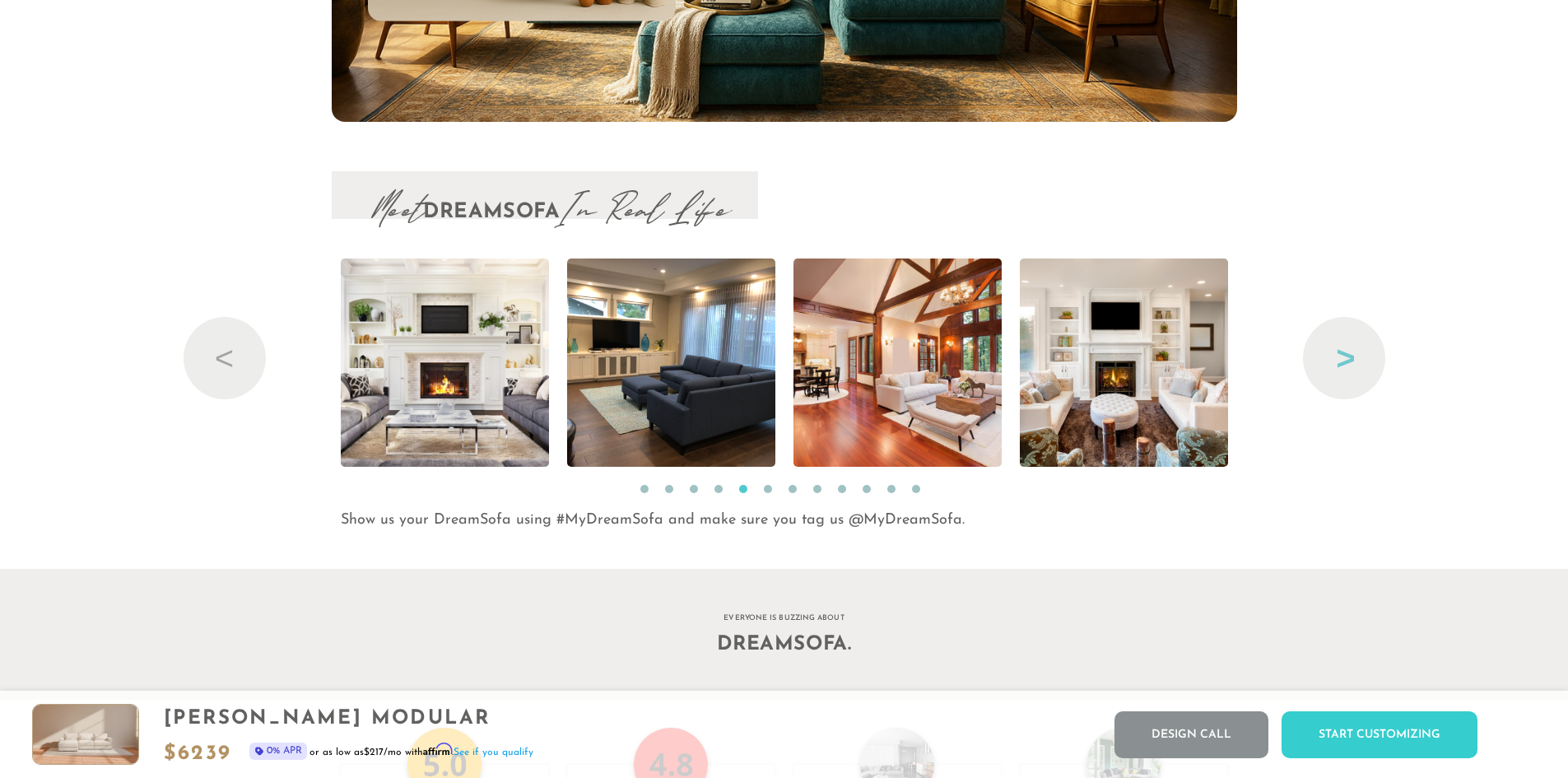
click at [1342, 373] on button "Next" at bounding box center [1344, 358] width 82 height 83
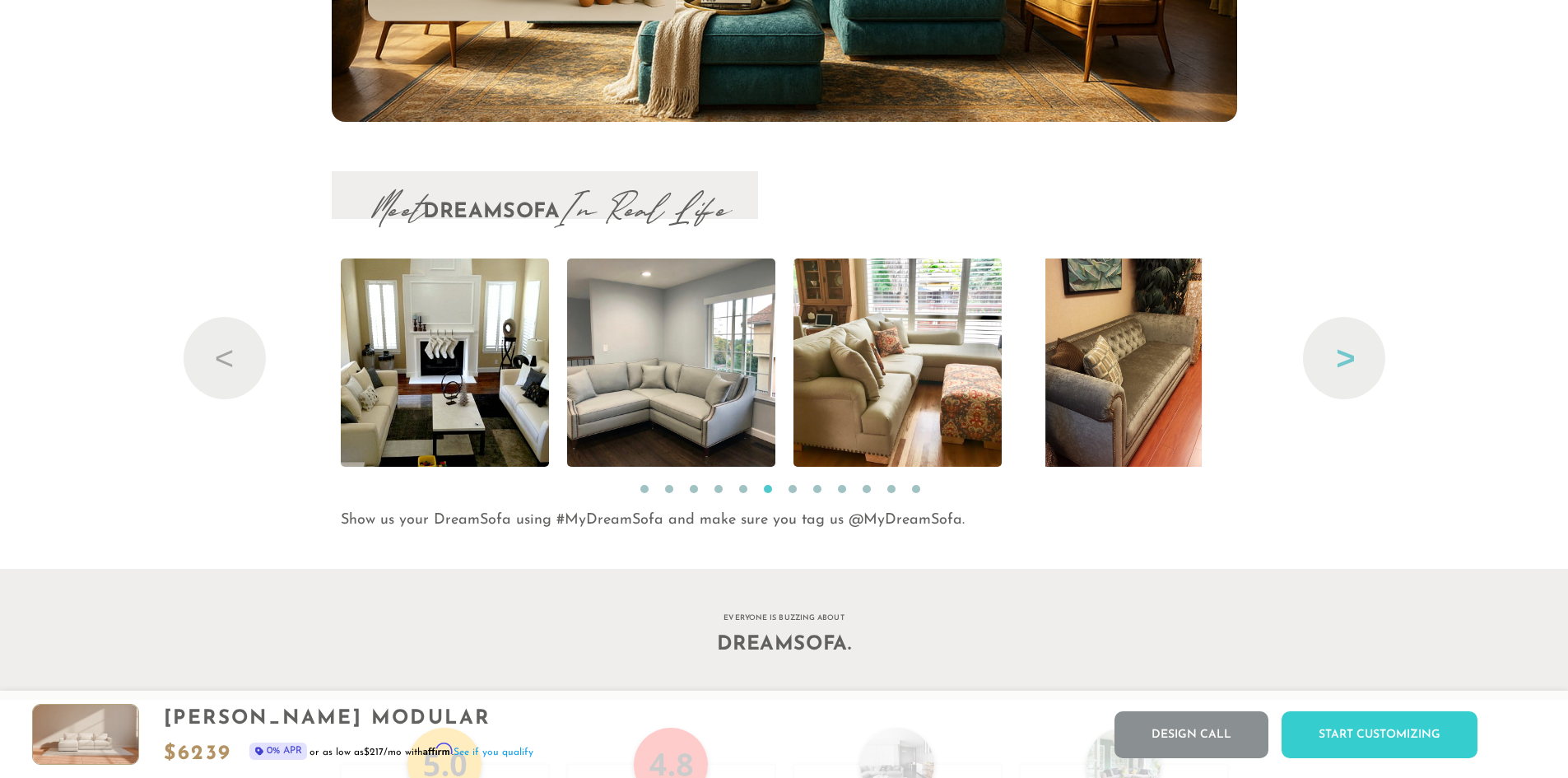
click at [1342, 373] on button "Next" at bounding box center [1344, 358] width 82 height 83
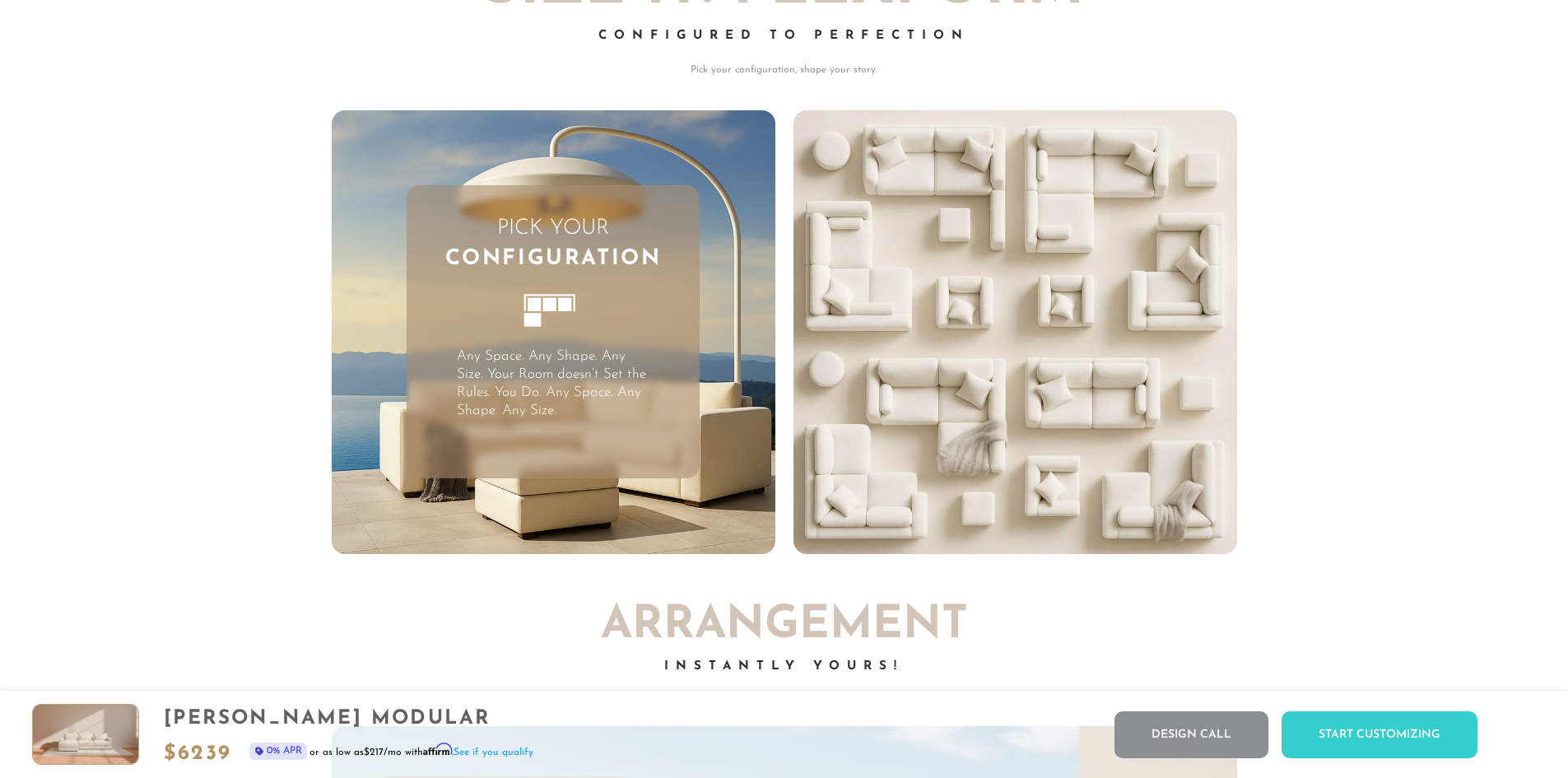
scroll to position [0, 0]
